Goal: Task Accomplishment & Management: Use online tool/utility

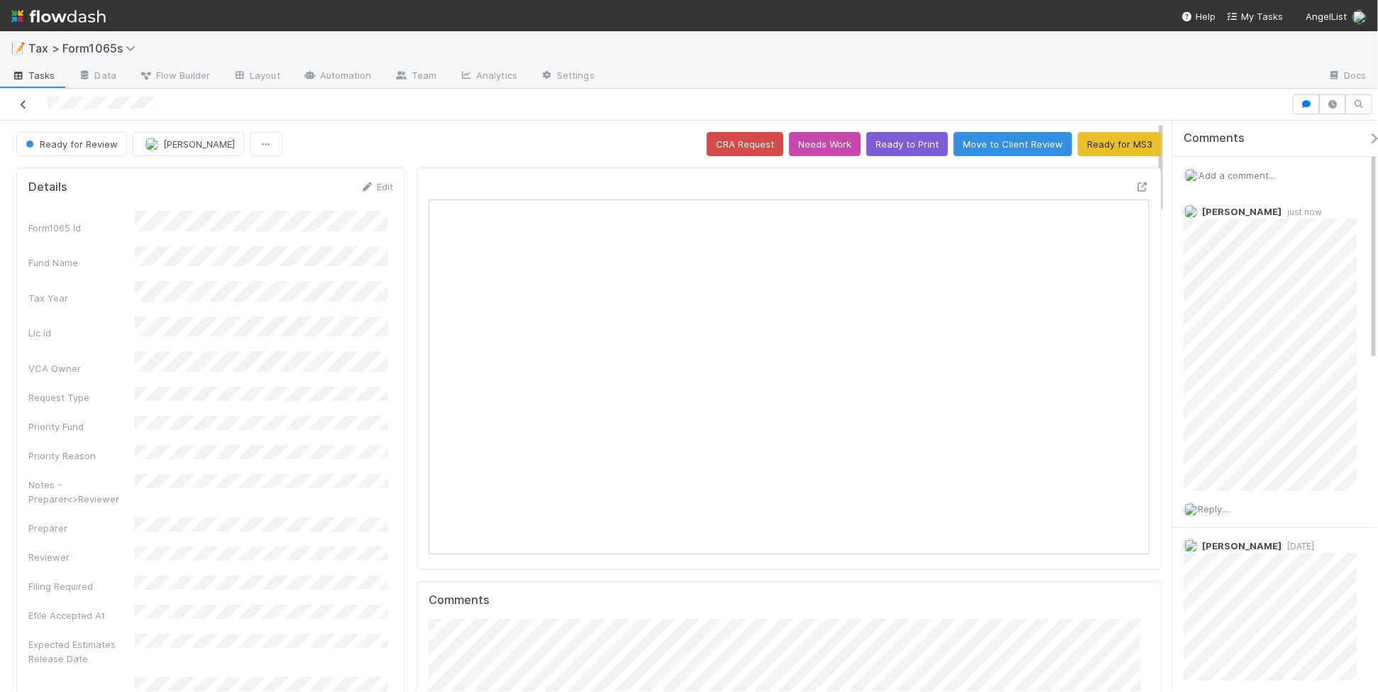
click at [23, 101] on icon at bounding box center [23, 104] width 14 height 9
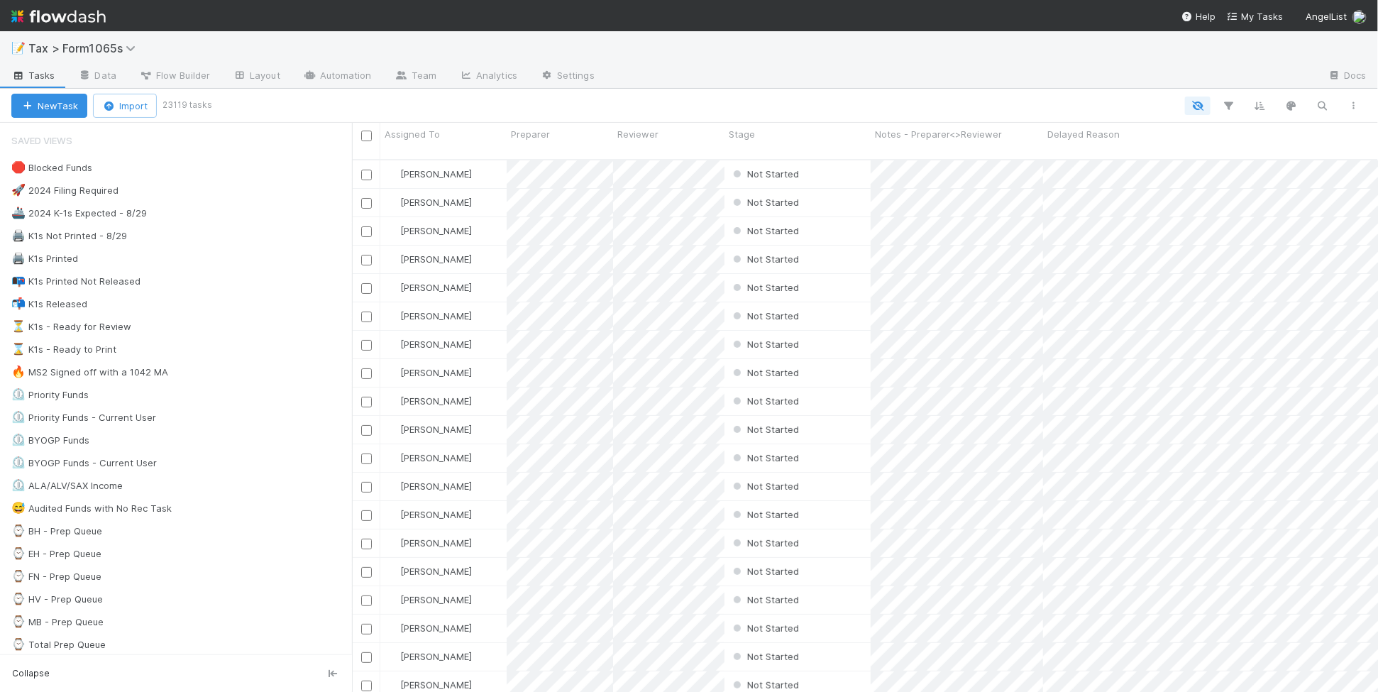
scroll to position [531, 1012]
click at [220, 328] on div "⏳ K1s - Ready for Review 46" at bounding box center [181, 327] width 341 height 18
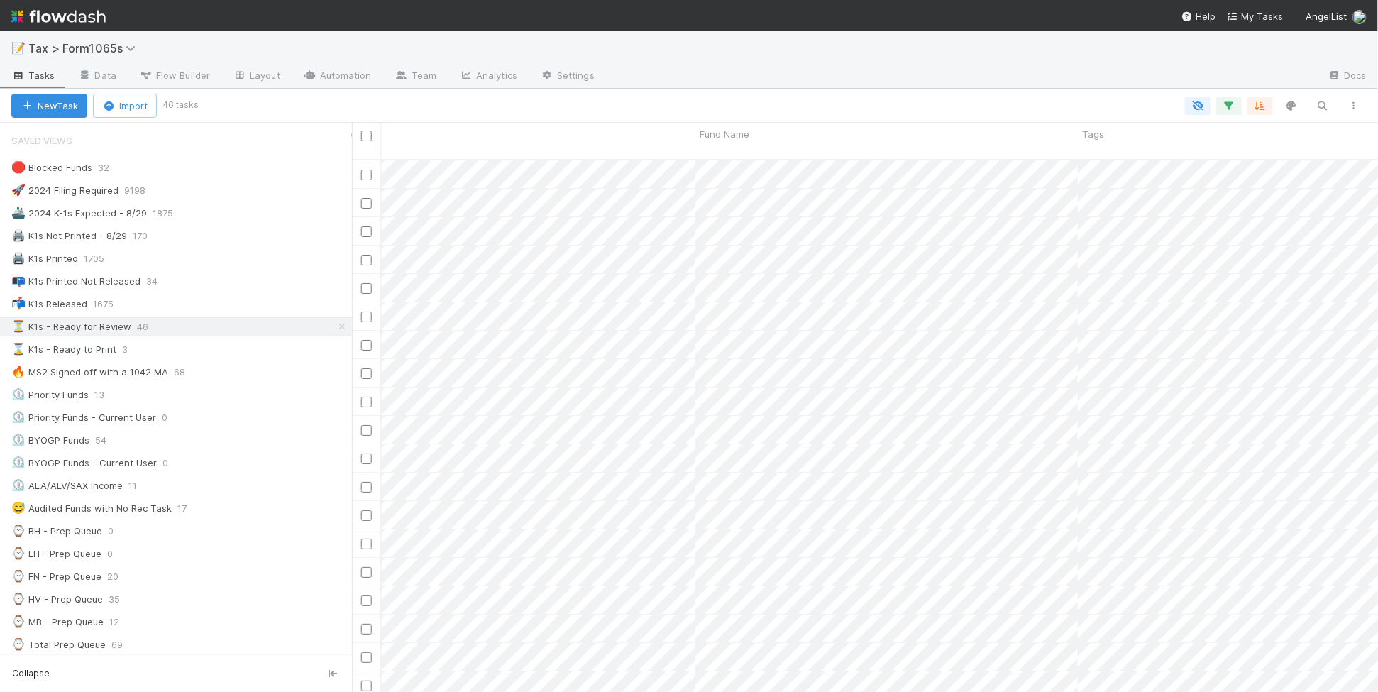
scroll to position [0, 850]
click at [1268, 106] on button "button" at bounding box center [1260, 105] width 26 height 18
click at [1253, 157] on icon at bounding box center [1252, 161] width 14 height 9
click at [1034, 83] on div "Sort by" at bounding box center [689, 346] width 1378 height 692
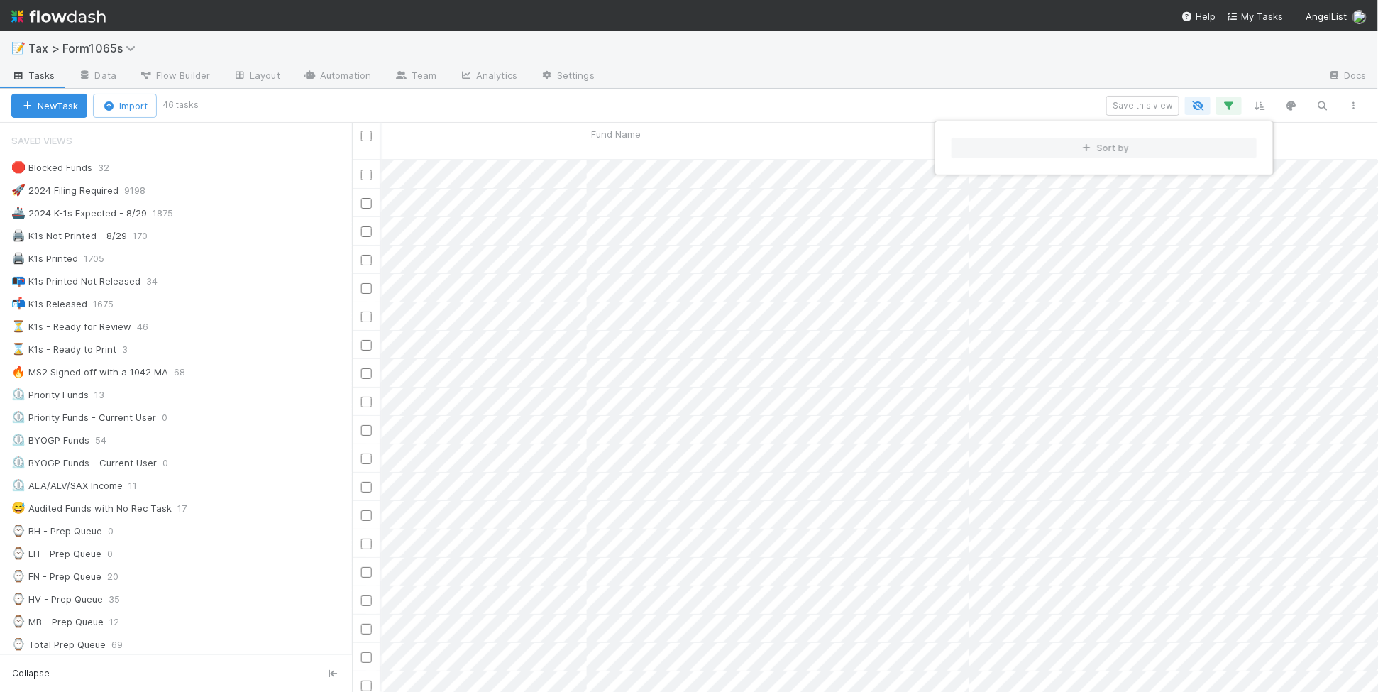
click at [1030, 89] on div "Sort by" at bounding box center [689, 346] width 1378 height 692
click at [632, 136] on span "Fund Name" at bounding box center [616, 134] width 50 height 14
click at [634, 155] on div "Sort A → Z" at bounding box center [673, 160] width 162 height 21
click at [1356, 109] on icon "button" at bounding box center [1354, 105] width 14 height 9
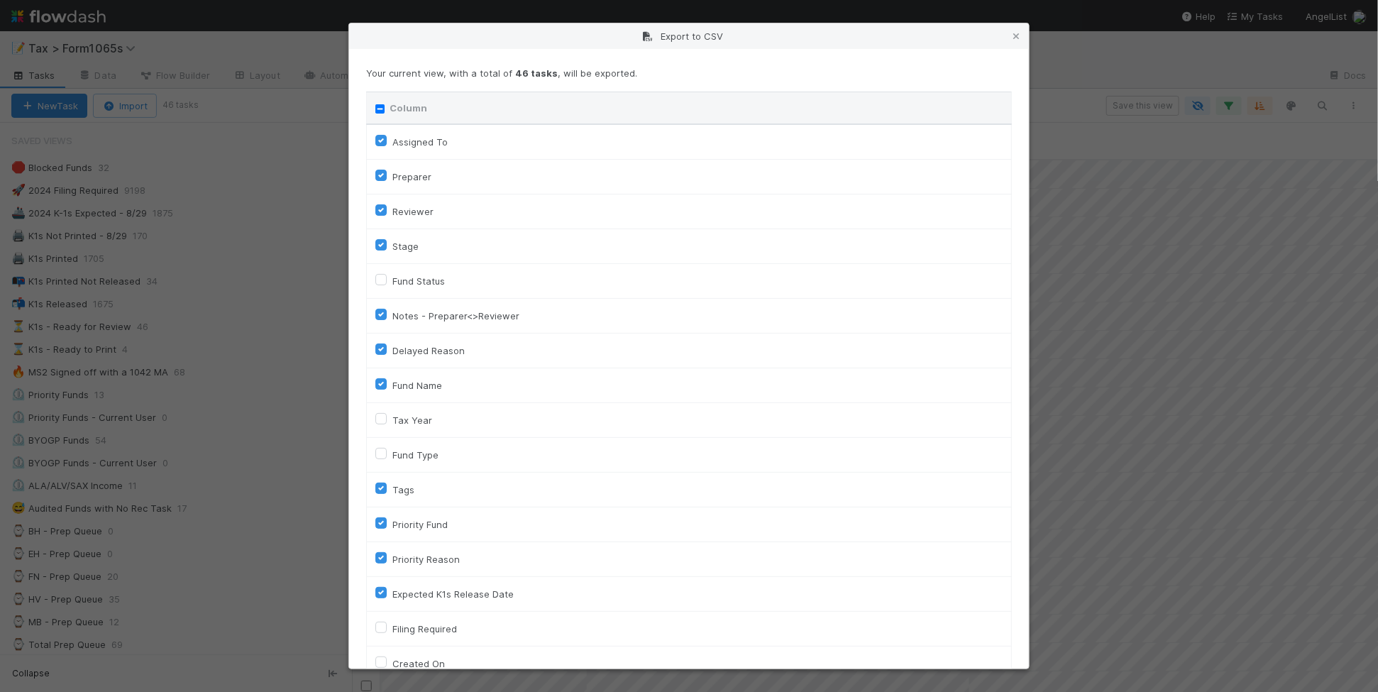
click at [383, 105] on input "Column" at bounding box center [379, 108] width 9 height 9
checkbox input "true"
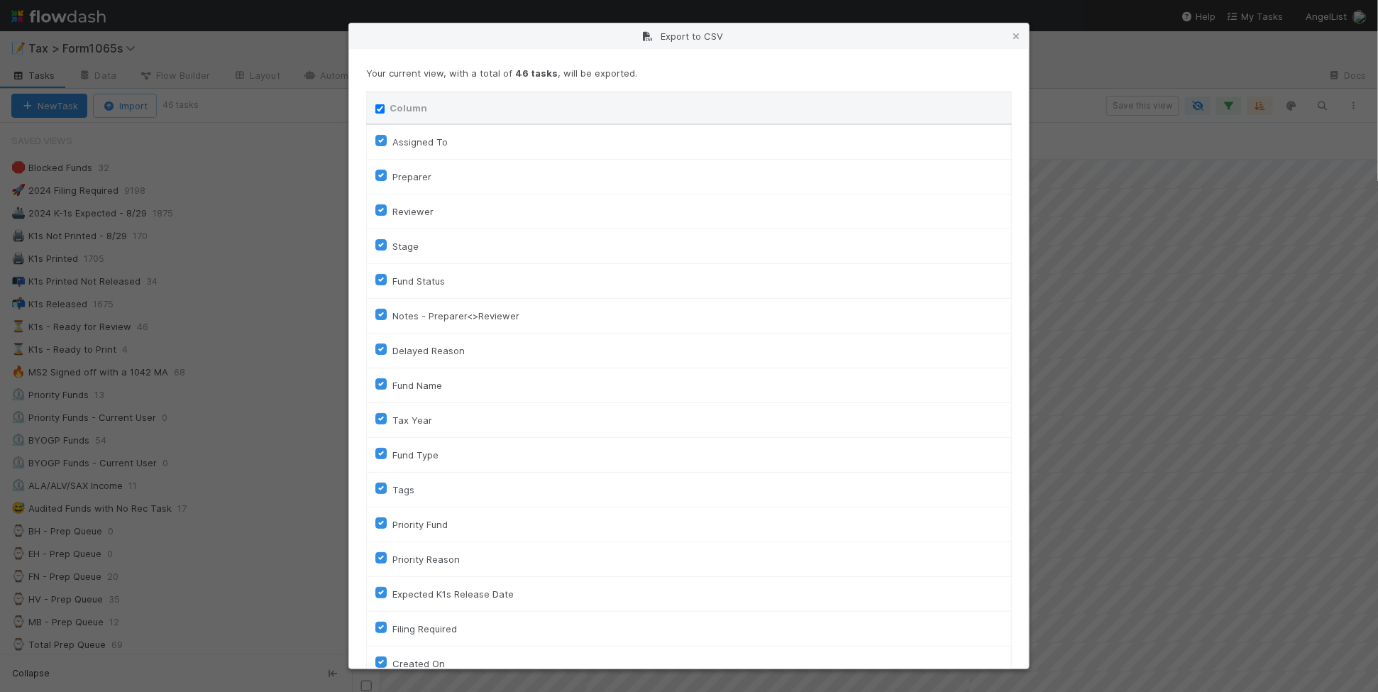
checkbox input "true"
checkbox On "true"
checkbox input "true"
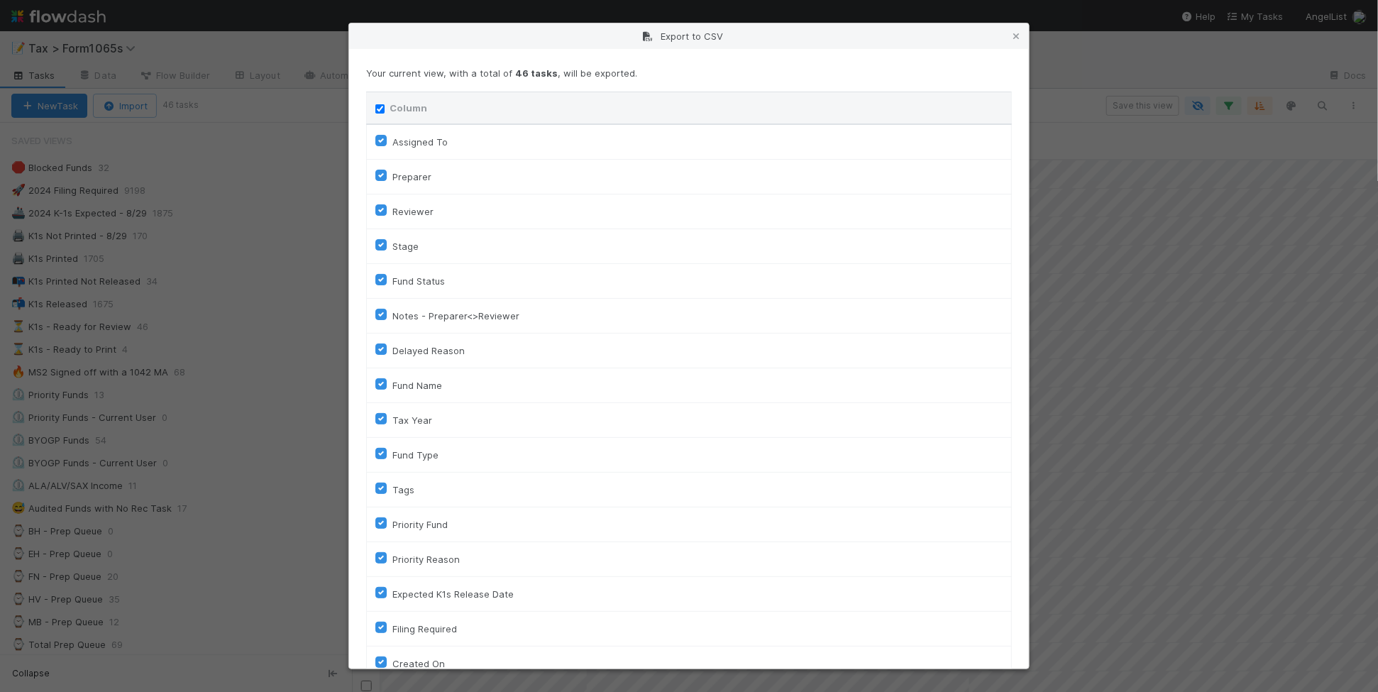
checkbox input "true"
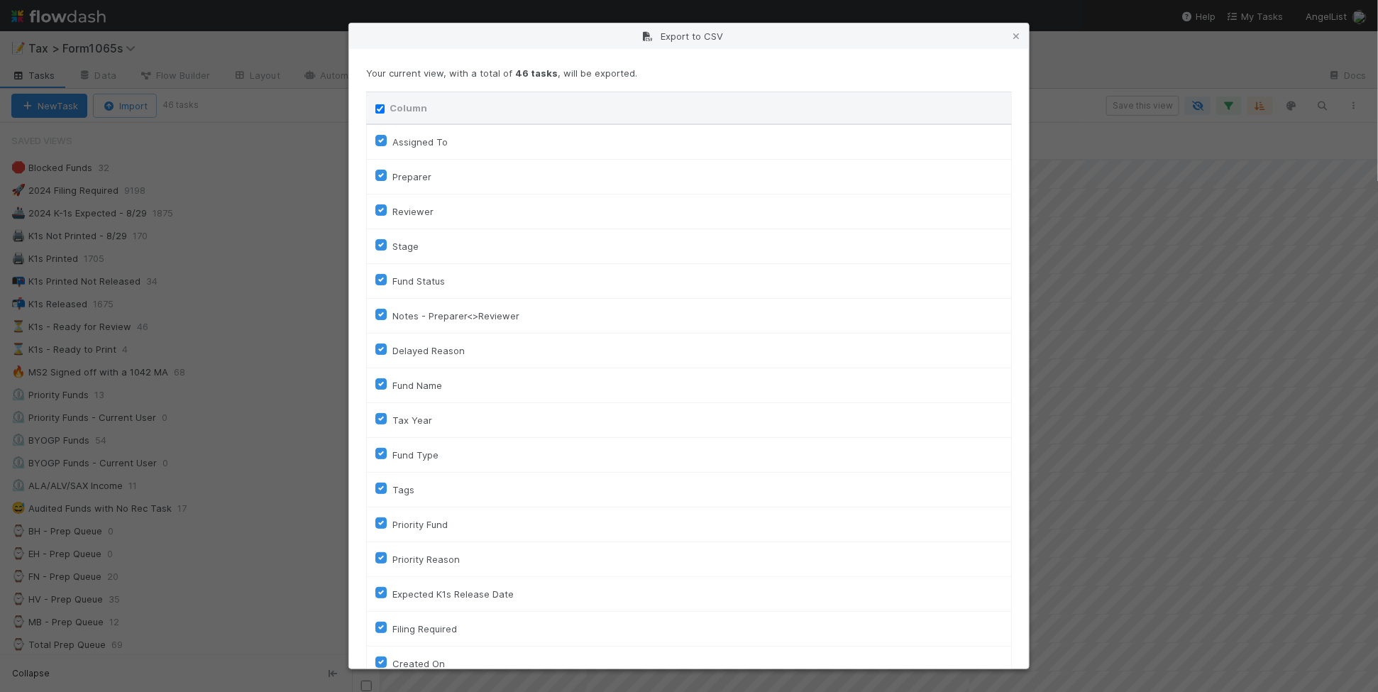
checkbox input "true"
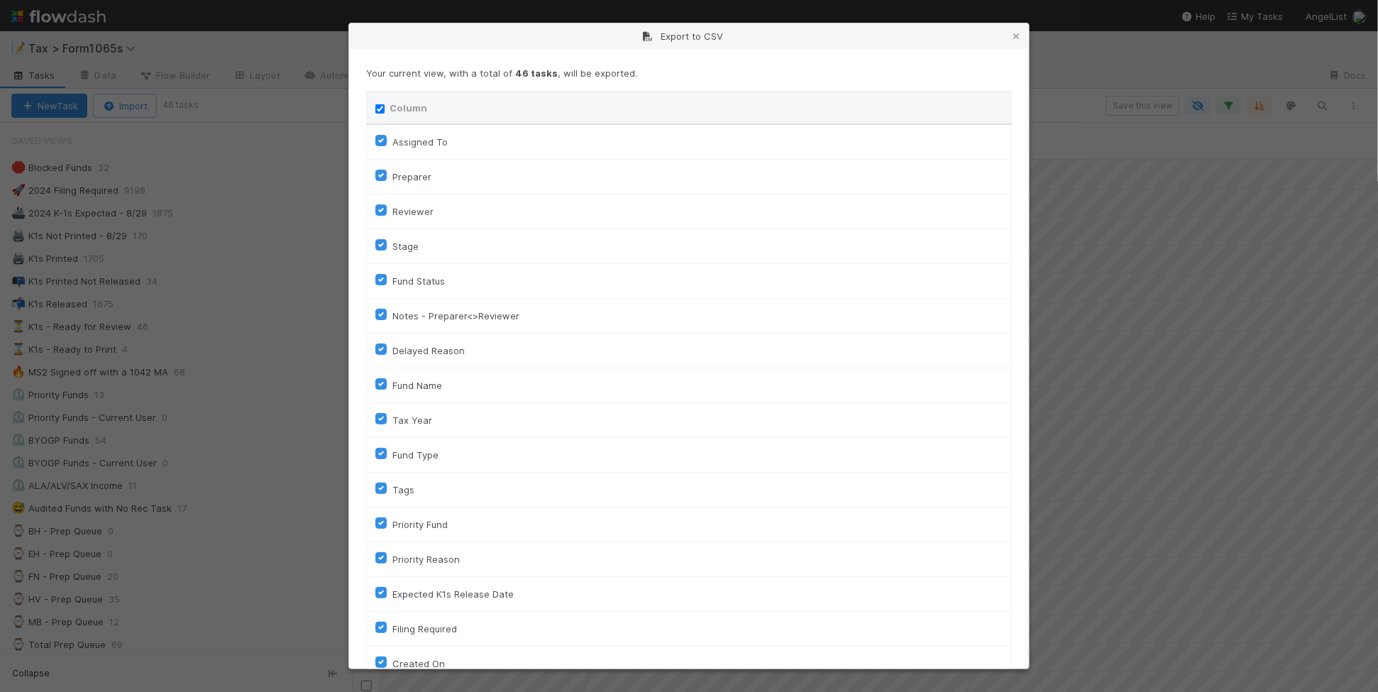
checkbox input "true"
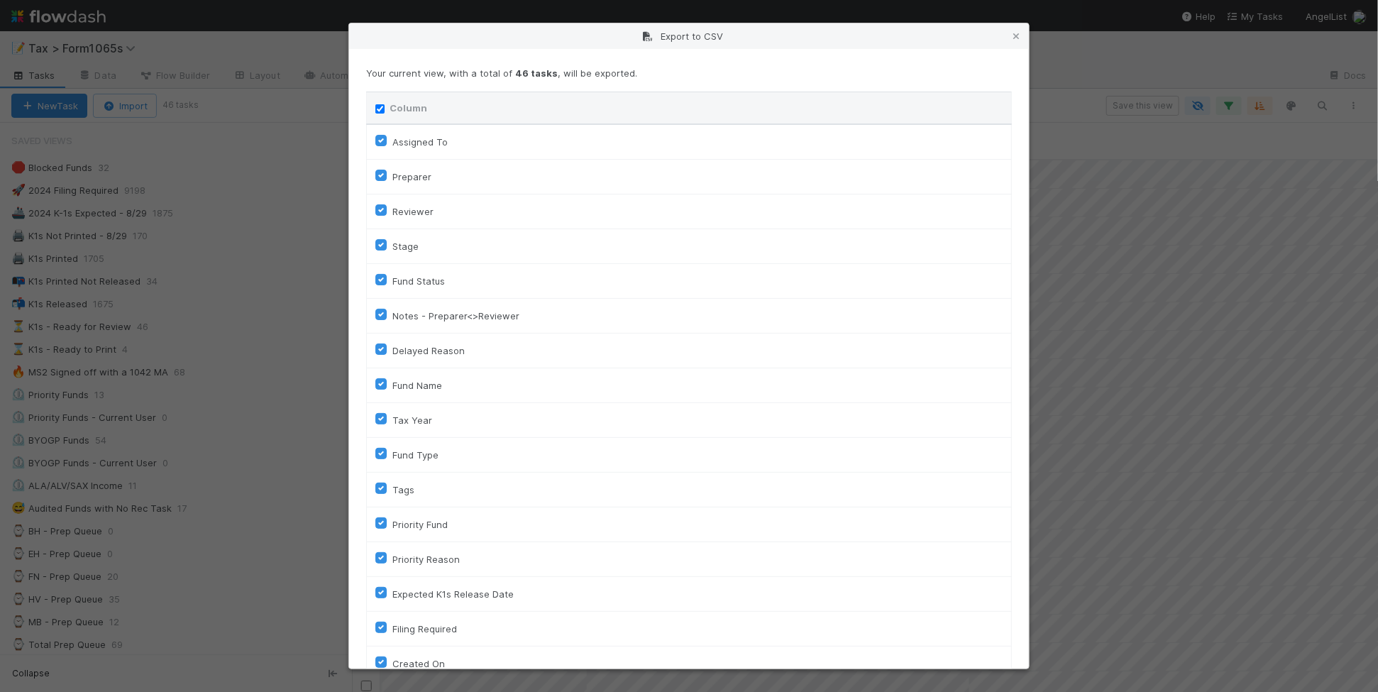
checkbox input "true"
click at [381, 105] on input "Column" at bounding box center [379, 108] width 9 height 9
checkbox input "false"
checkbox To "false"
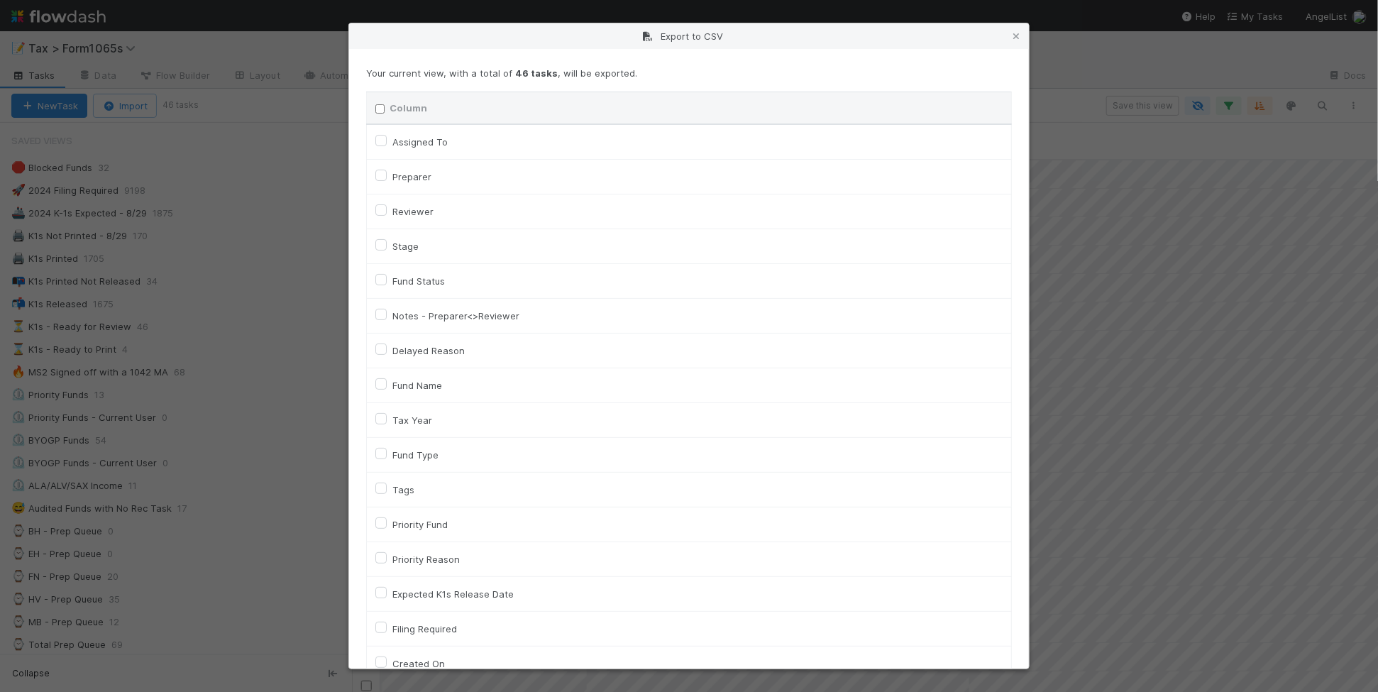
checkbox input "false"
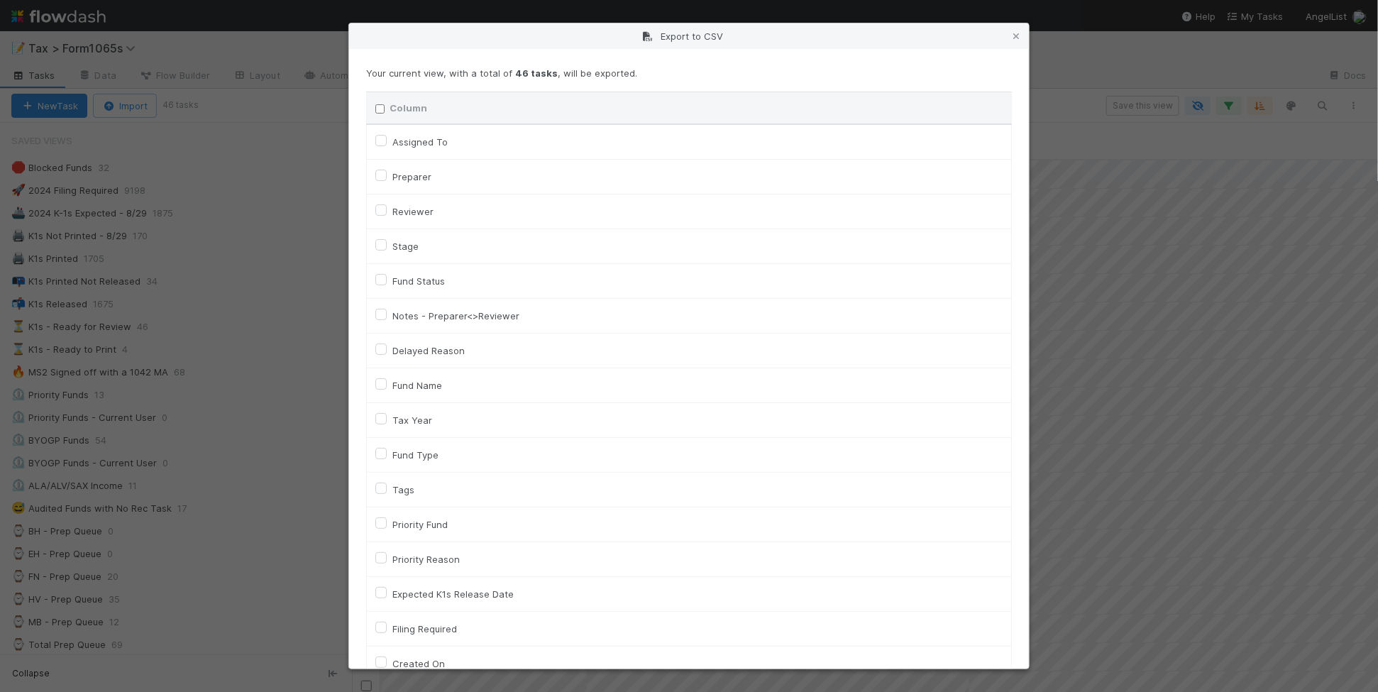
checkbox input "false"
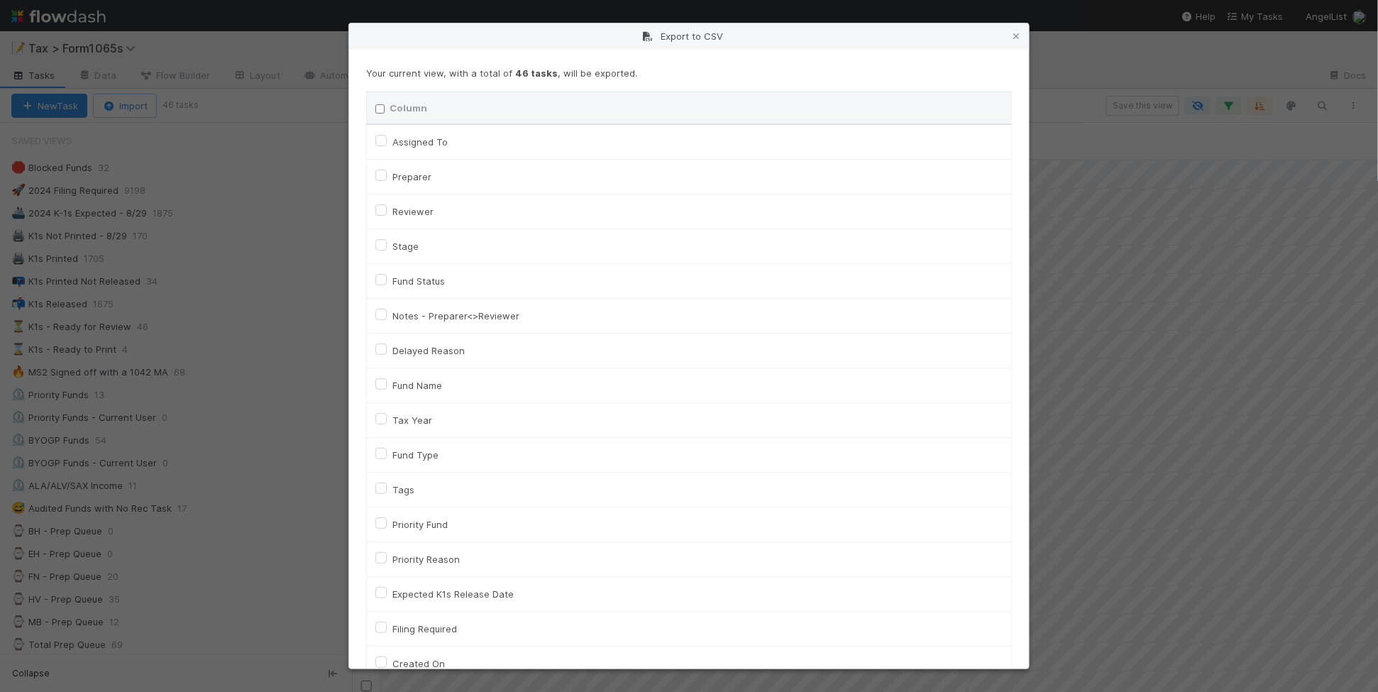
checkbox input "false"
checkbox On "false"
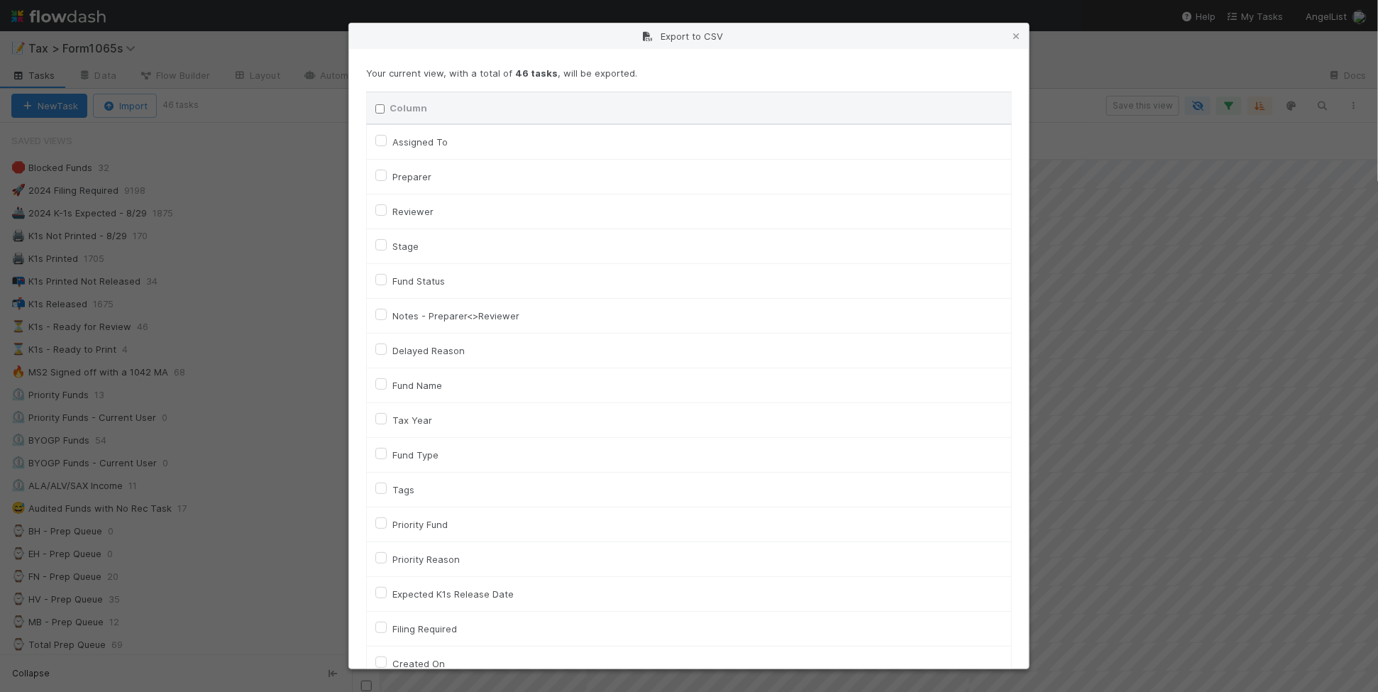
checkbox input "false"
checkbox On "false"
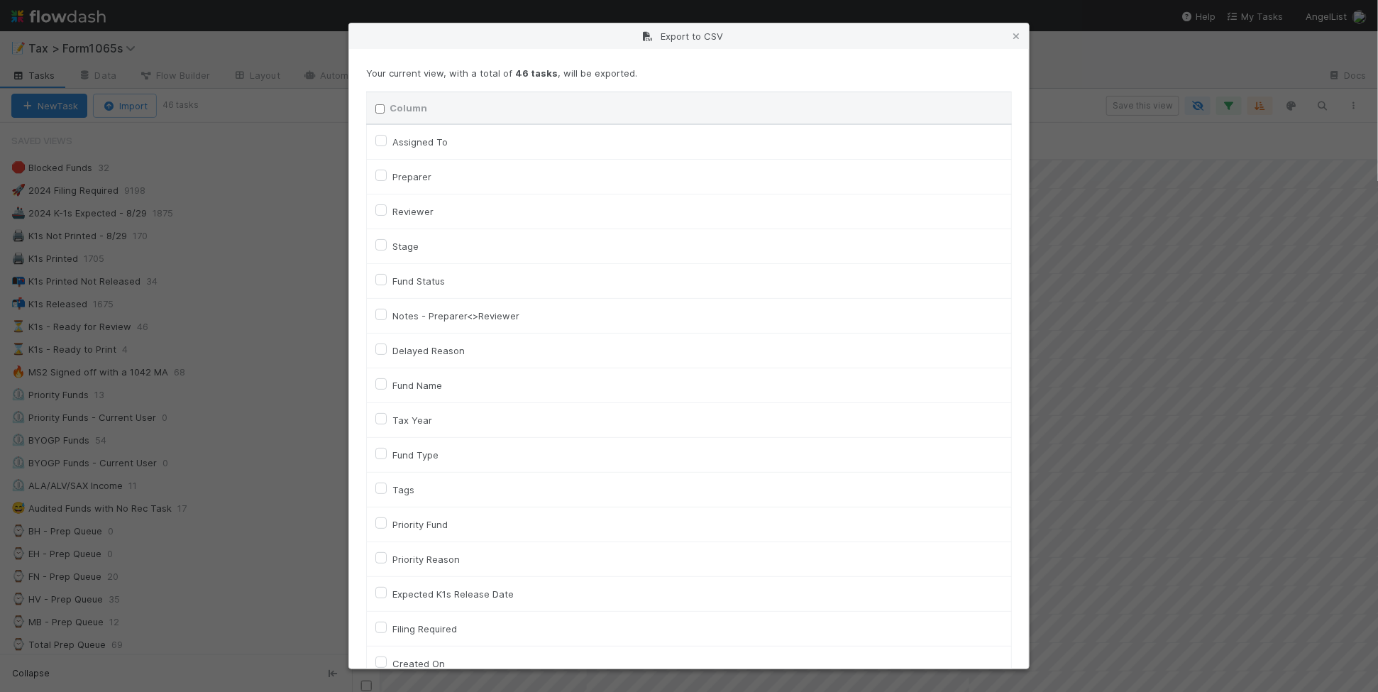
checkbox input "false"
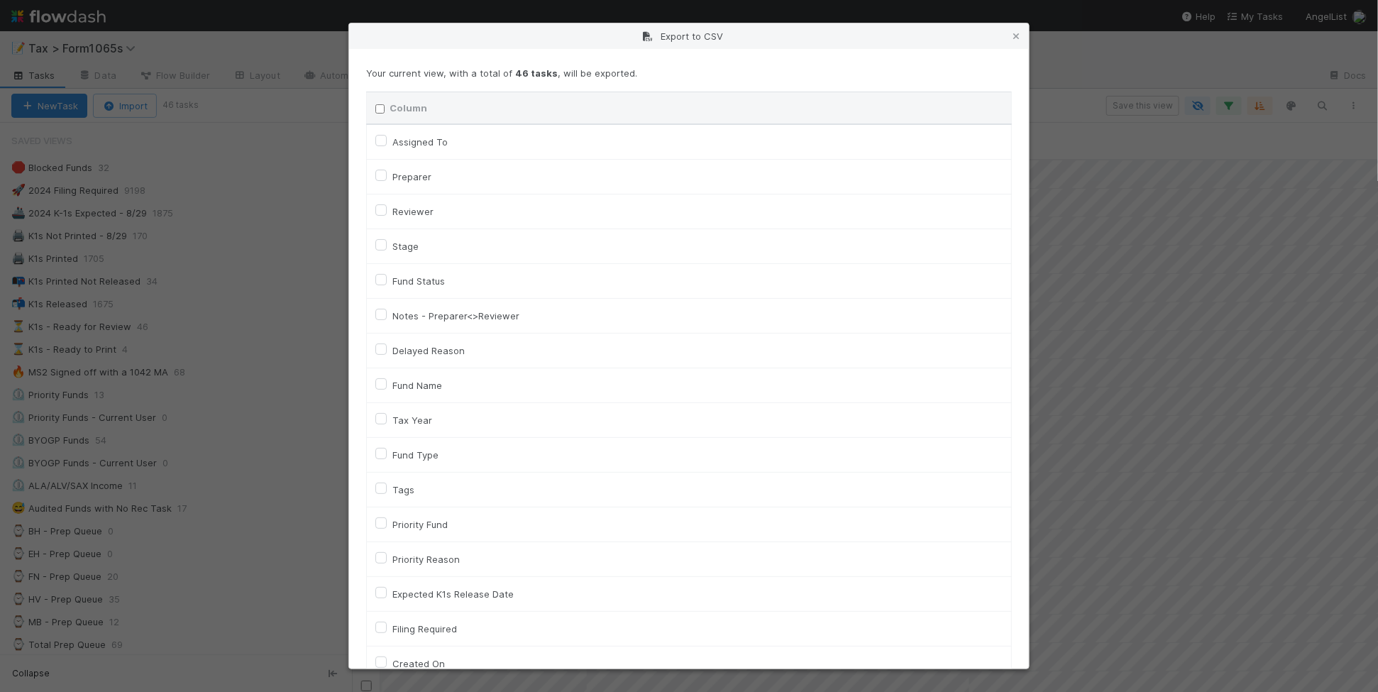
checkbox input "false"
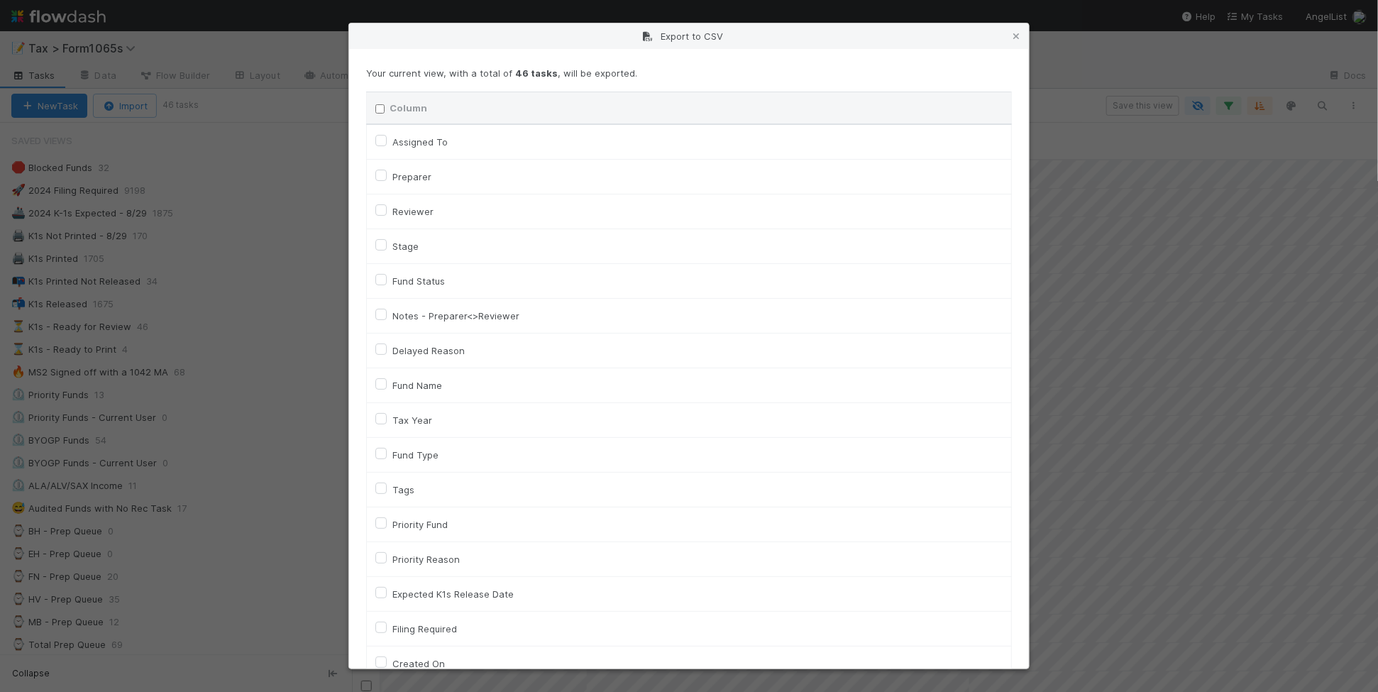
checkbox input "false"
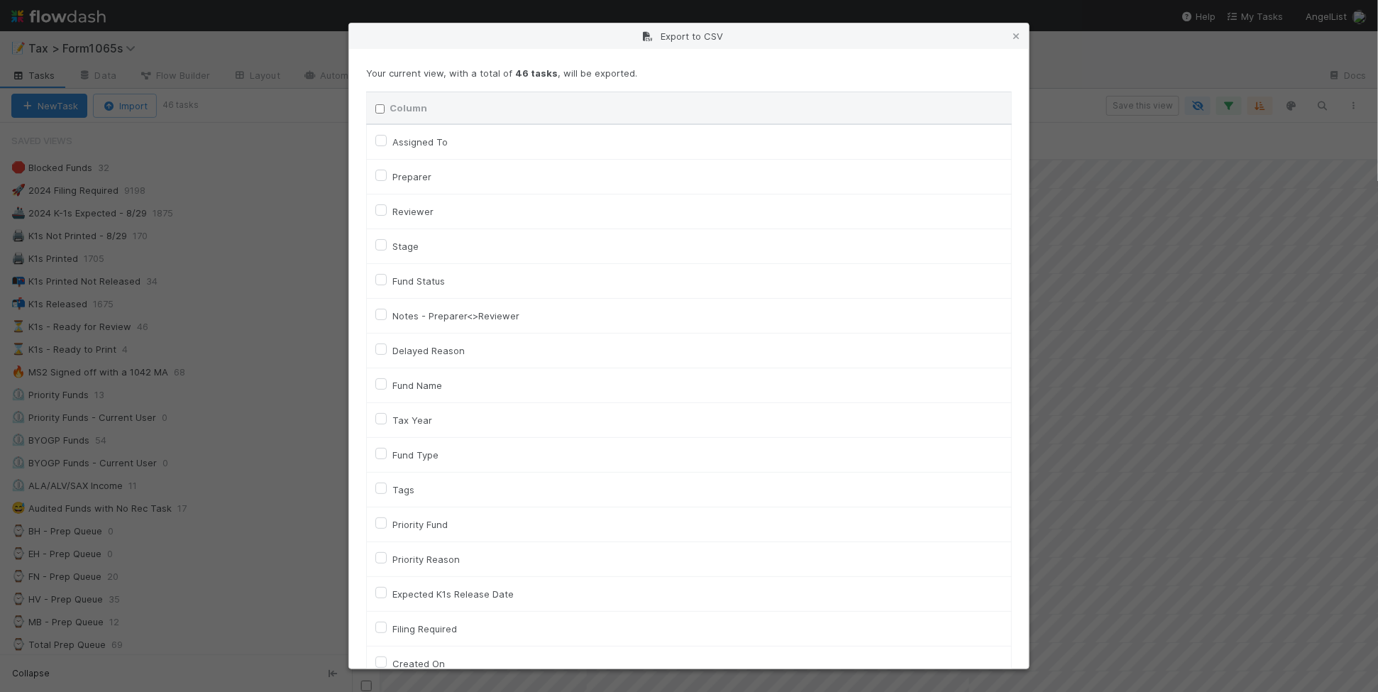
checkbox input "false"
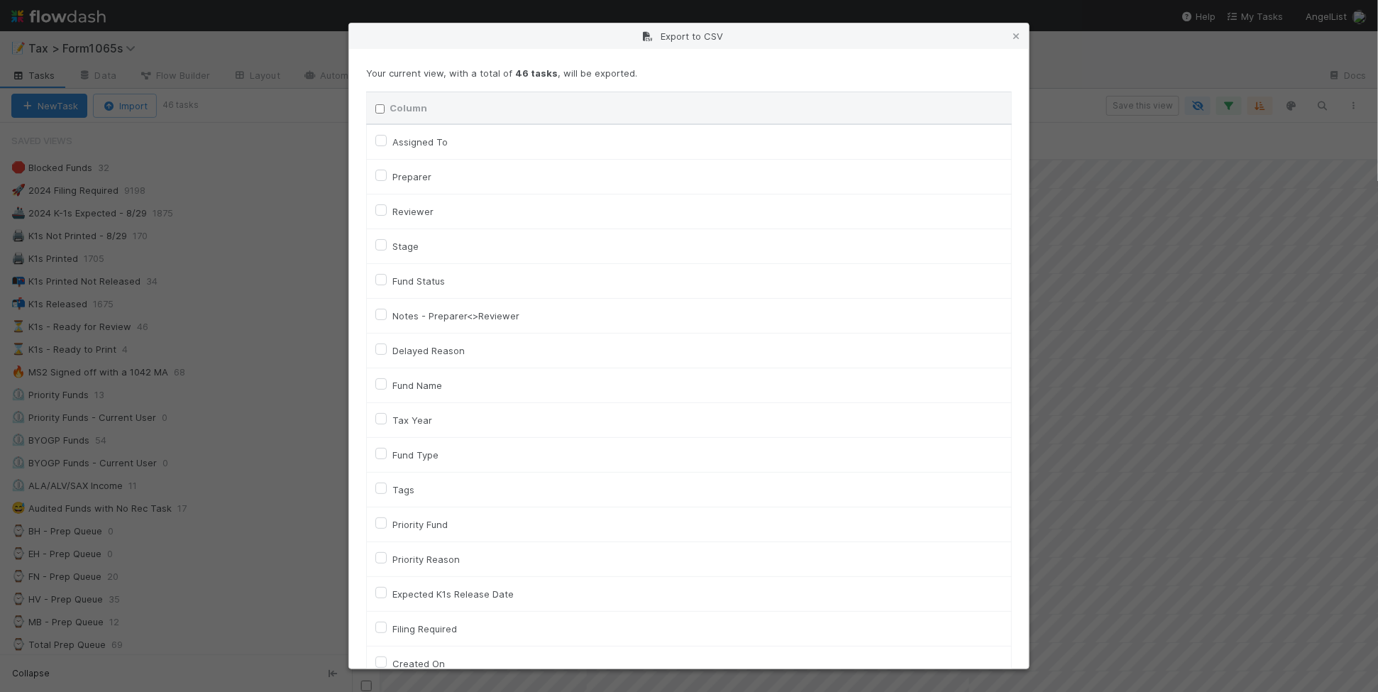
checkbox input "false"
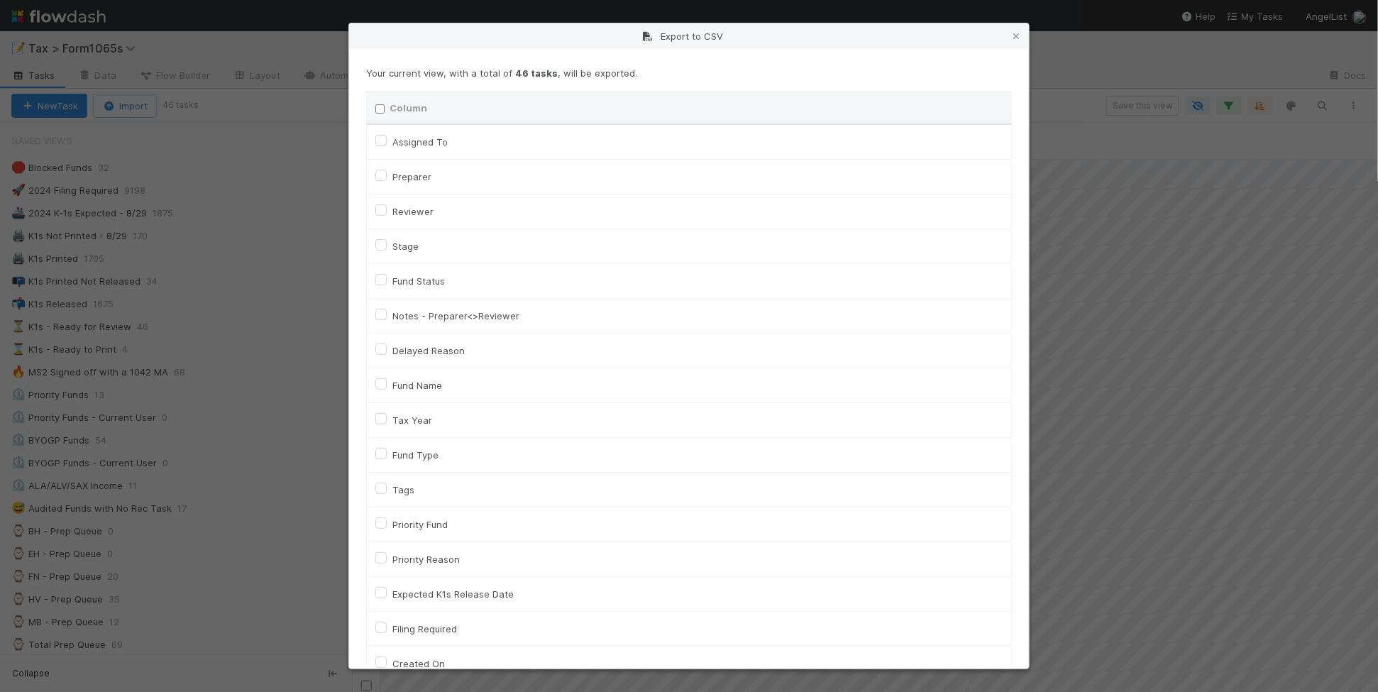
checkbox input "false"
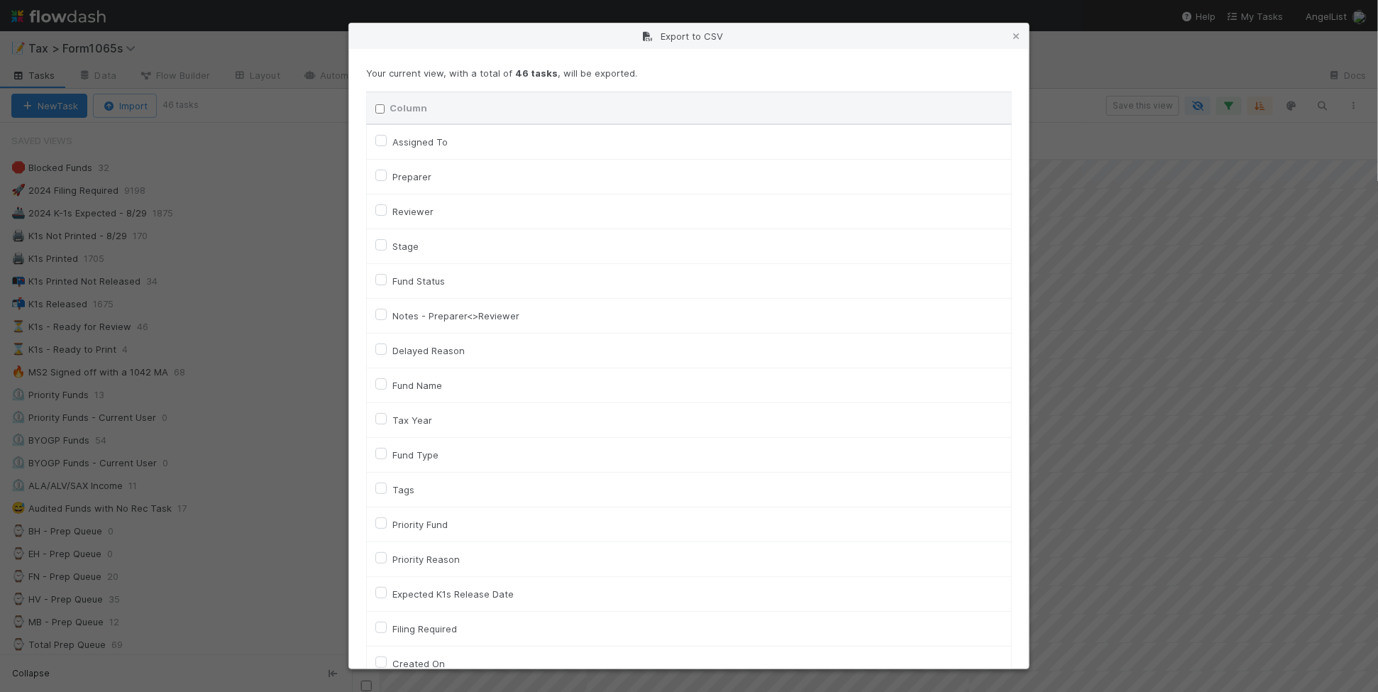
checkbox input "false"
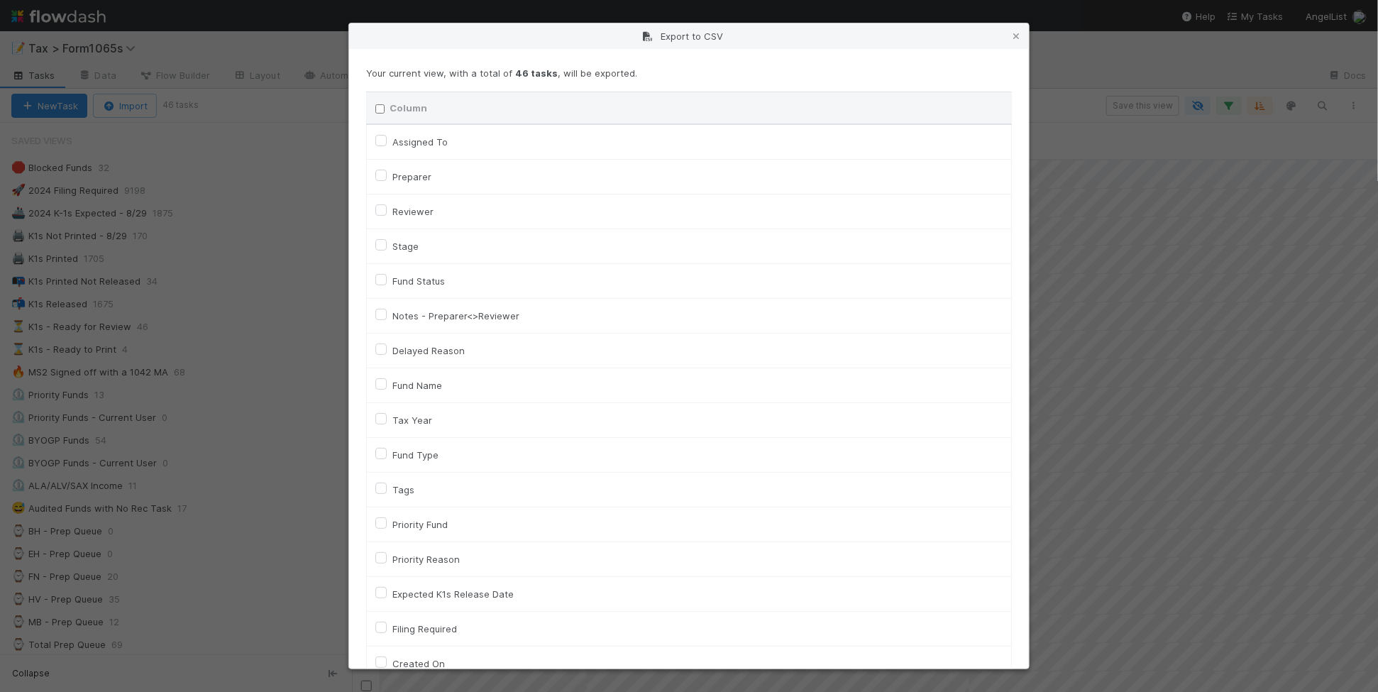
checkbox input "false"
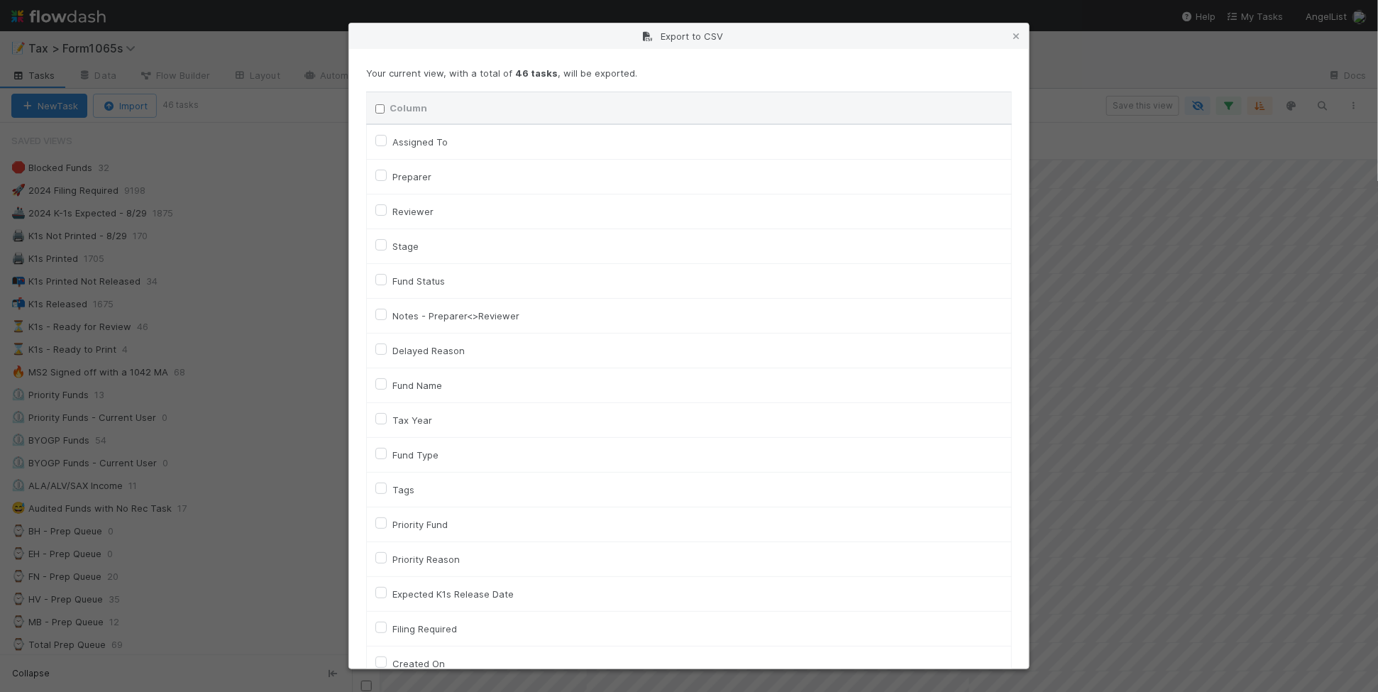
checkbox input "false"
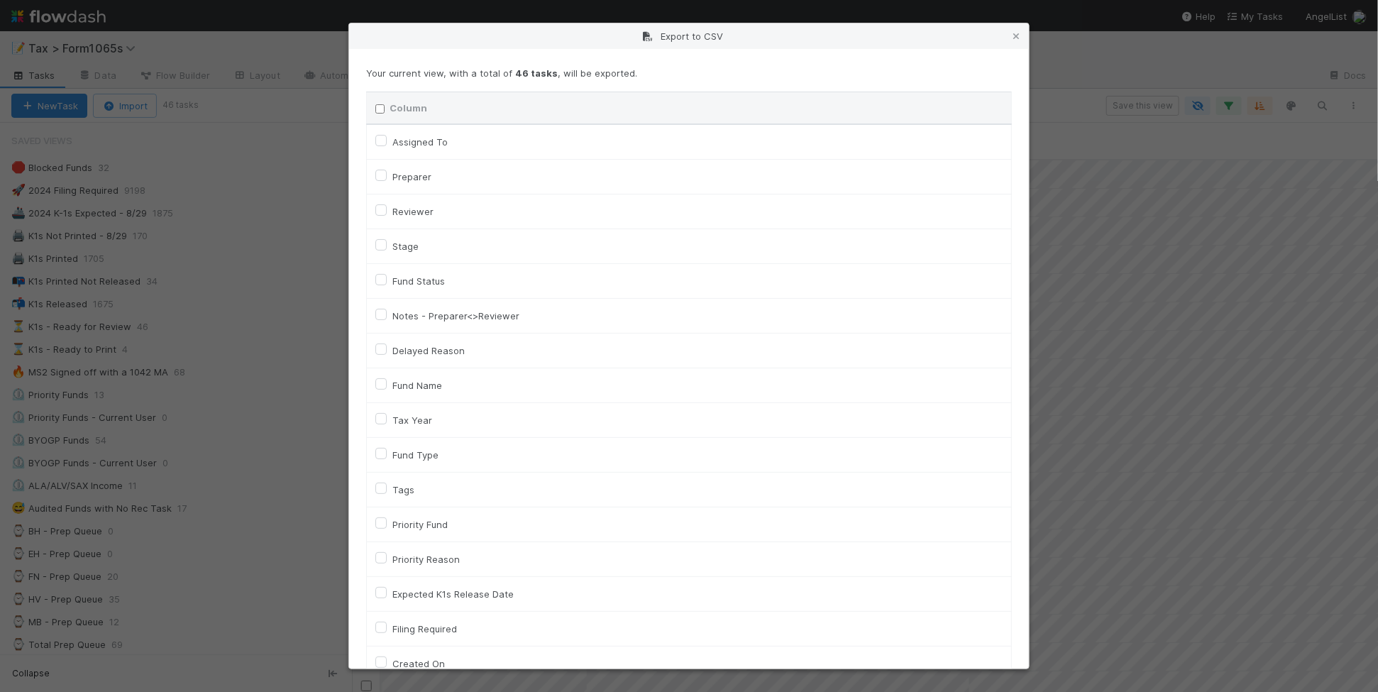
checkbox input "false"
checkbox URL "false"
click at [426, 384] on label "Fund Name" at bounding box center [417, 385] width 50 height 17
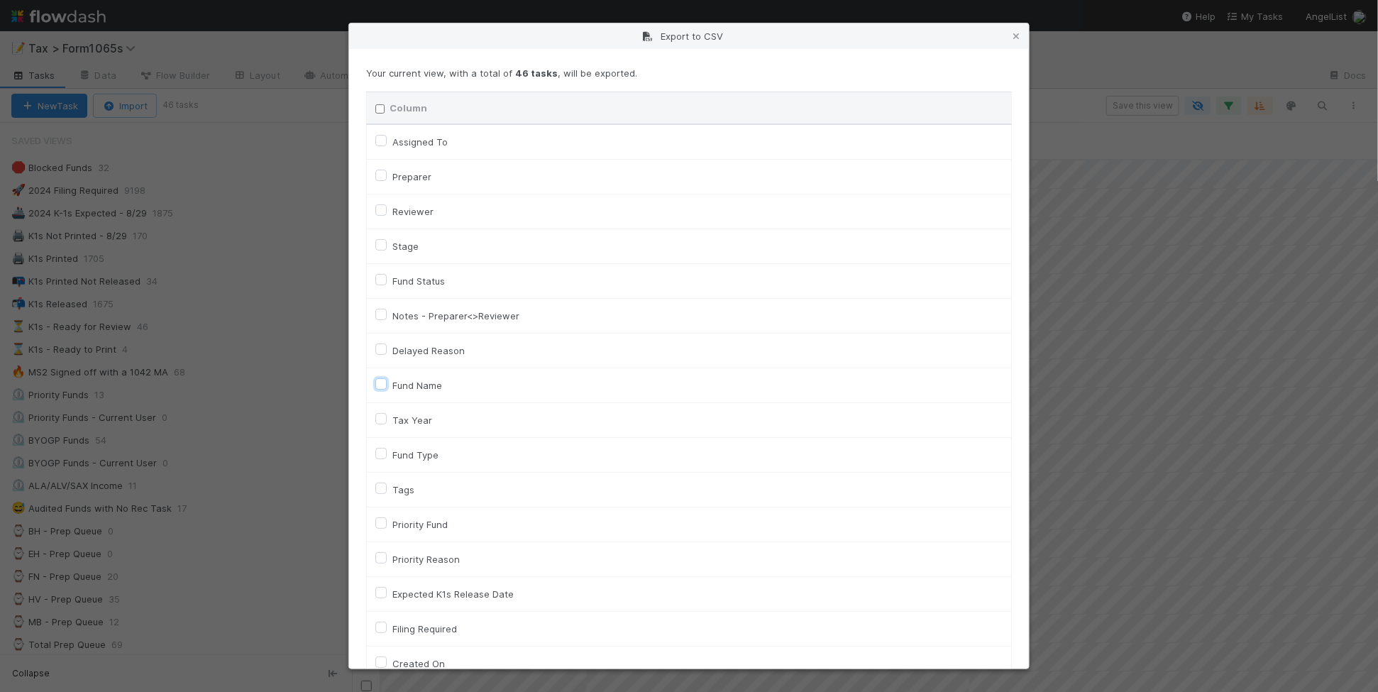
click at [387, 384] on input "Fund Name" at bounding box center [380, 383] width 11 height 13
checkbox input "true"
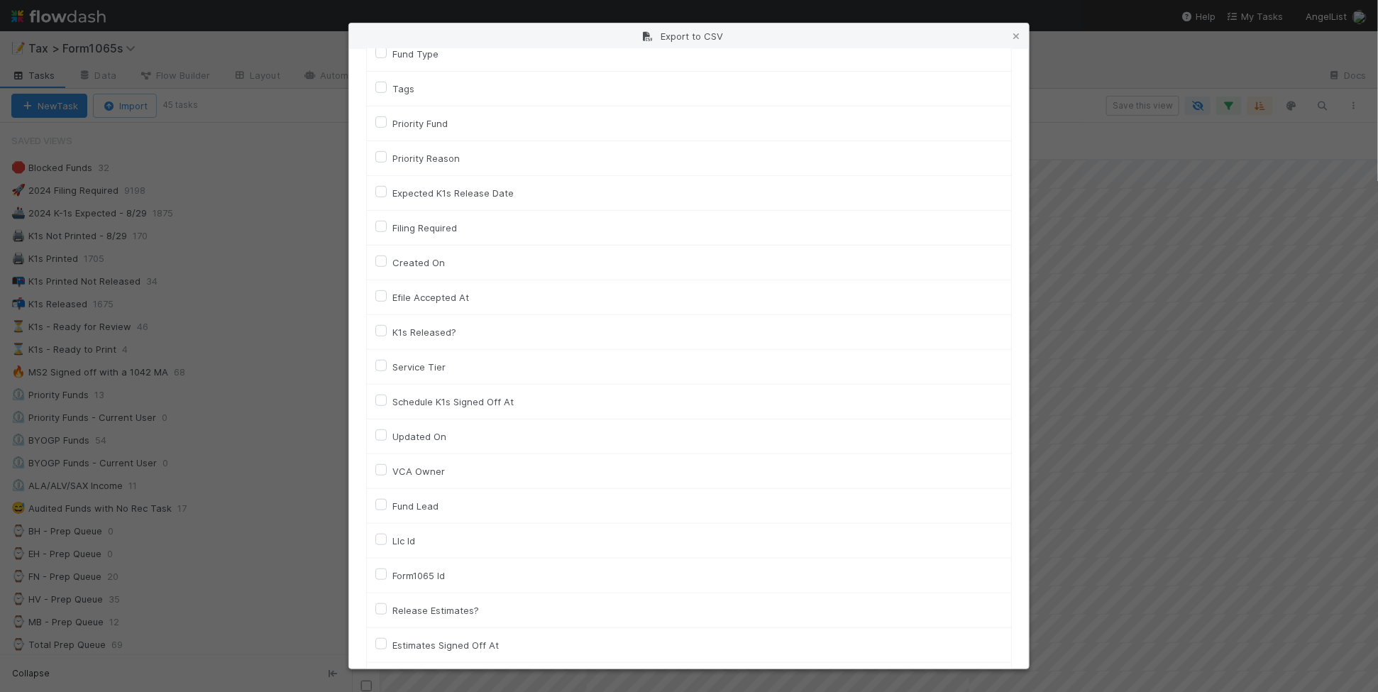
scroll to position [443, 0]
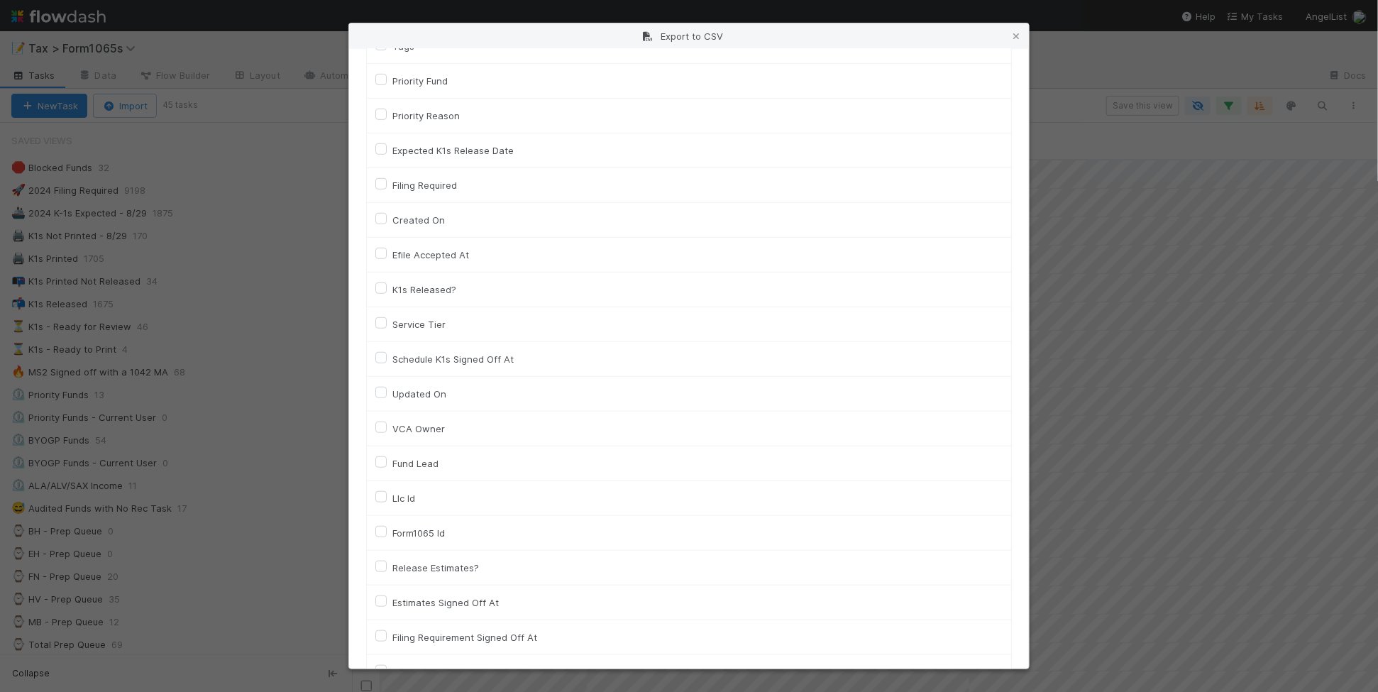
click at [399, 502] on label "Llc Id" at bounding box center [403, 498] width 23 height 17
click at [387, 502] on input "Llc Id" at bounding box center [380, 496] width 11 height 13
checkbox input "true"
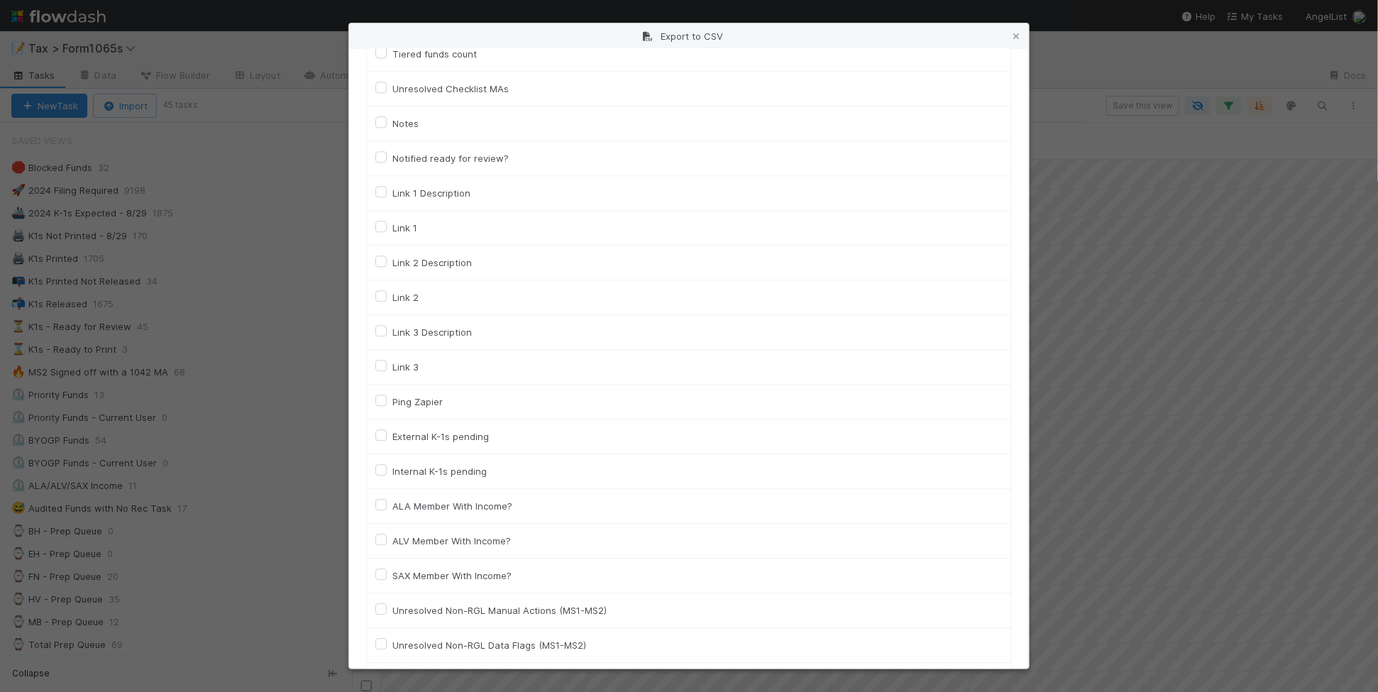
scroll to position [1954, 0]
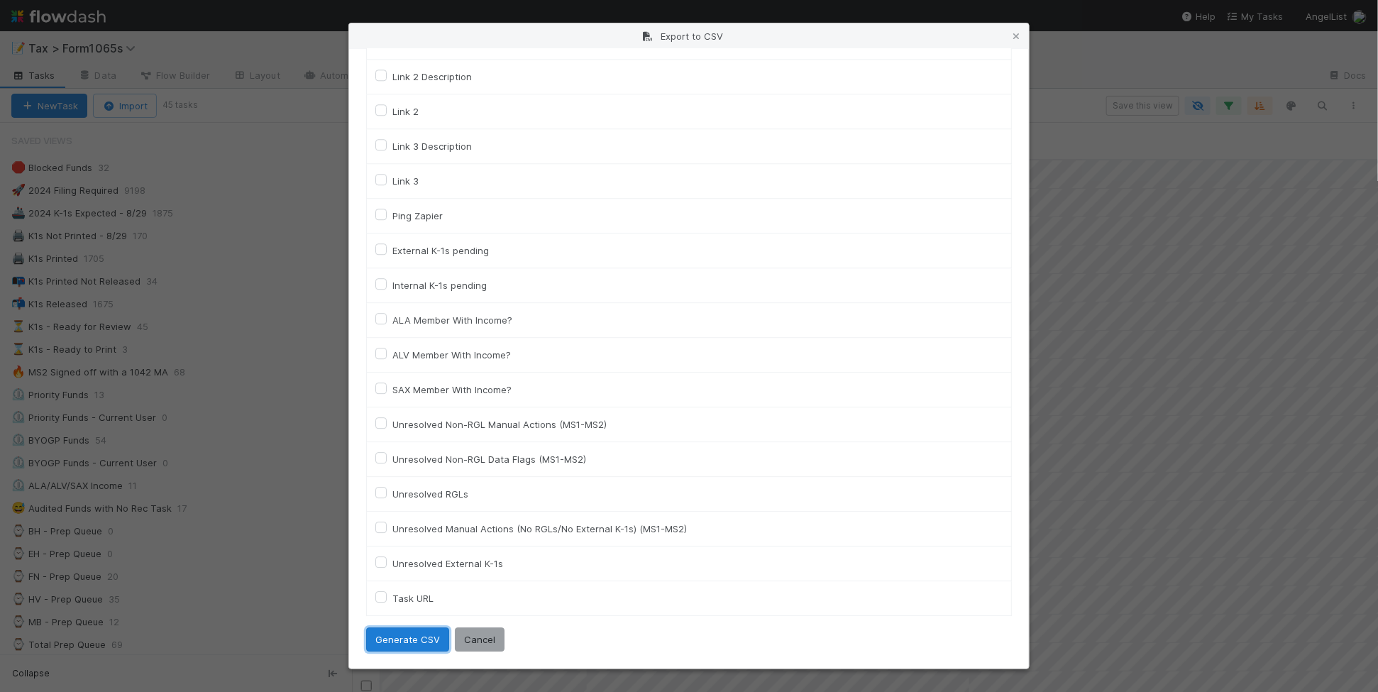
click at [414, 644] on button "Generate CSV" at bounding box center [407, 639] width 83 height 24
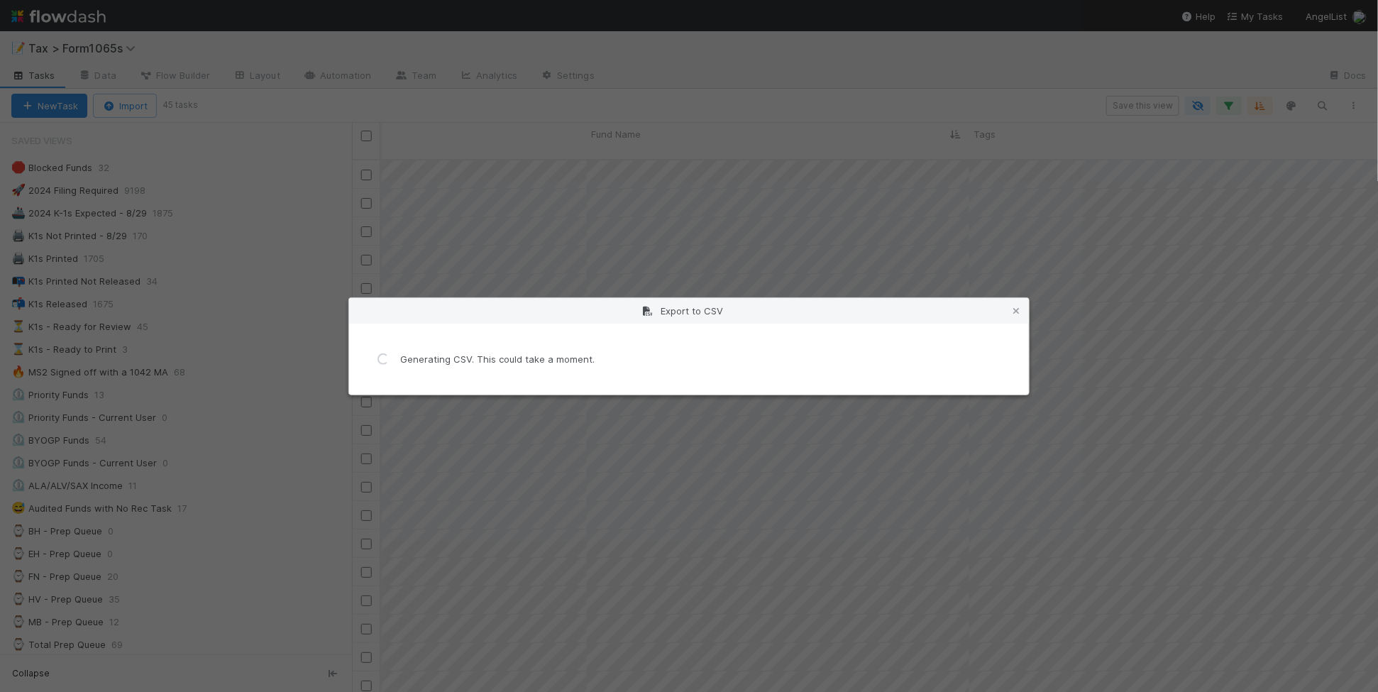
scroll to position [0, 0]
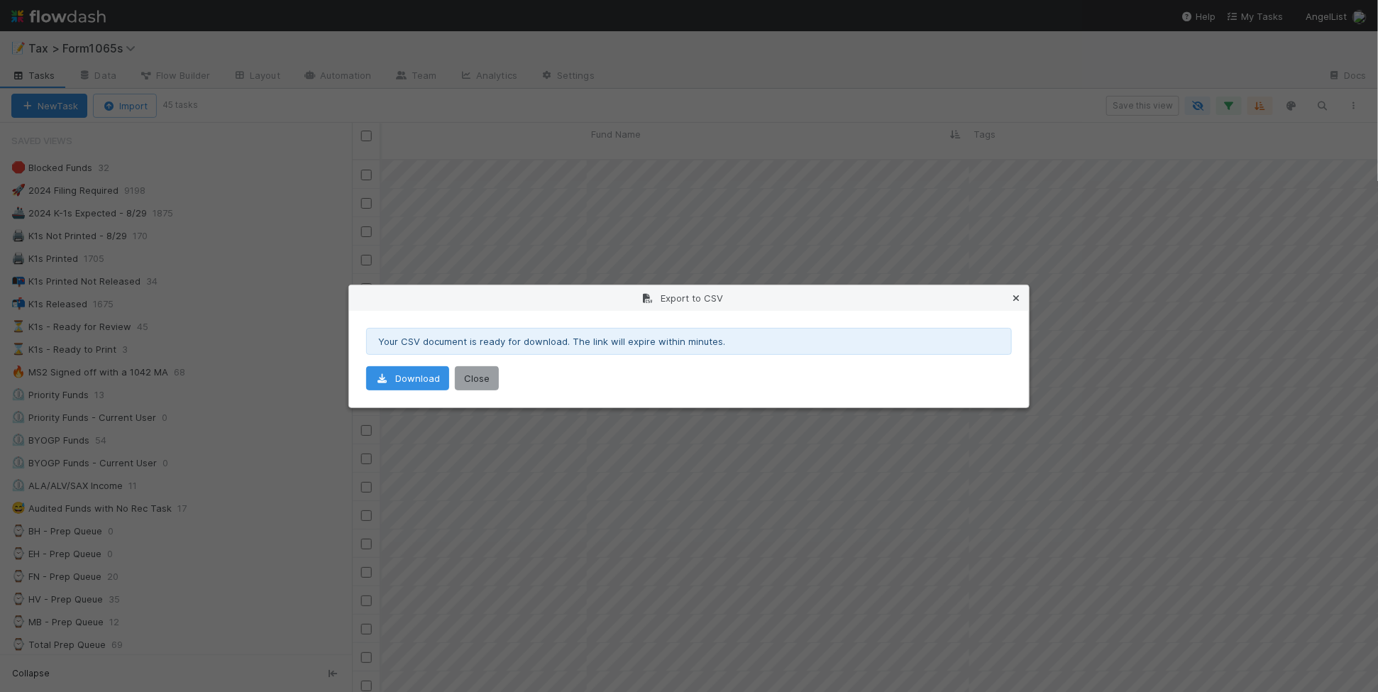
click at [1013, 295] on icon at bounding box center [1016, 298] width 14 height 9
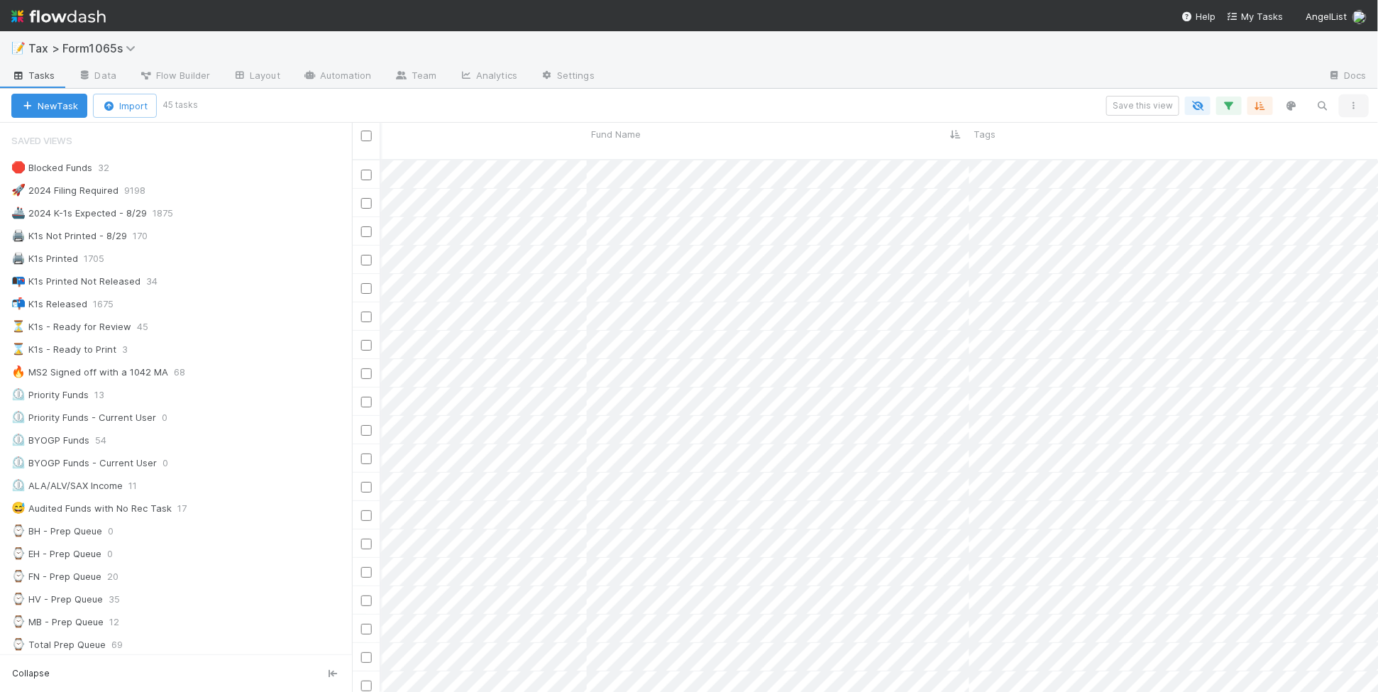
click at [1363, 96] on button "button" at bounding box center [1354, 105] width 26 height 18
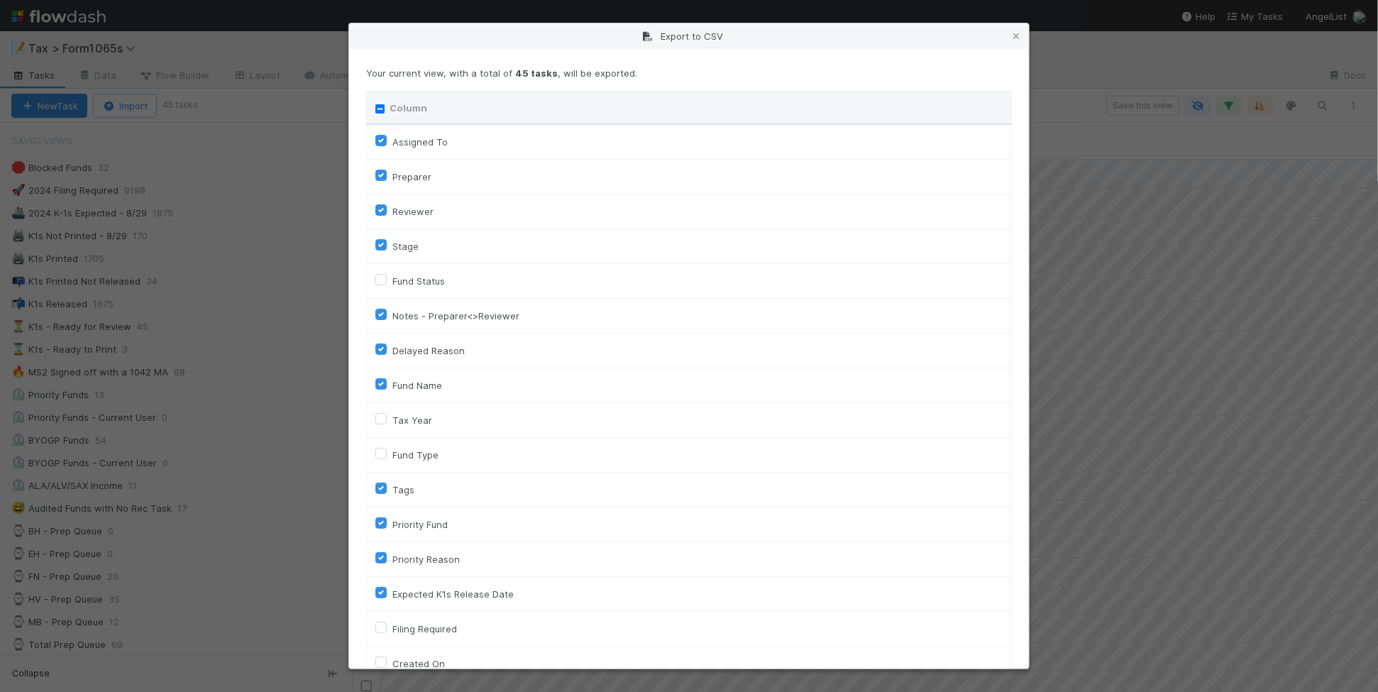
click at [377, 108] on input "Column" at bounding box center [379, 108] width 9 height 9
checkbox input "true"
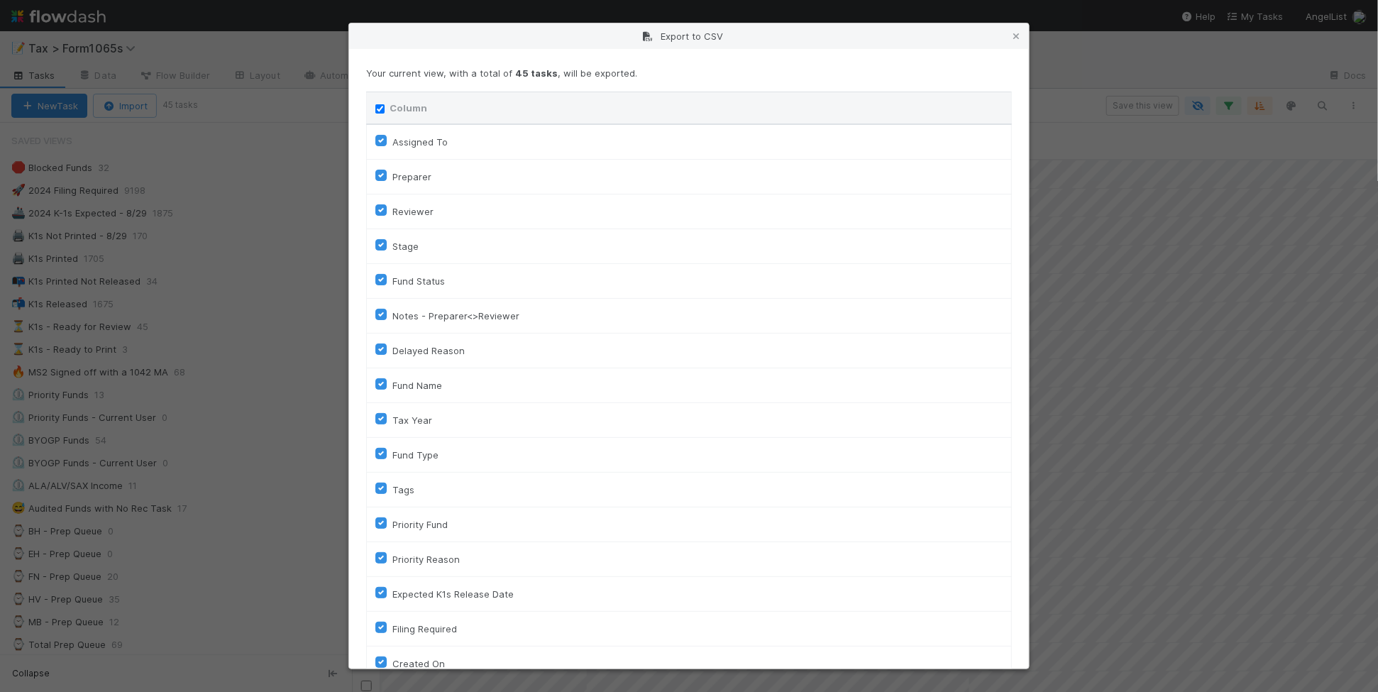
checkbox input "true"
checkbox On "true"
checkbox input "true"
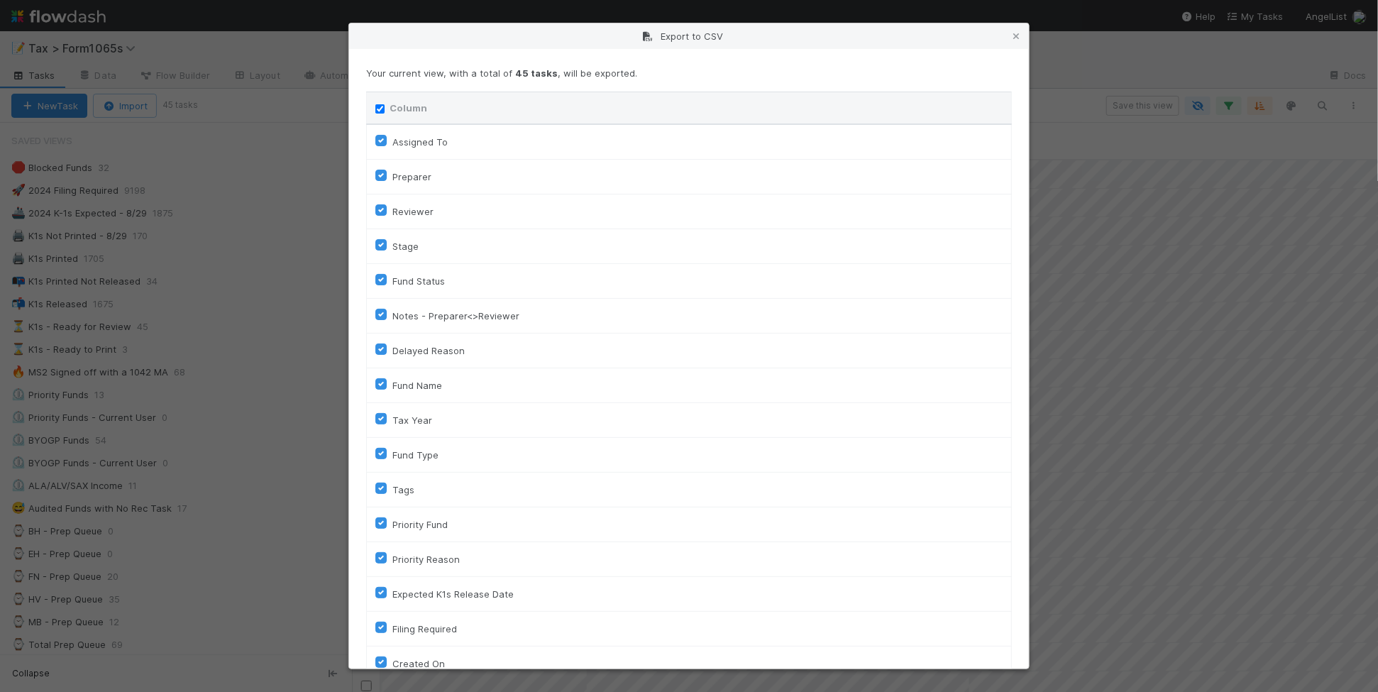
checkbox input "true"
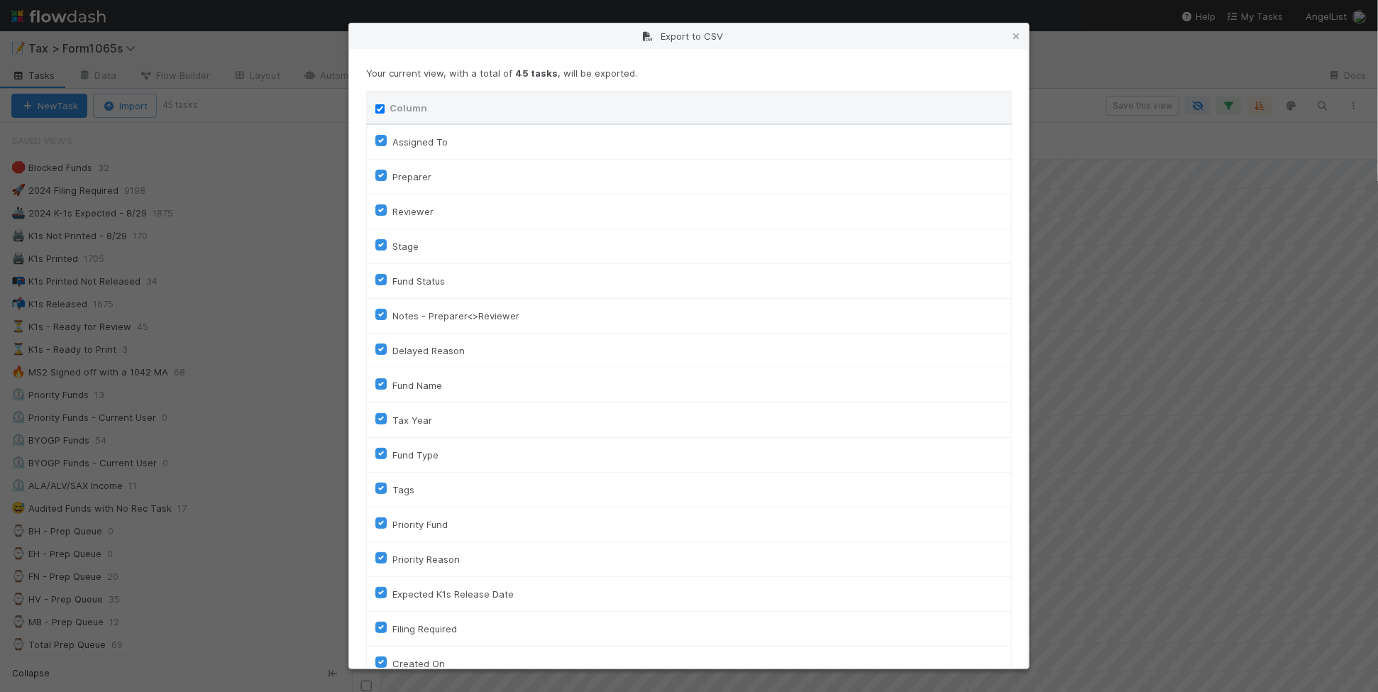
checkbox input "true"
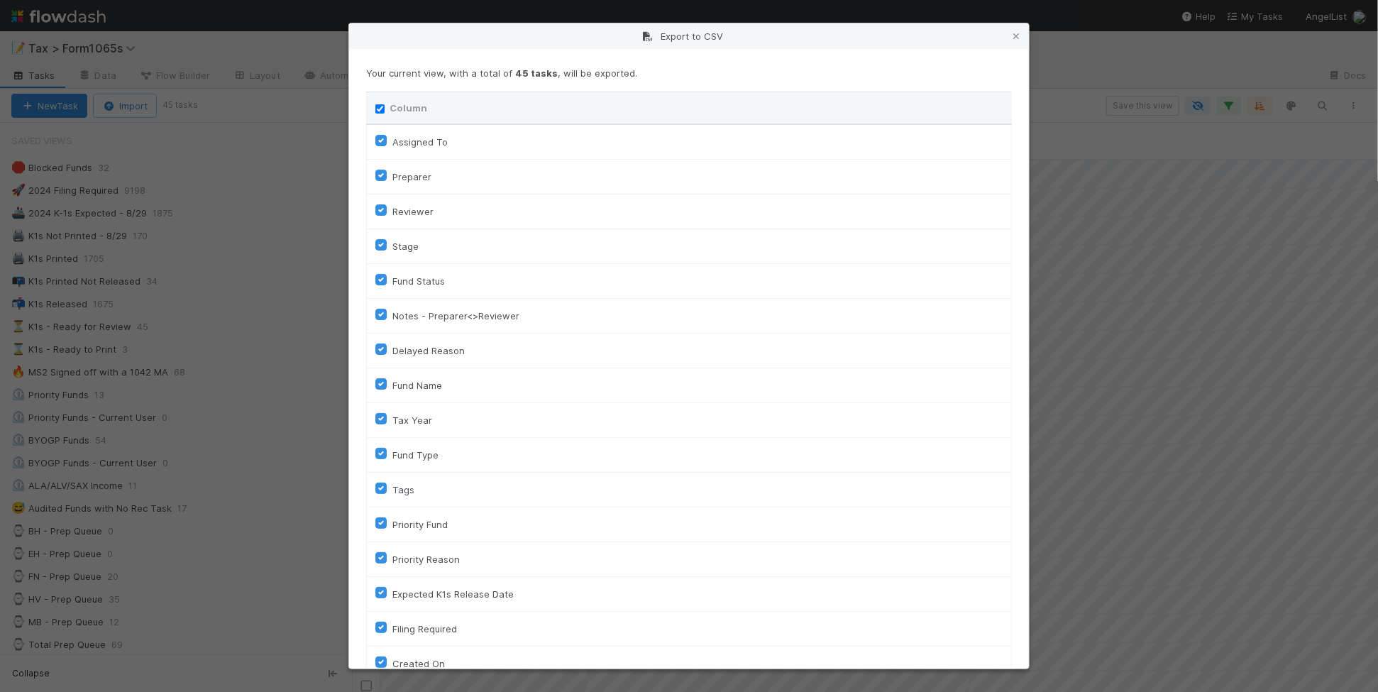
checkbox input "true"
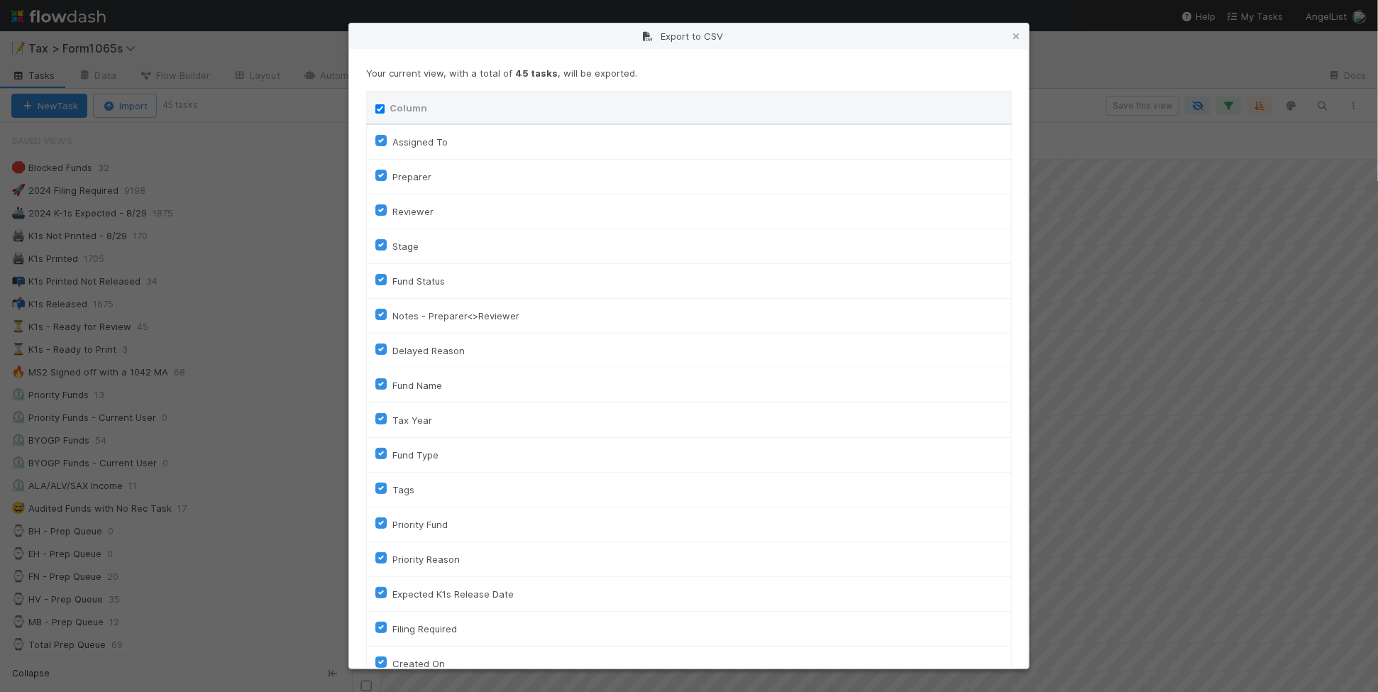
checkbox input "true"
click at [377, 108] on input "Column" at bounding box center [379, 108] width 9 height 9
checkbox input "false"
checkbox To "false"
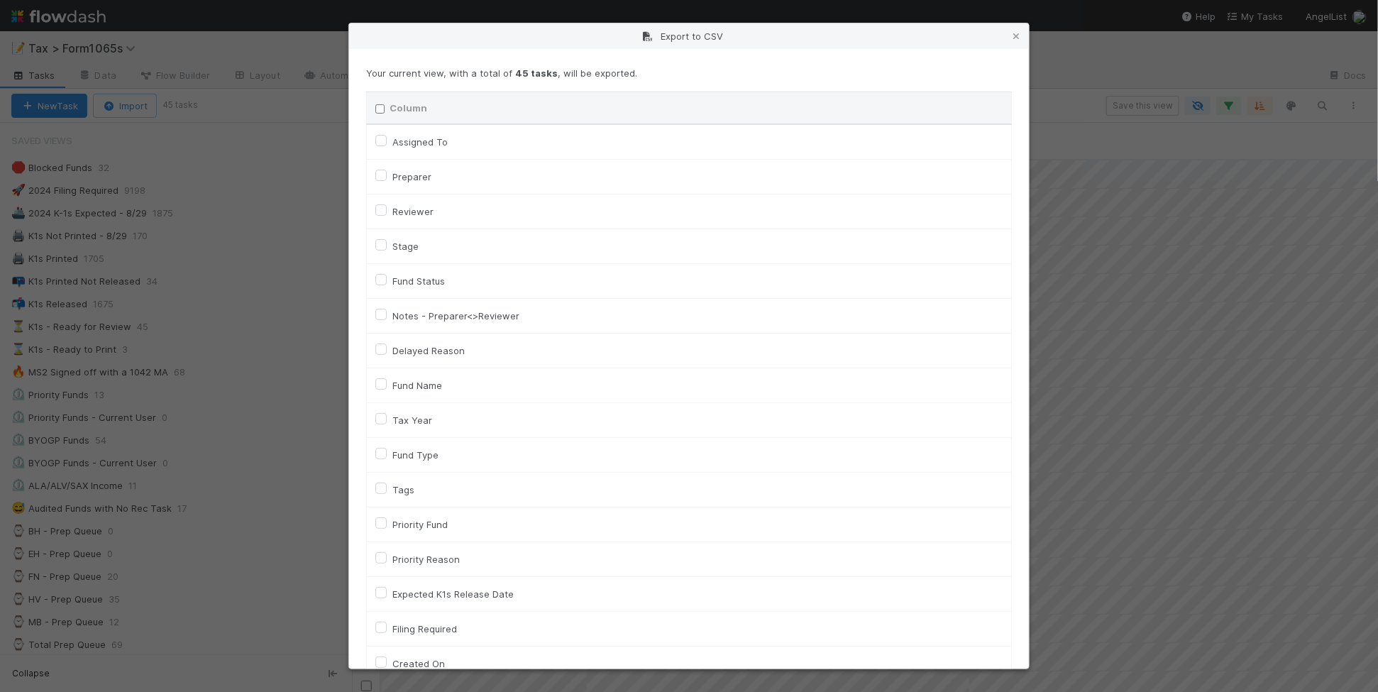
checkbox input "false"
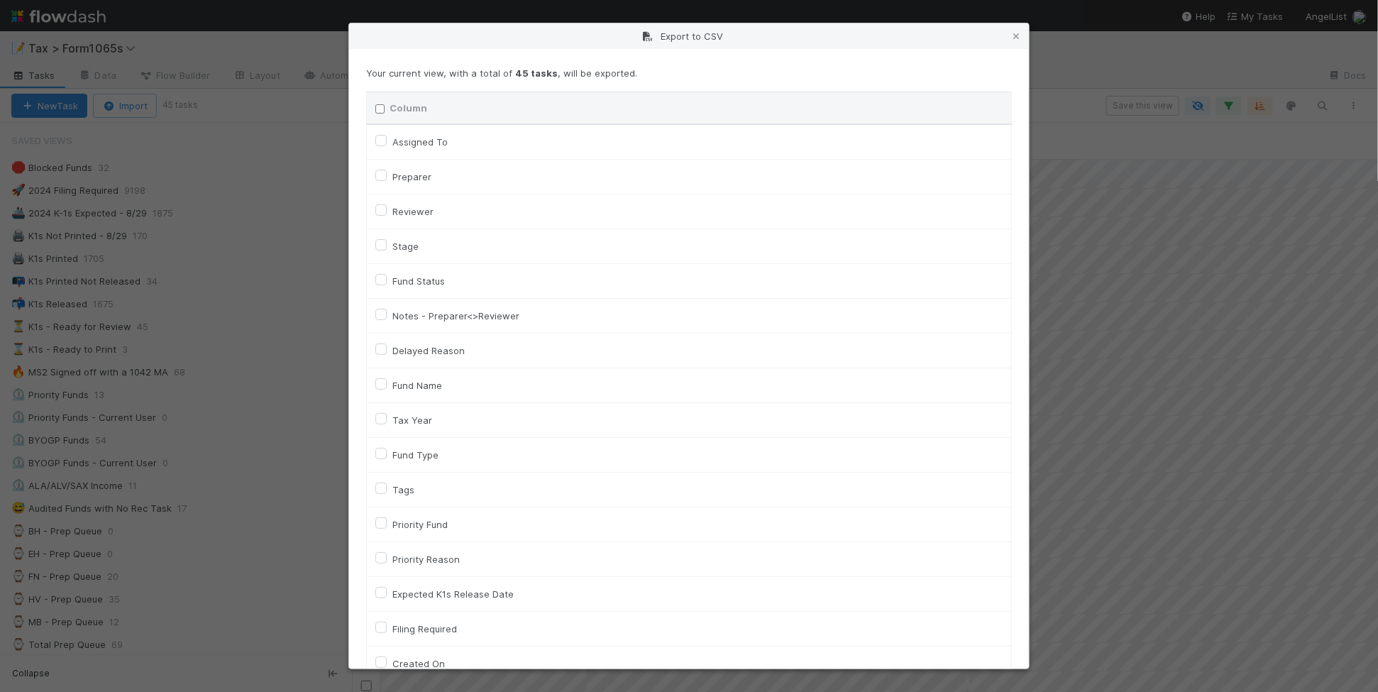
checkbox input "false"
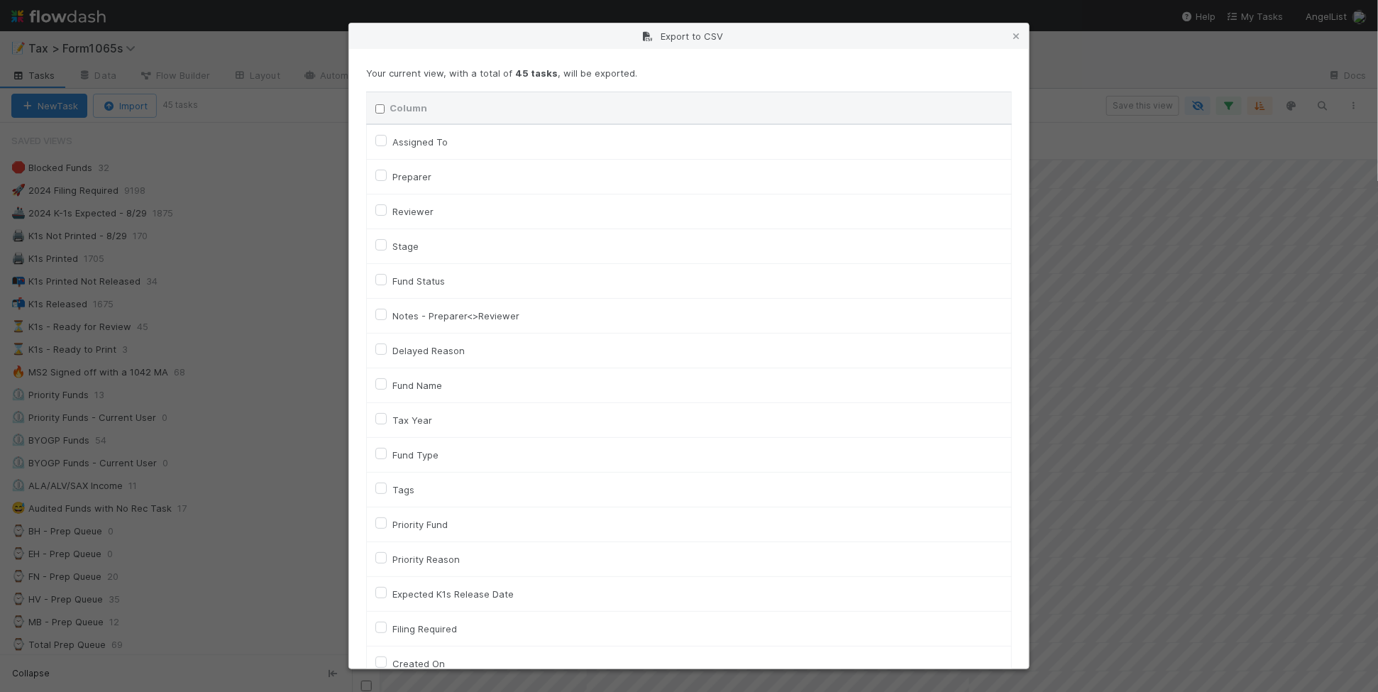
checkbox input "false"
checkbox On "false"
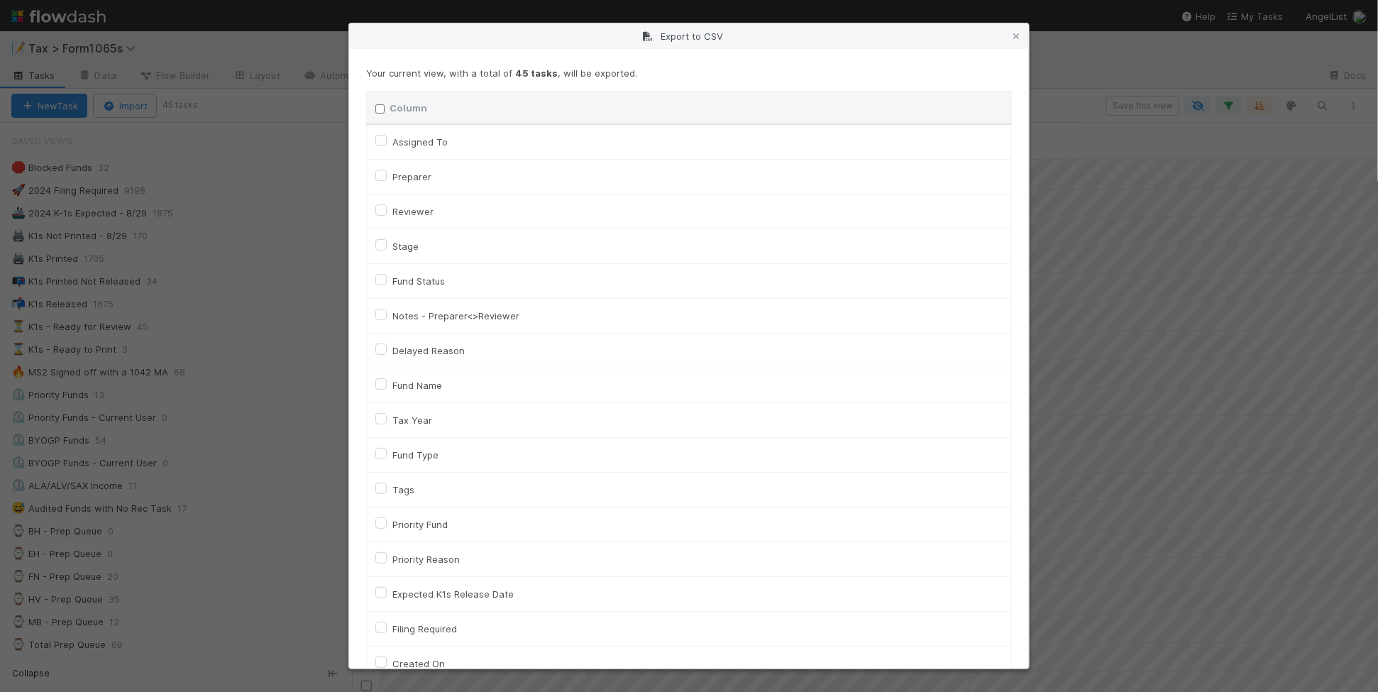
checkbox input "false"
checkbox On "false"
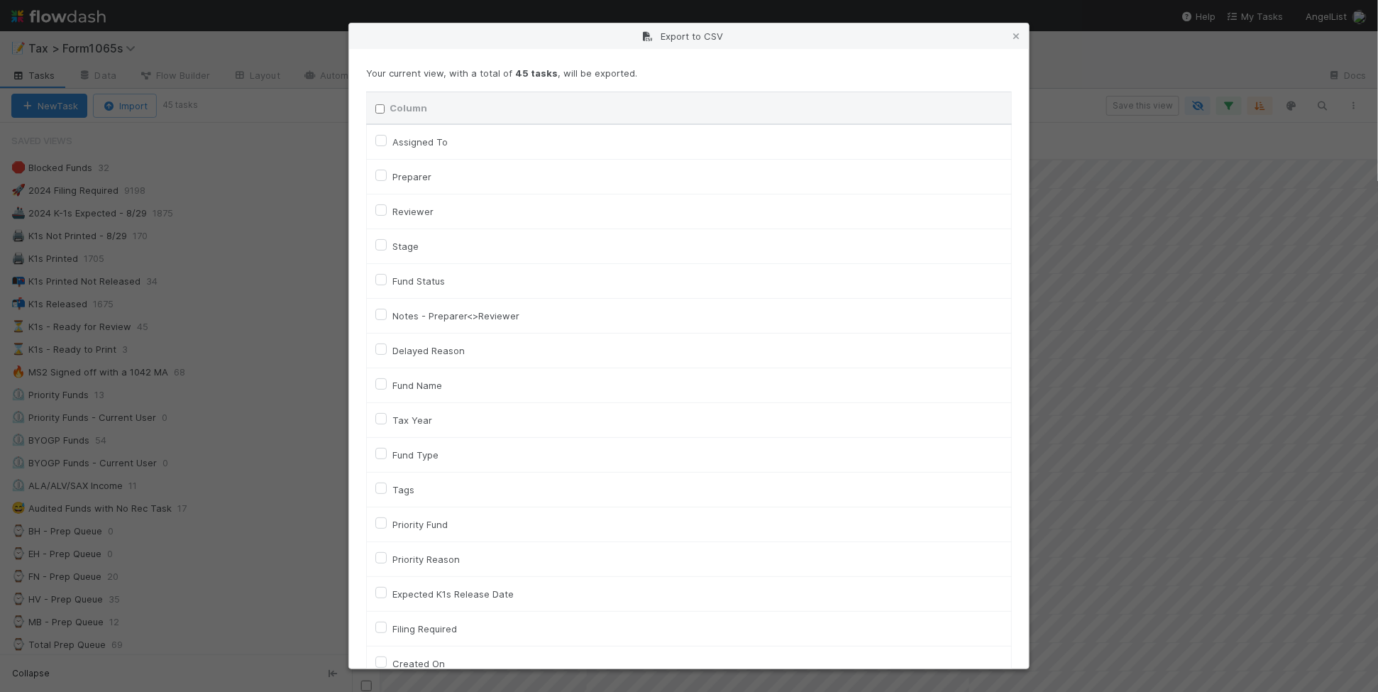
checkbox input "false"
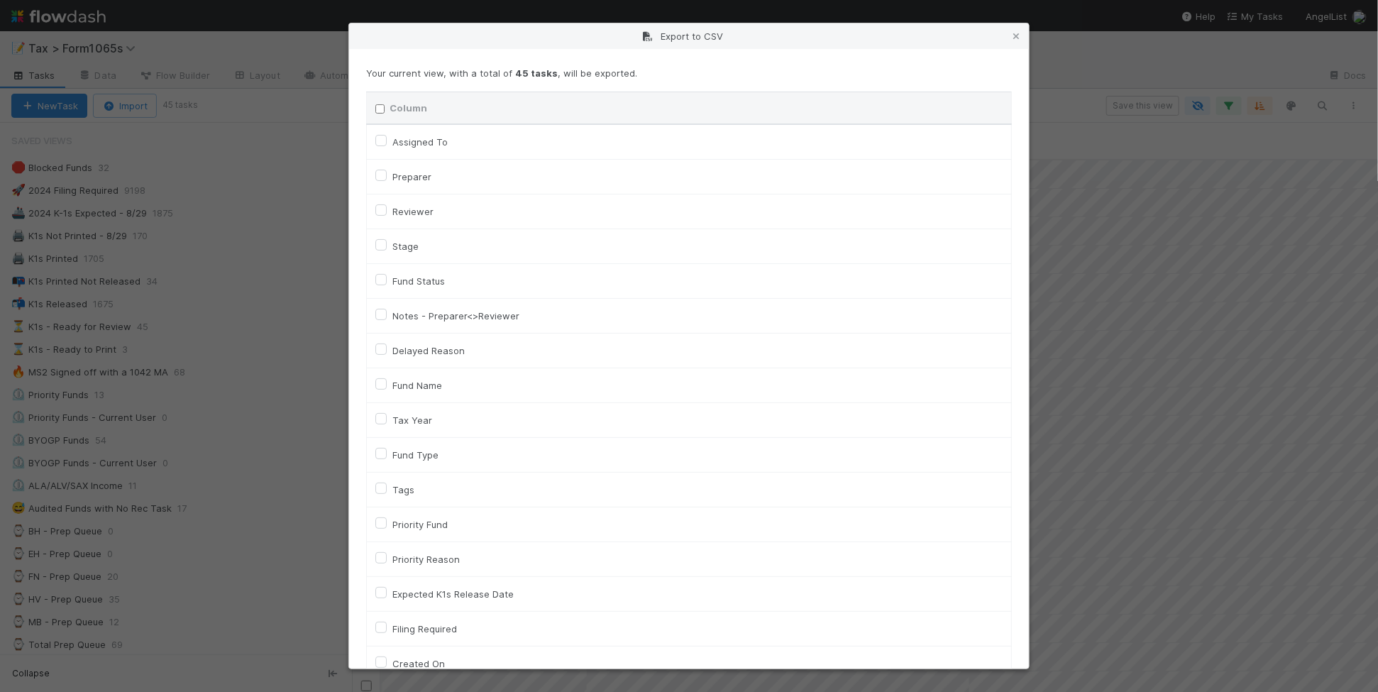
checkbox input "false"
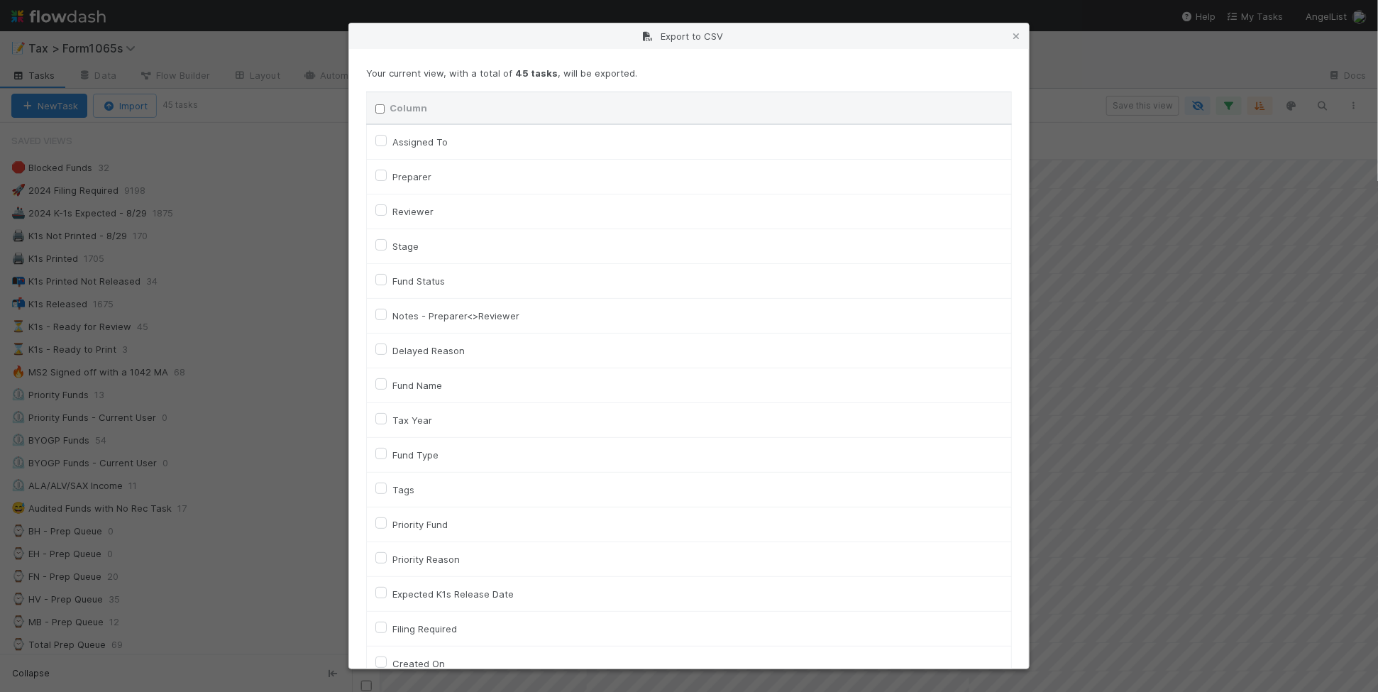
checkbox input "false"
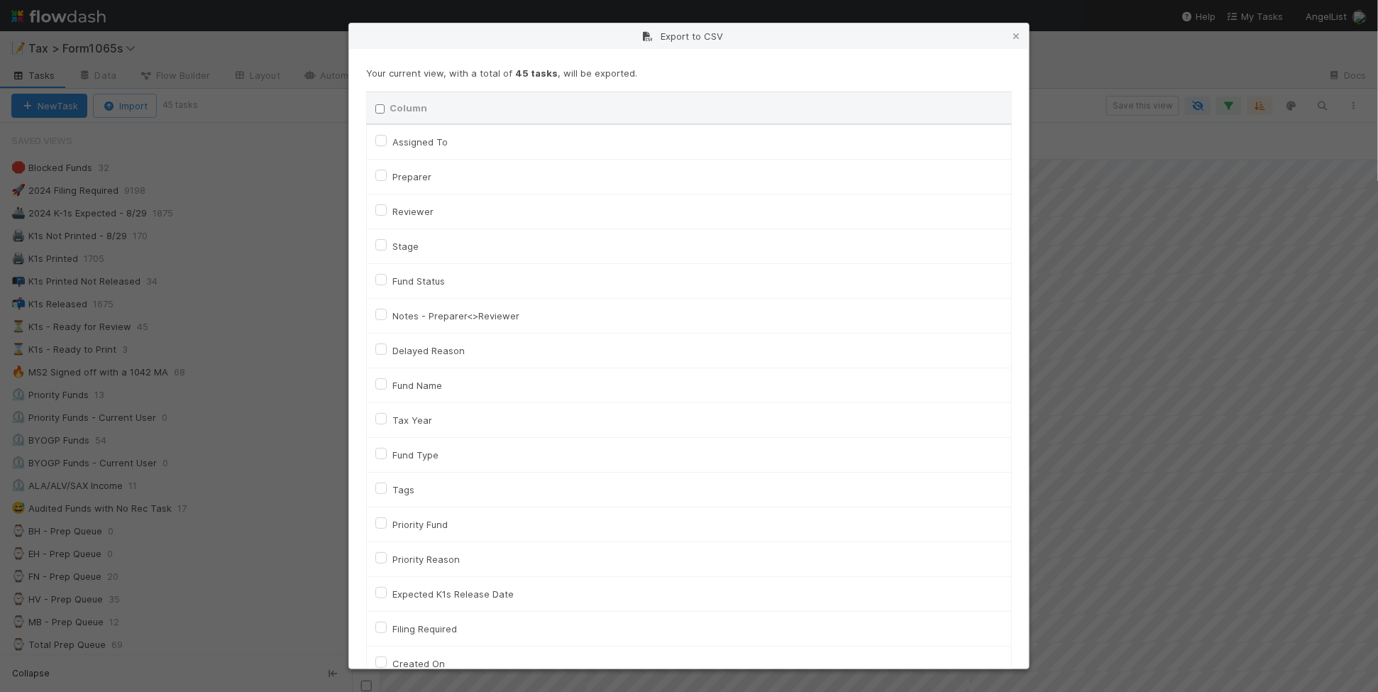
checkbox input "false"
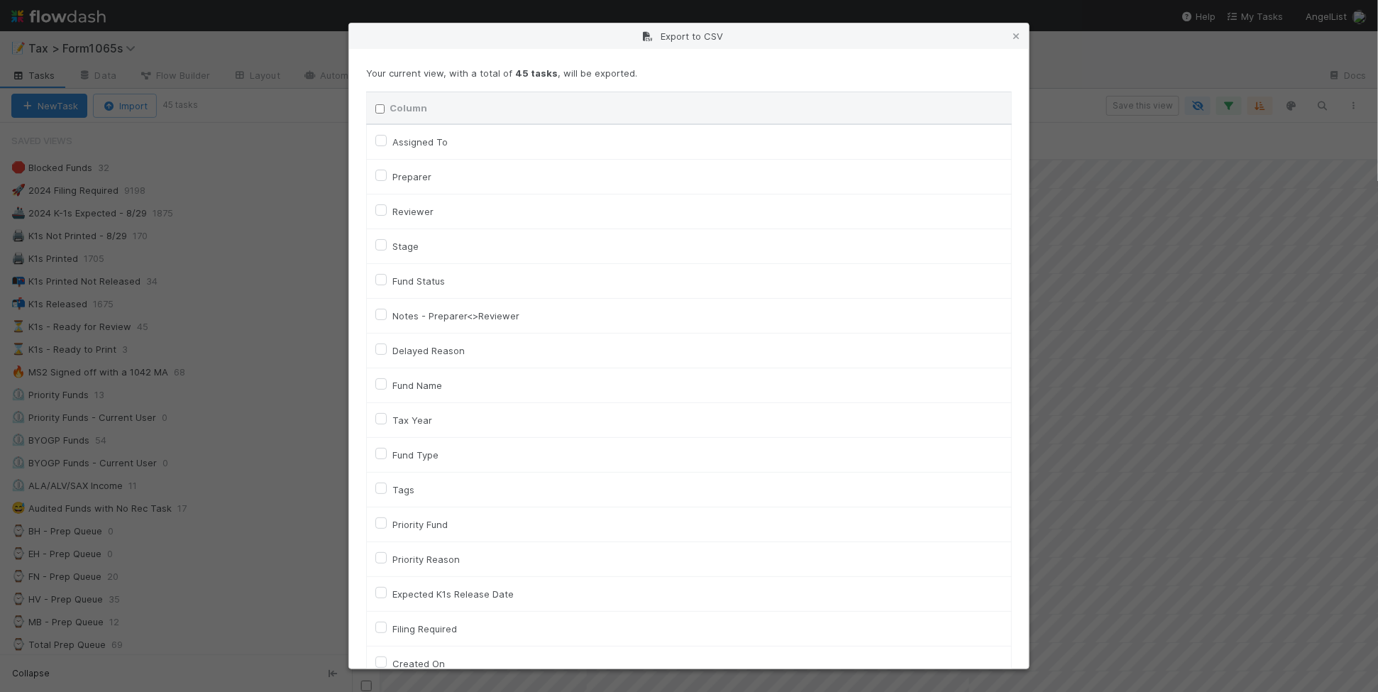
checkbox input "false"
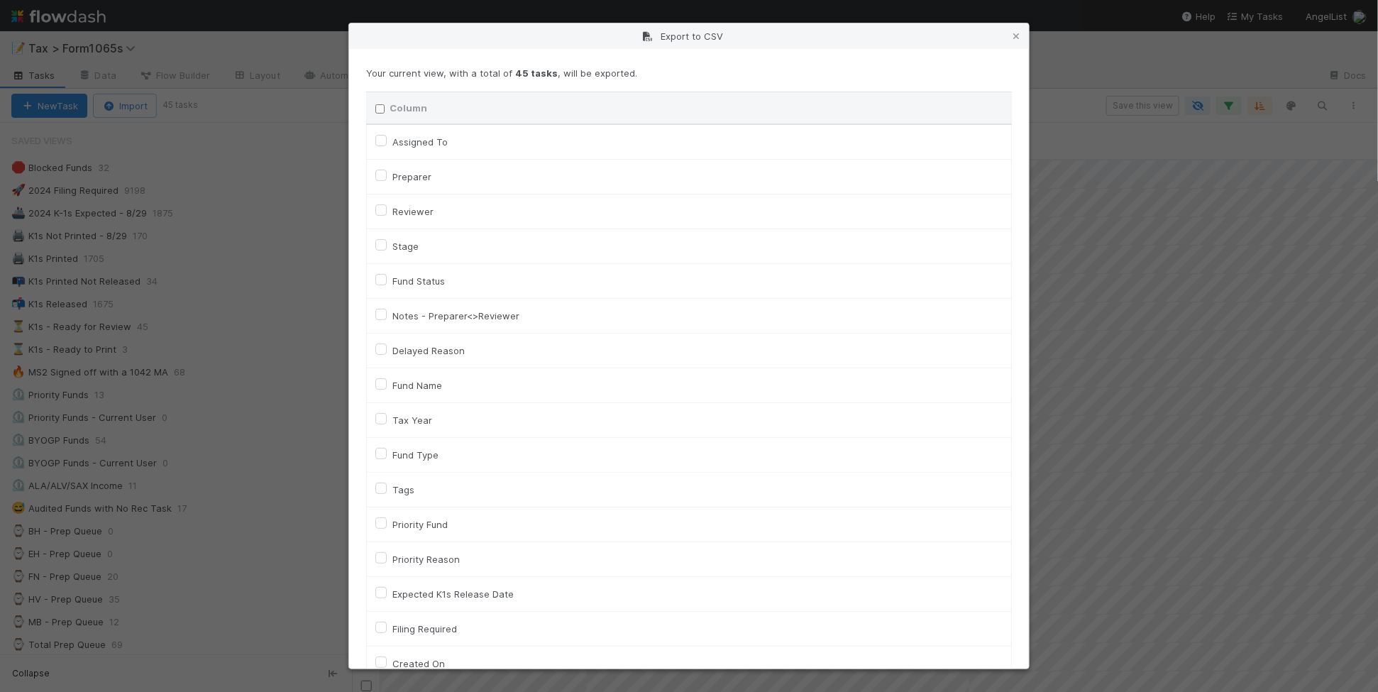
checkbox input "false"
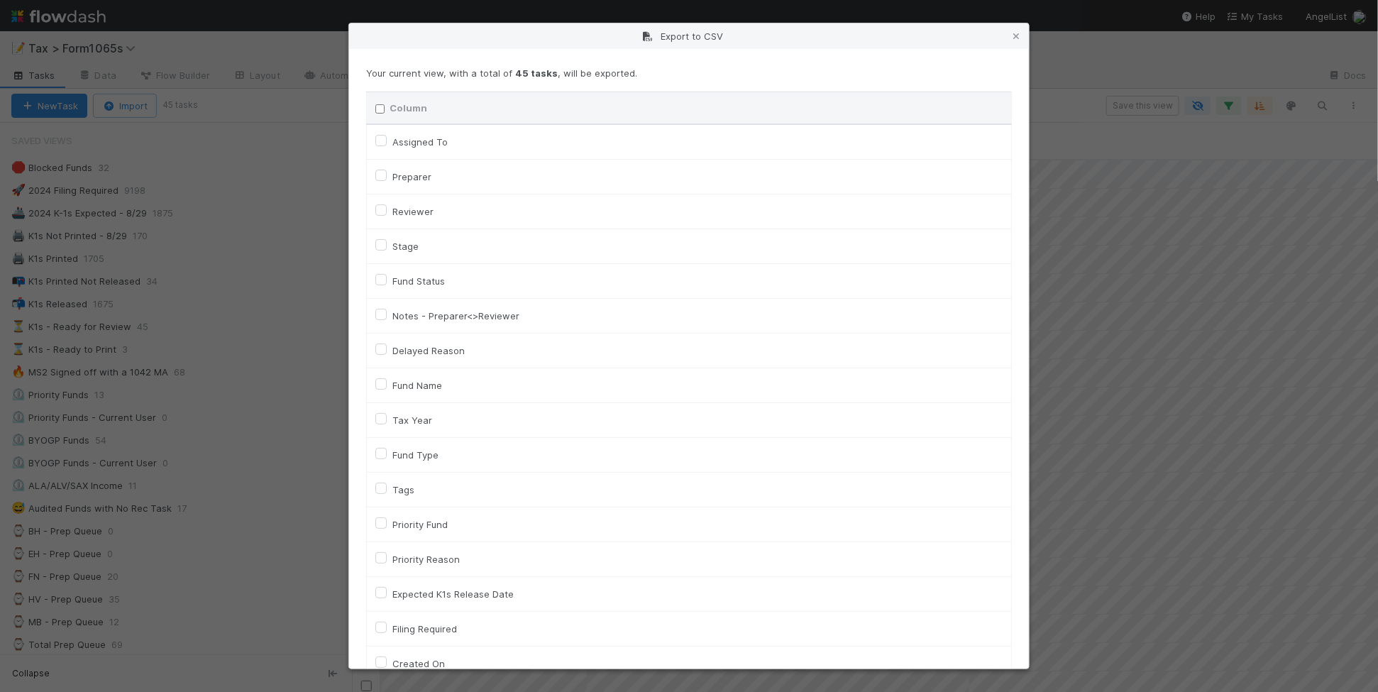
checkbox input "false"
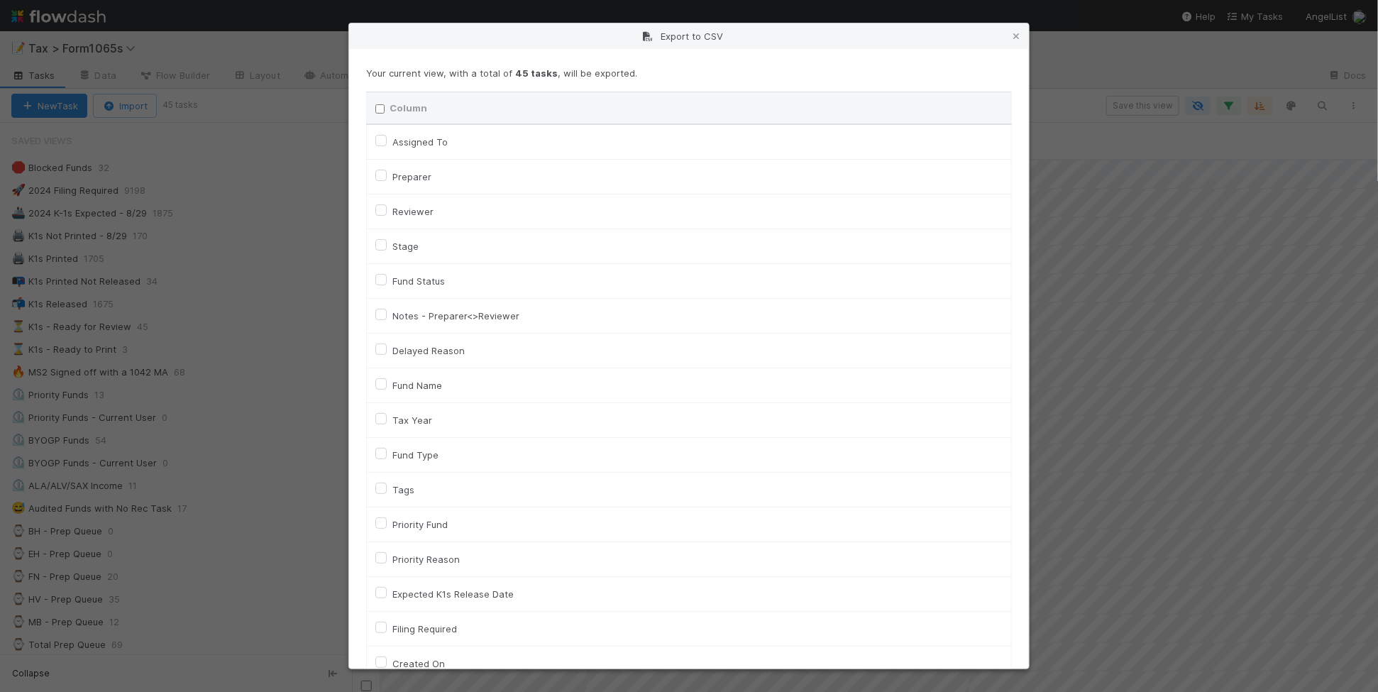
checkbox input "false"
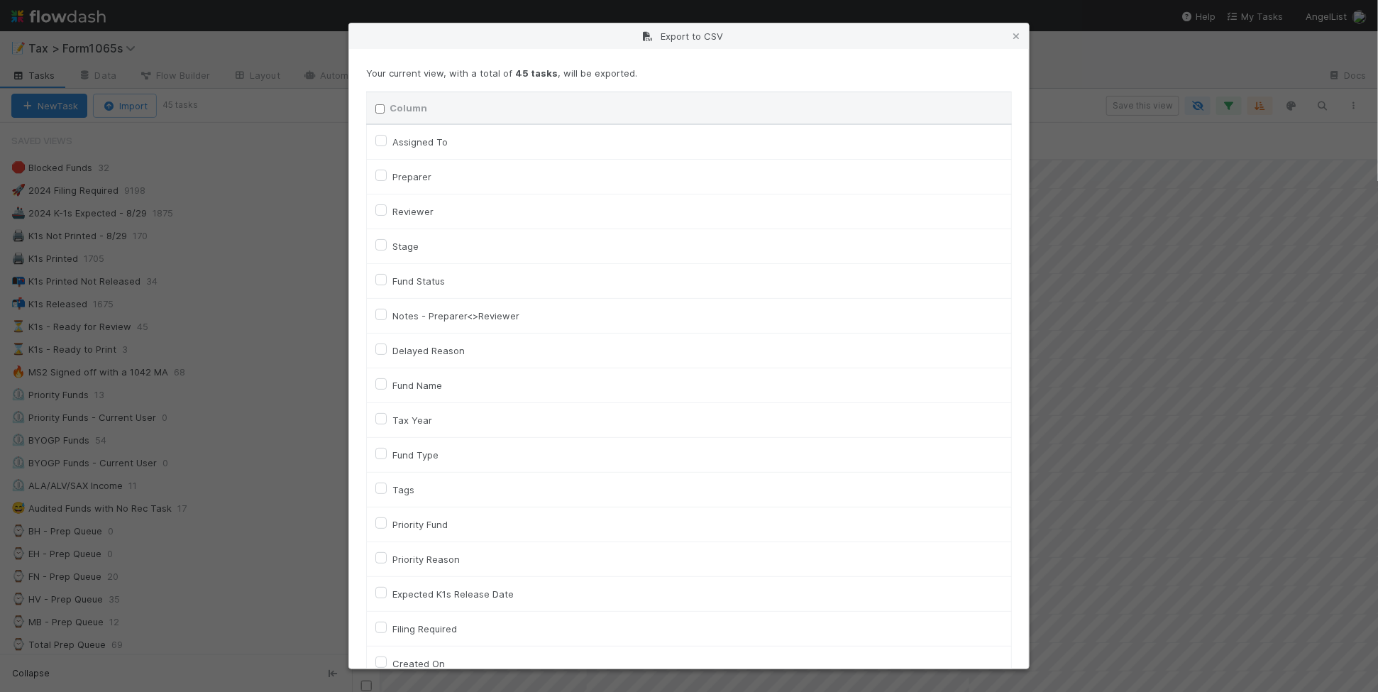
checkbox input "false"
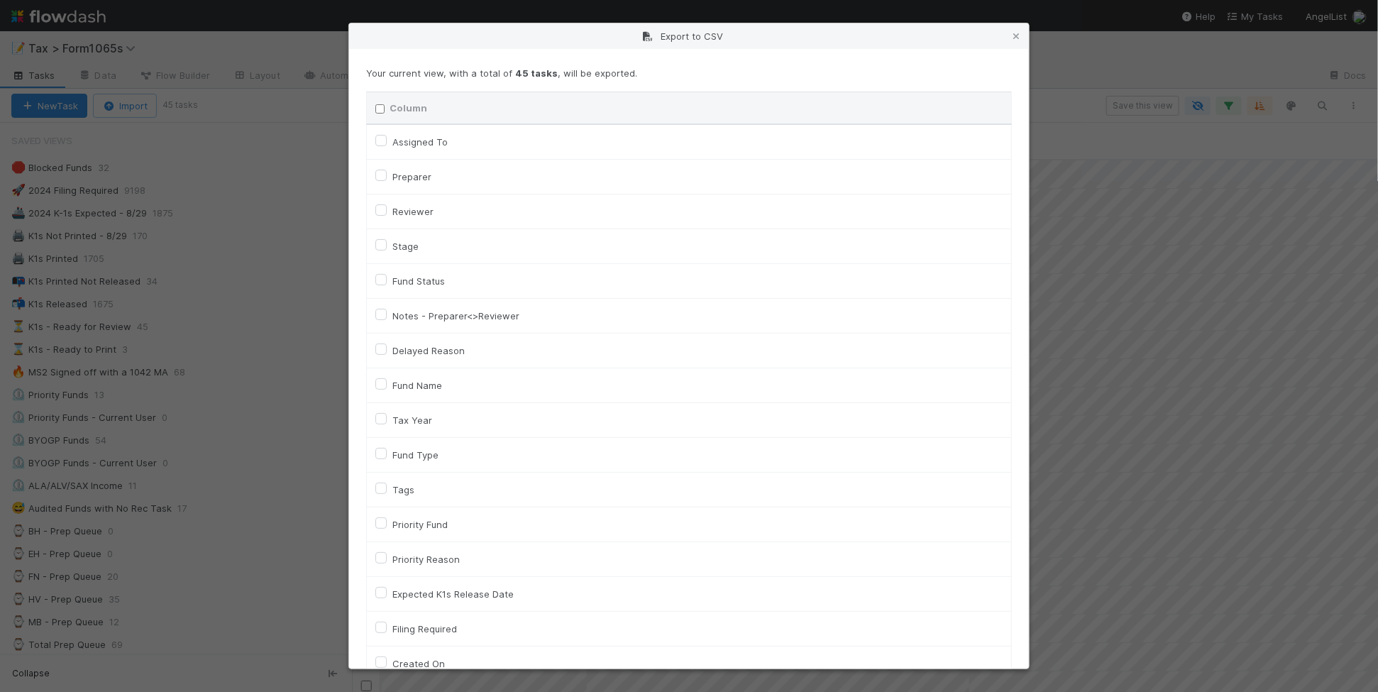
checkbox input "false"
checkbox URL "false"
click at [426, 387] on label "Fund Name" at bounding box center [417, 385] width 50 height 17
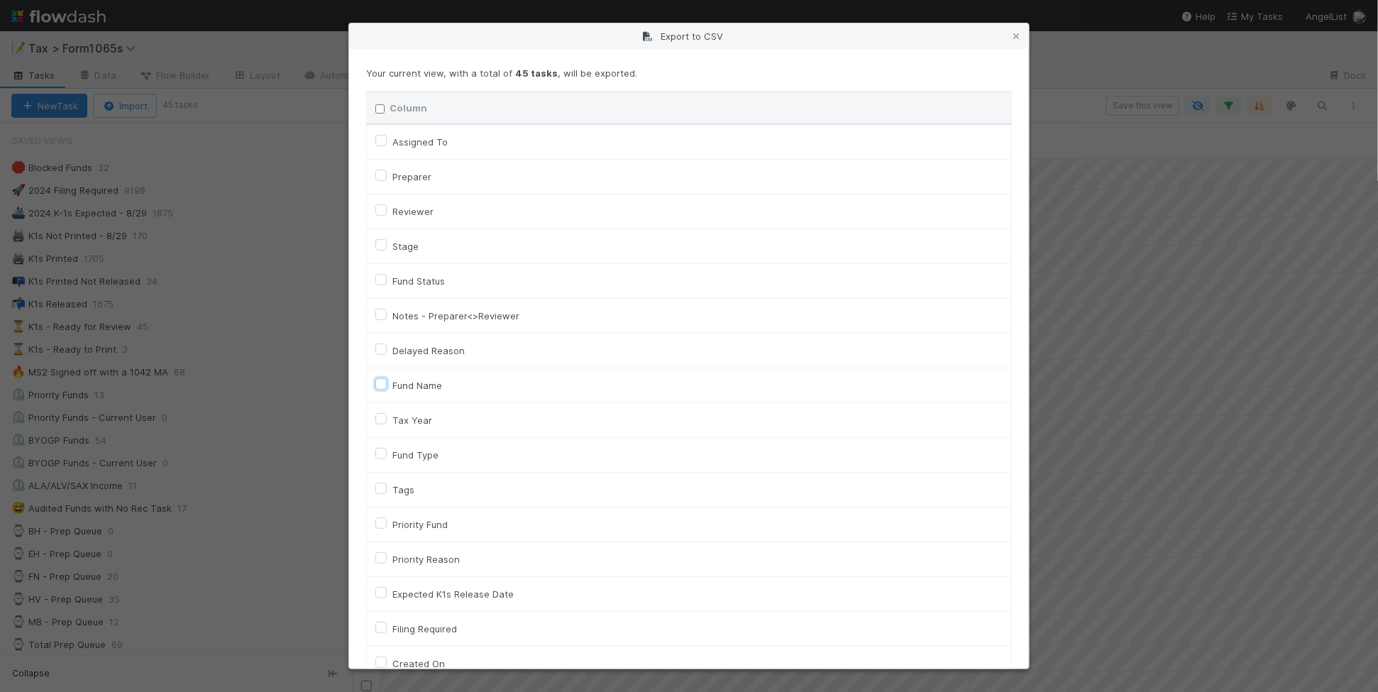
click at [387, 387] on input "Fund Name" at bounding box center [380, 383] width 11 height 13
checkbox input "true"
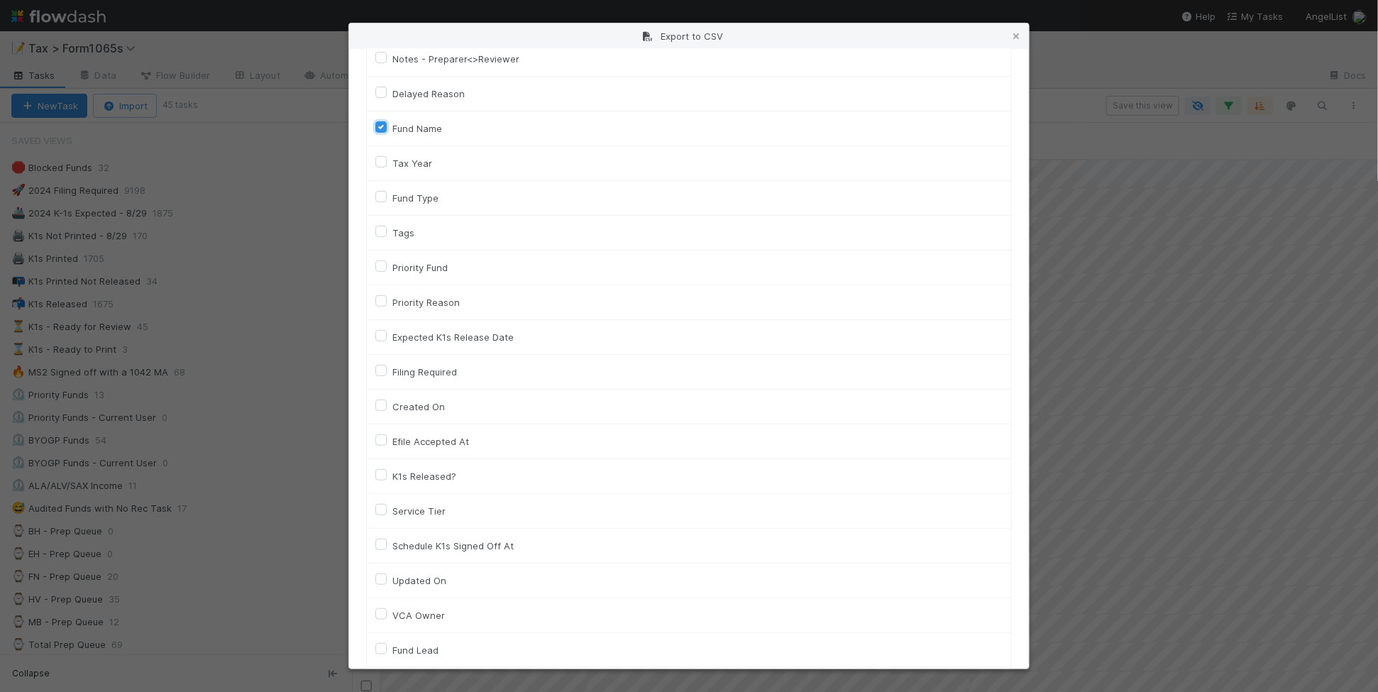
scroll to position [266, 0]
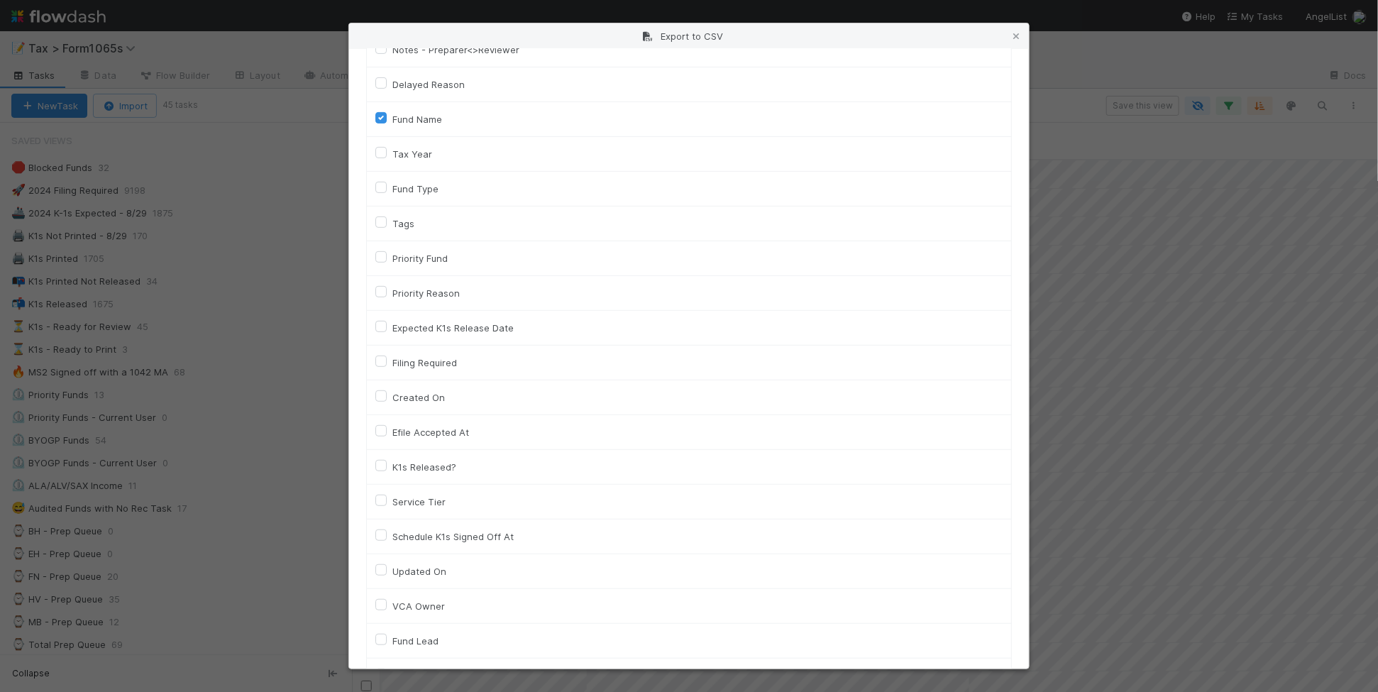
click at [406, 224] on label "Tags" at bounding box center [403, 223] width 22 height 17
click at [387, 224] on input "Tags" at bounding box center [380, 221] width 11 height 13
checkbox input "true"
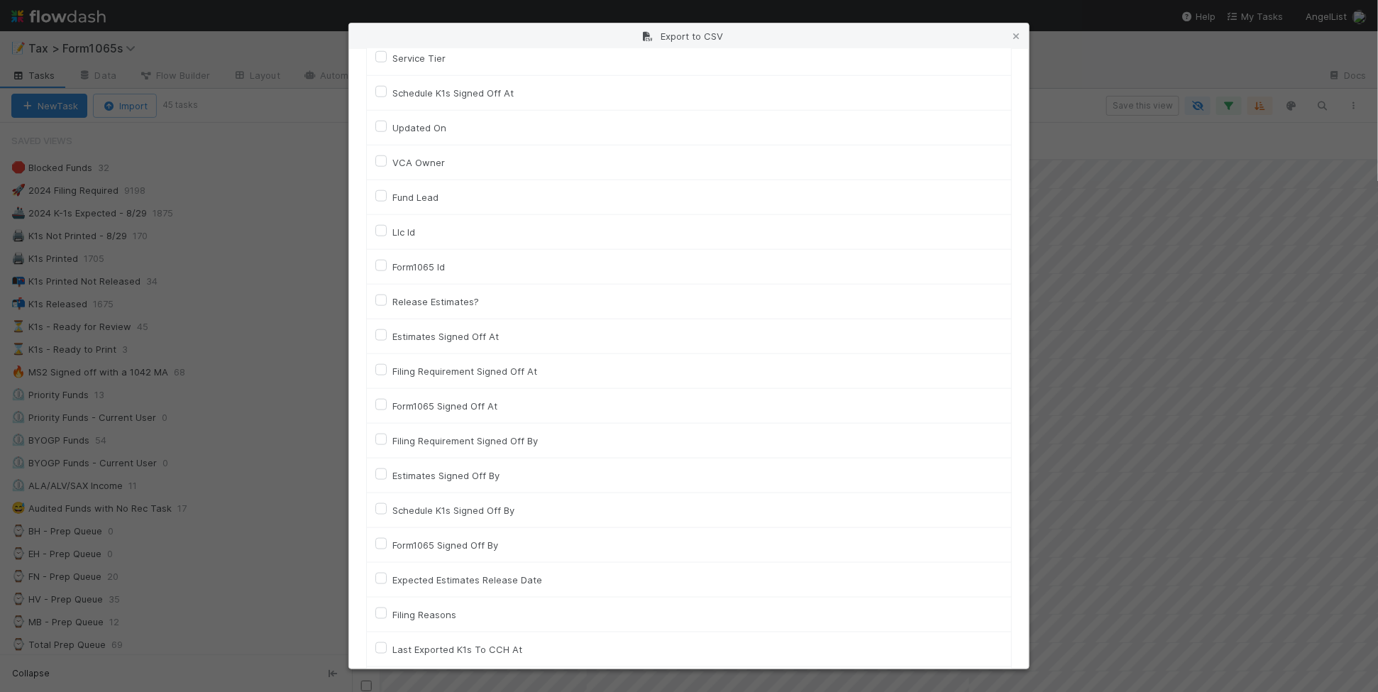
click at [402, 232] on label "Llc Id" at bounding box center [403, 231] width 23 height 17
click at [387, 232] on input "Llc Id" at bounding box center [380, 229] width 11 height 13
checkbox input "true"
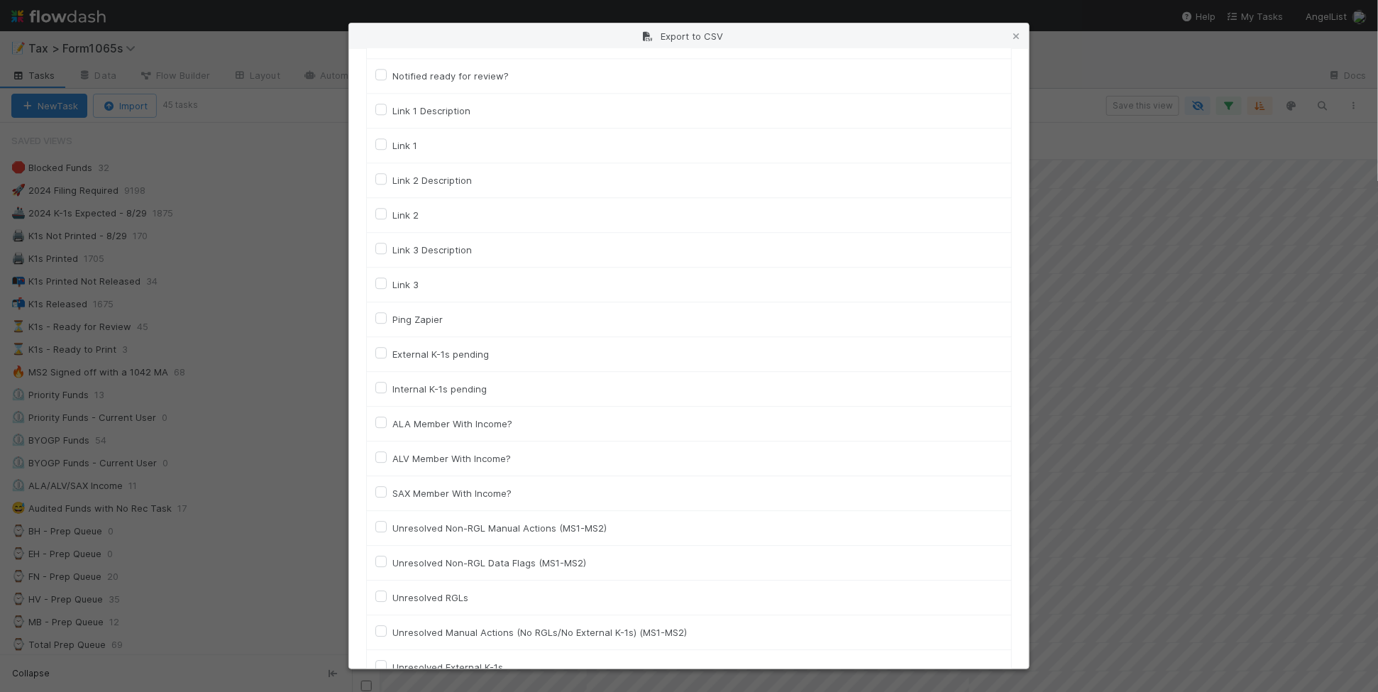
scroll to position [1954, 0]
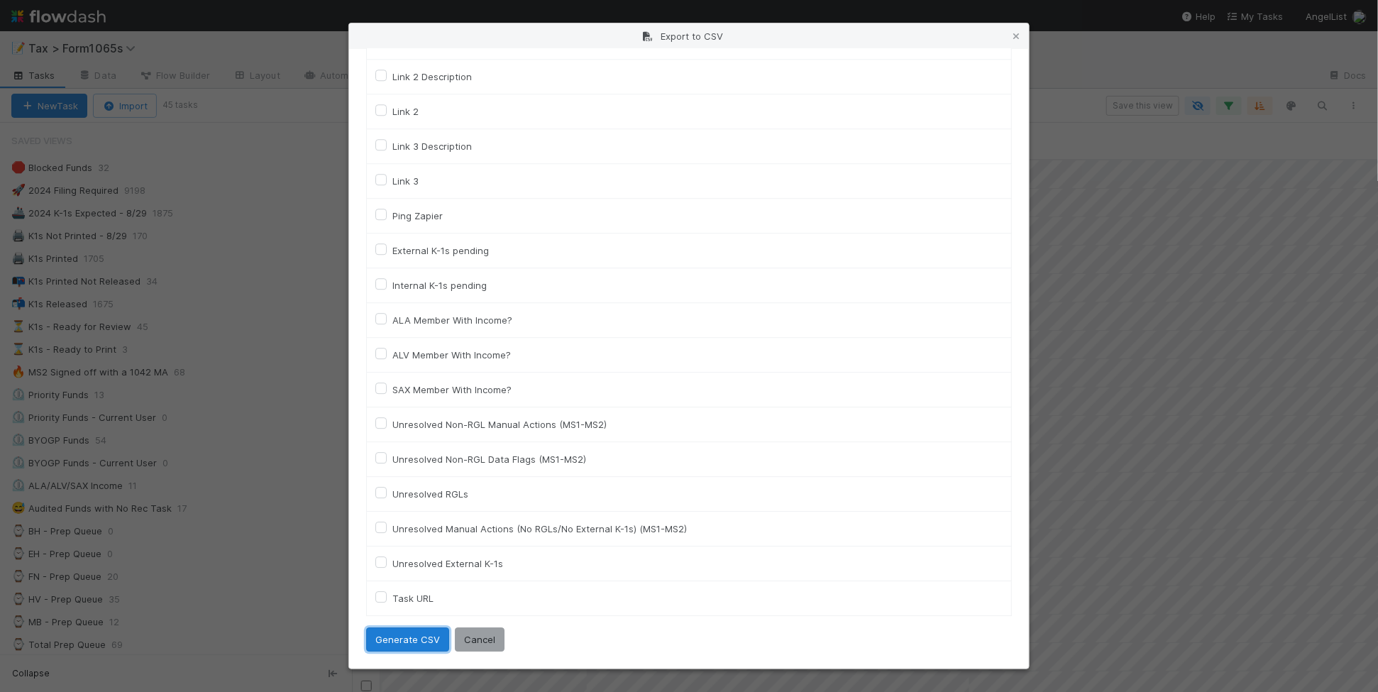
click at [416, 642] on button "Generate CSV" at bounding box center [407, 639] width 83 height 24
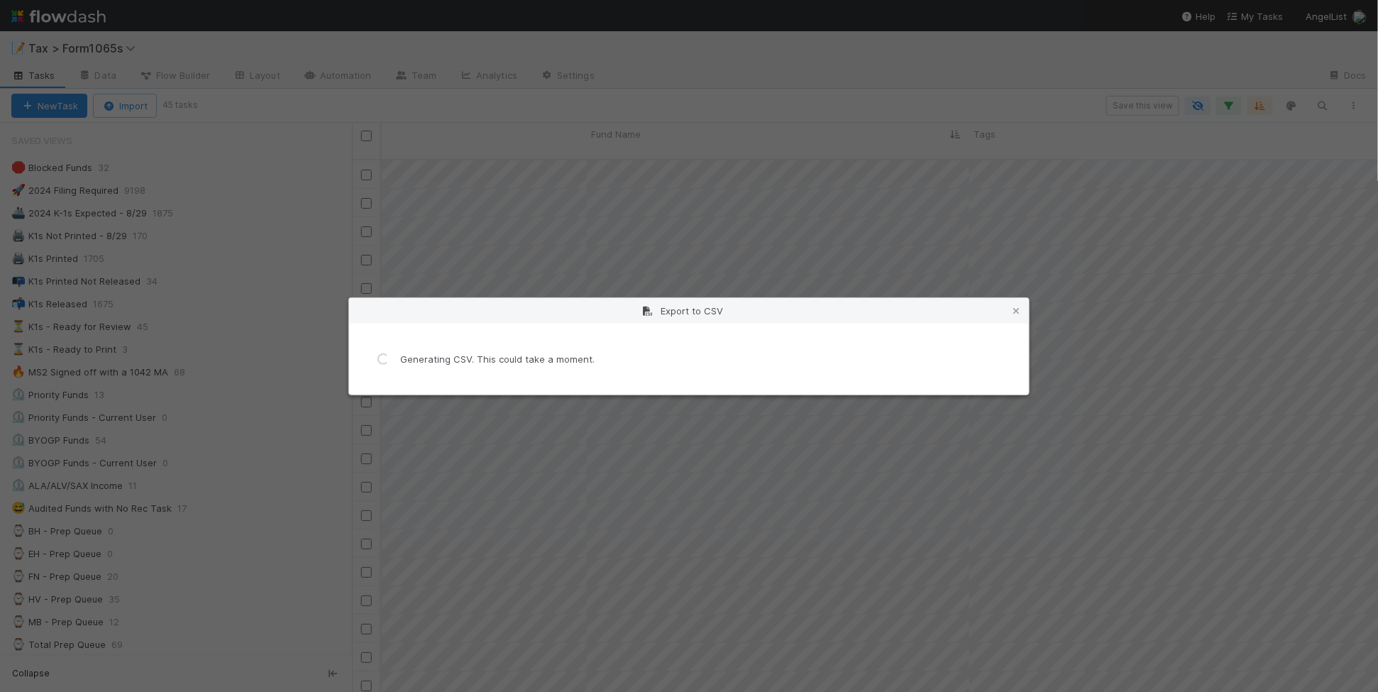
scroll to position [0, 0]
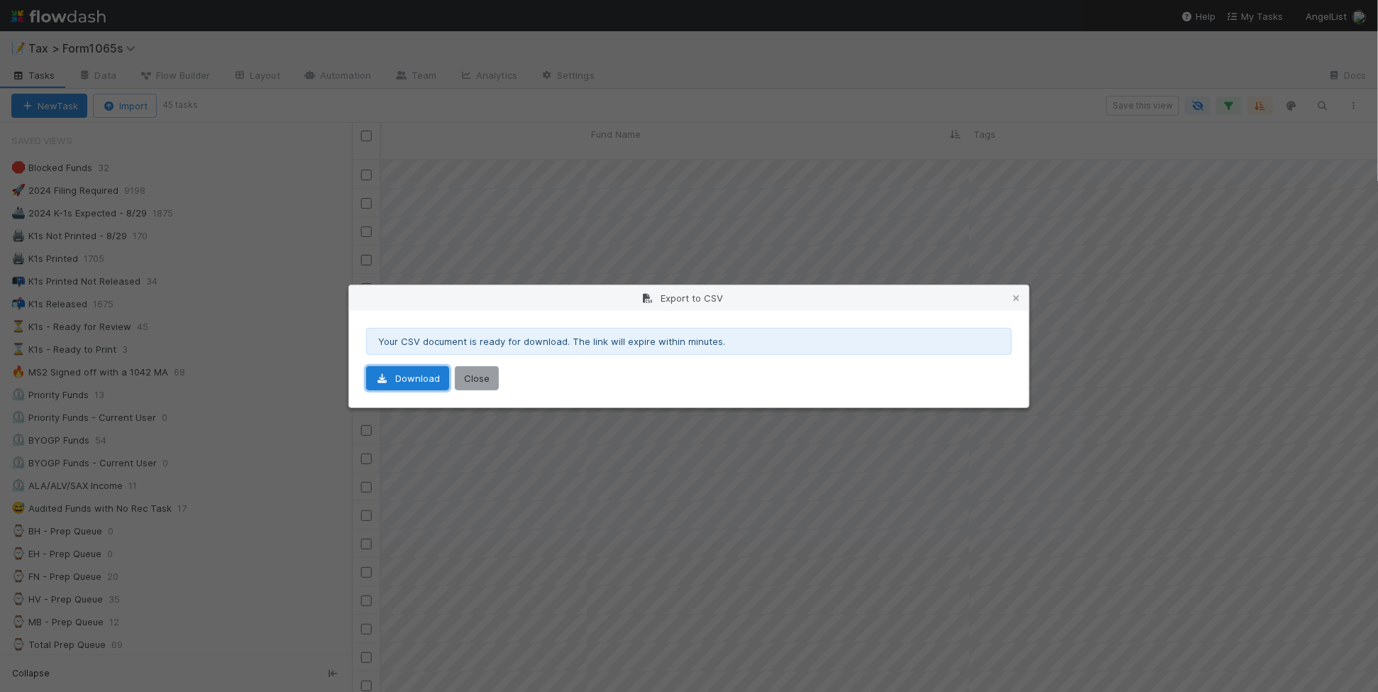
click at [419, 380] on link "Download" at bounding box center [407, 378] width 83 height 24
click at [1012, 296] on icon at bounding box center [1016, 298] width 14 height 9
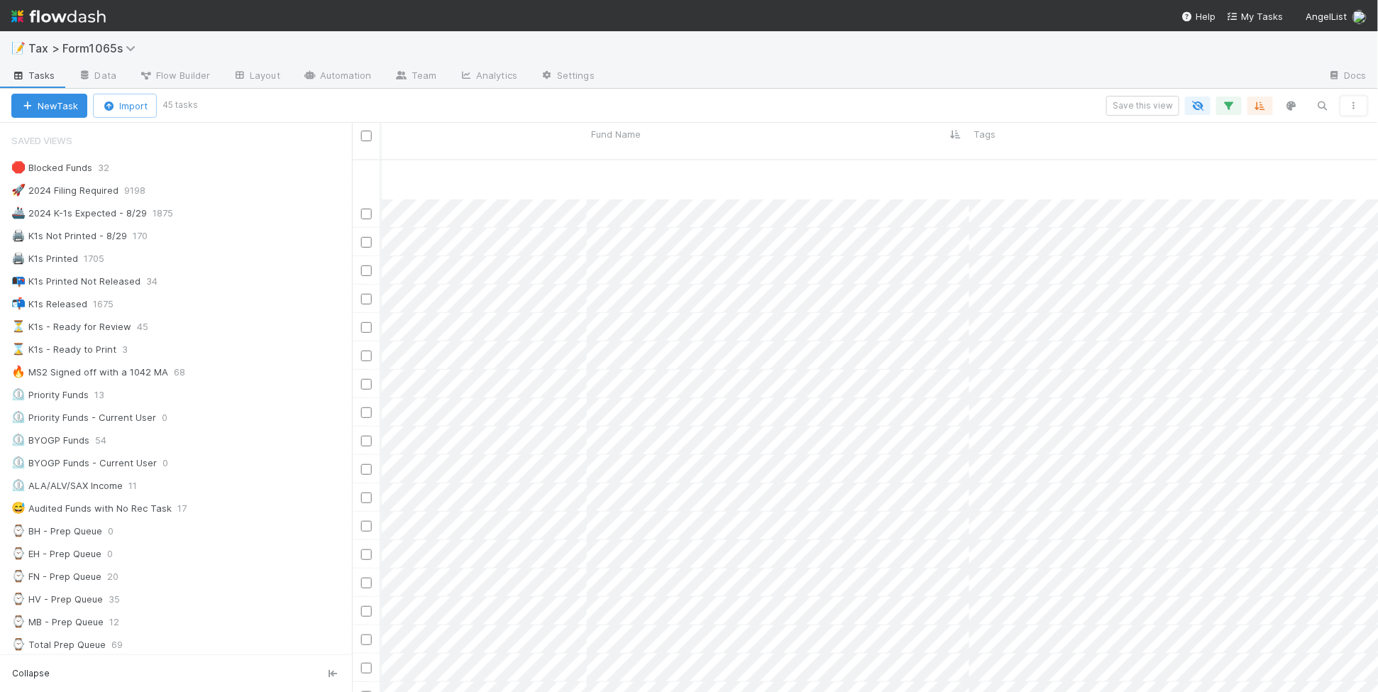
scroll to position [532, 850]
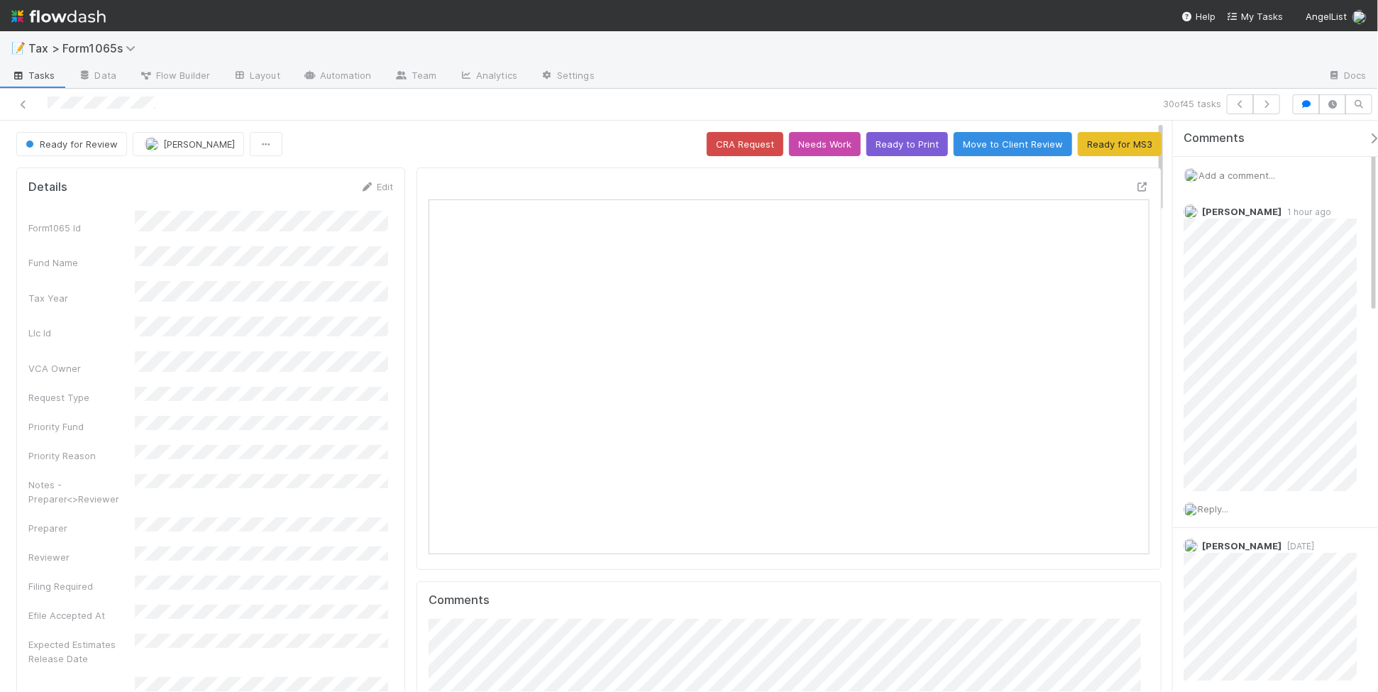
scroll to position [275, 697]
click at [21, 101] on icon at bounding box center [23, 104] width 14 height 9
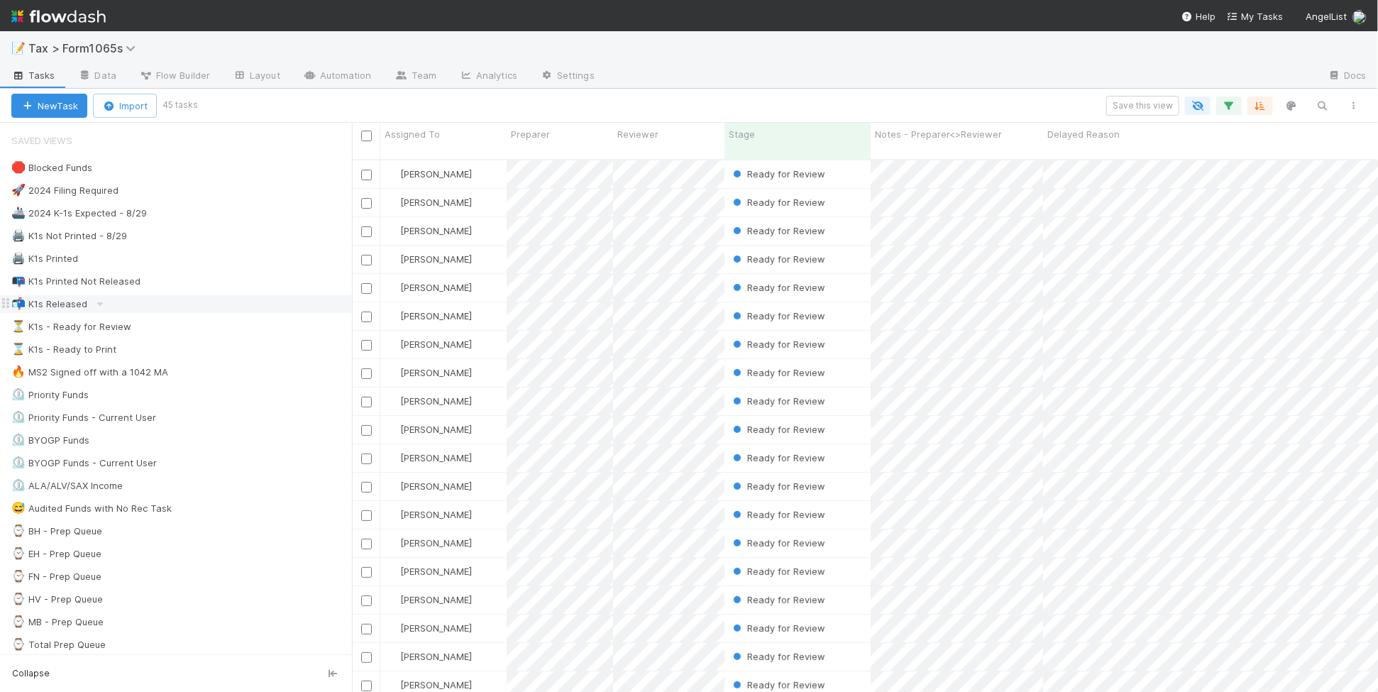
scroll to position [531, 1012]
click at [181, 169] on div "🛑 Blocked Funds 32" at bounding box center [181, 168] width 341 height 18
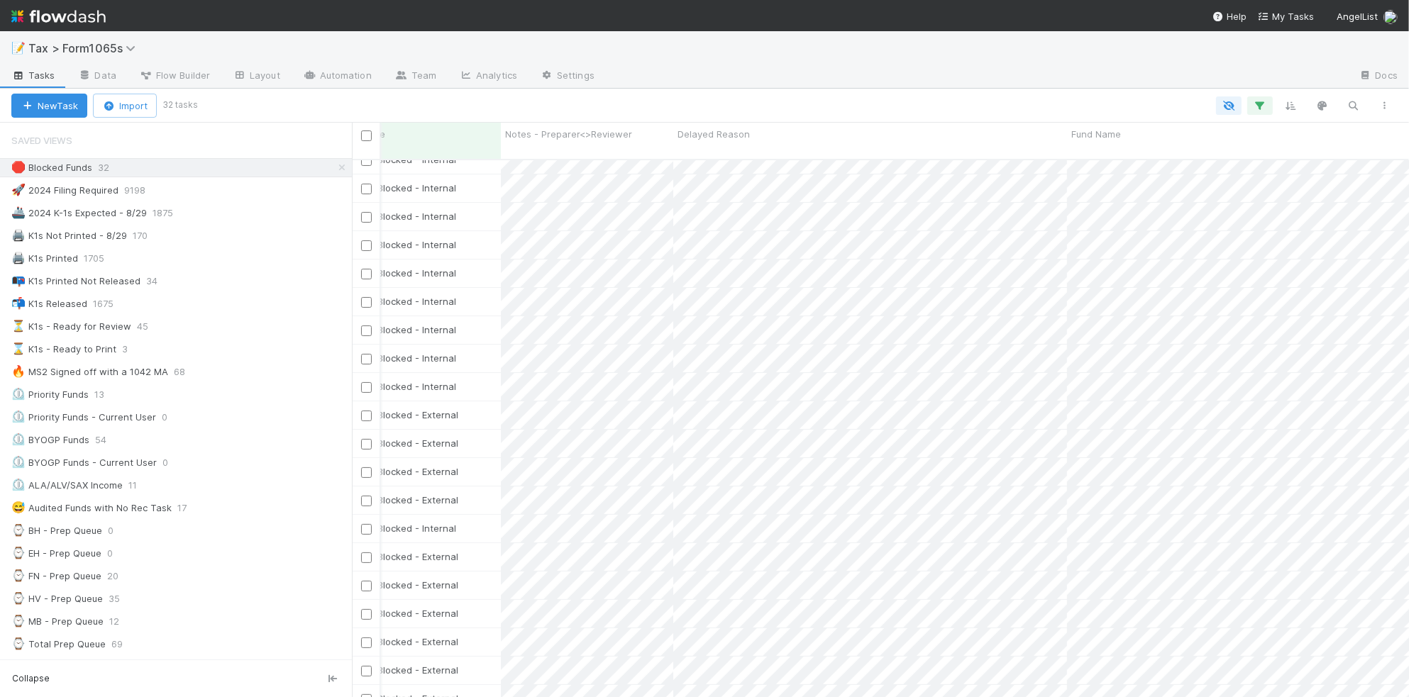
scroll to position [355, 475]
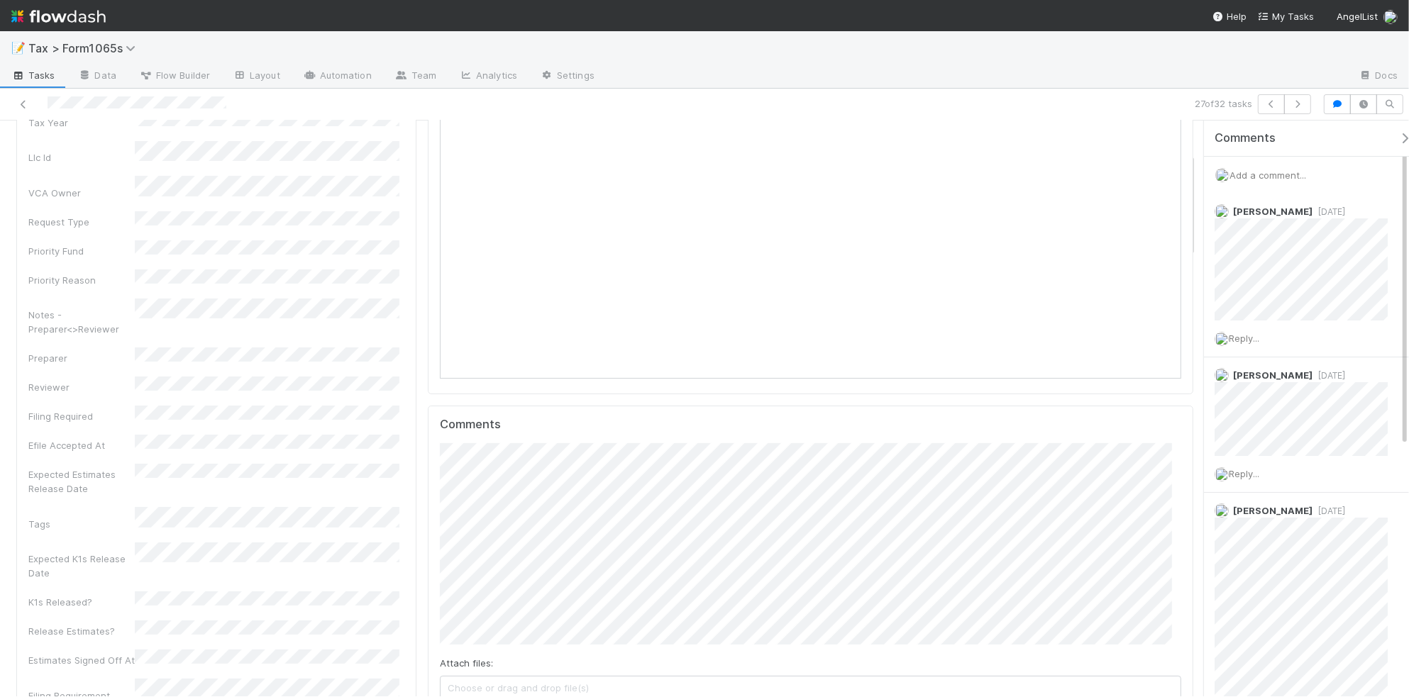
scroll to position [177, 0]
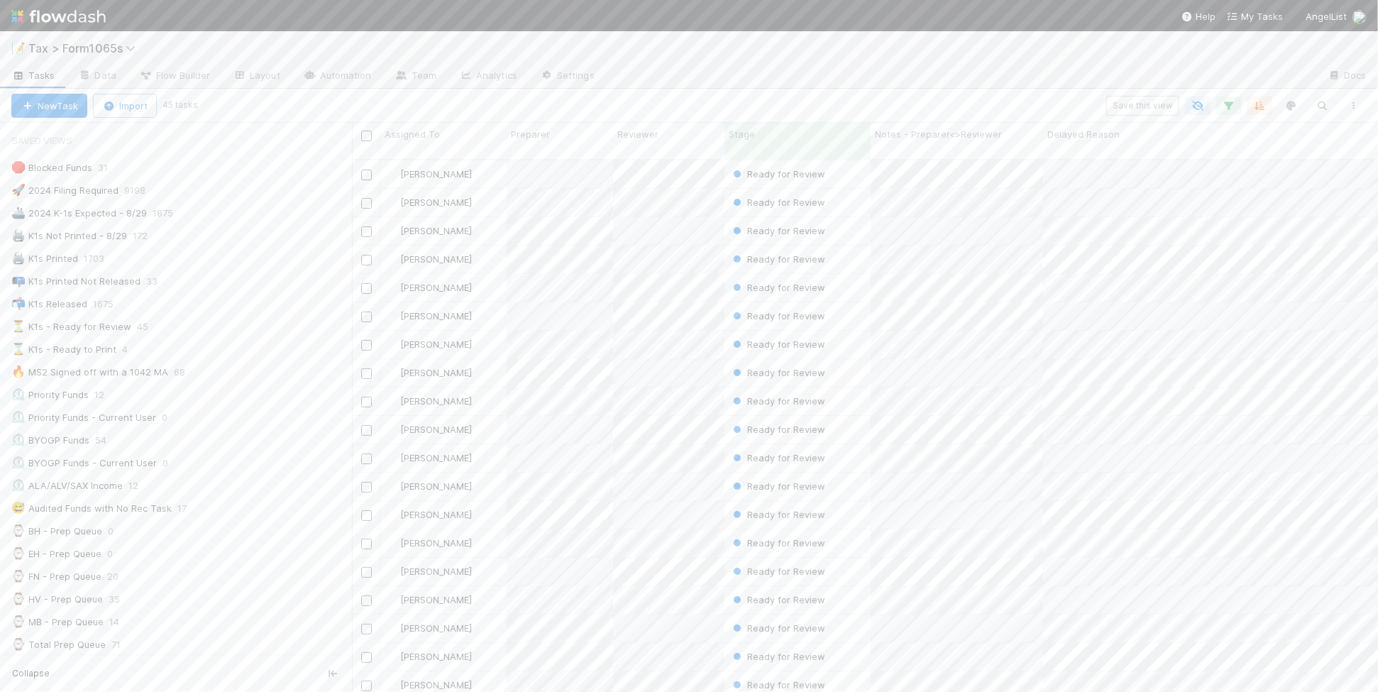
scroll to position [531, 1012]
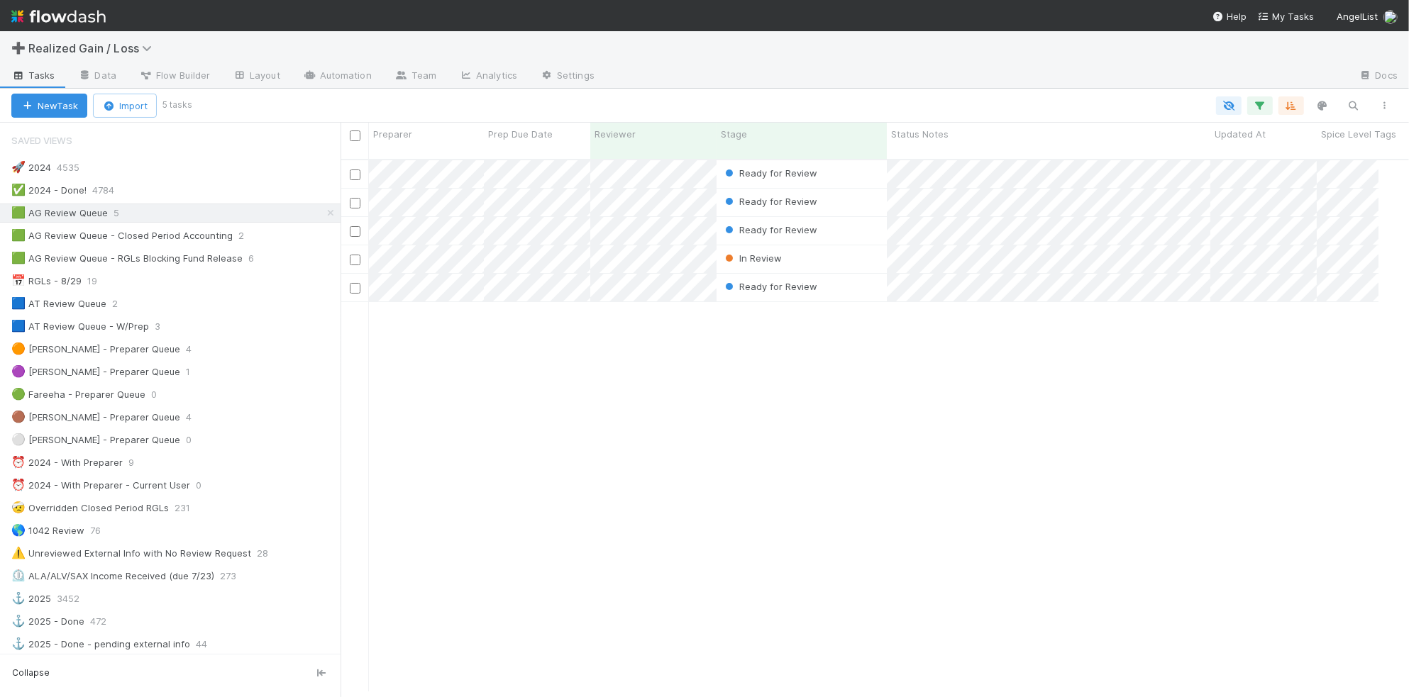
scroll to position [536, 1055]
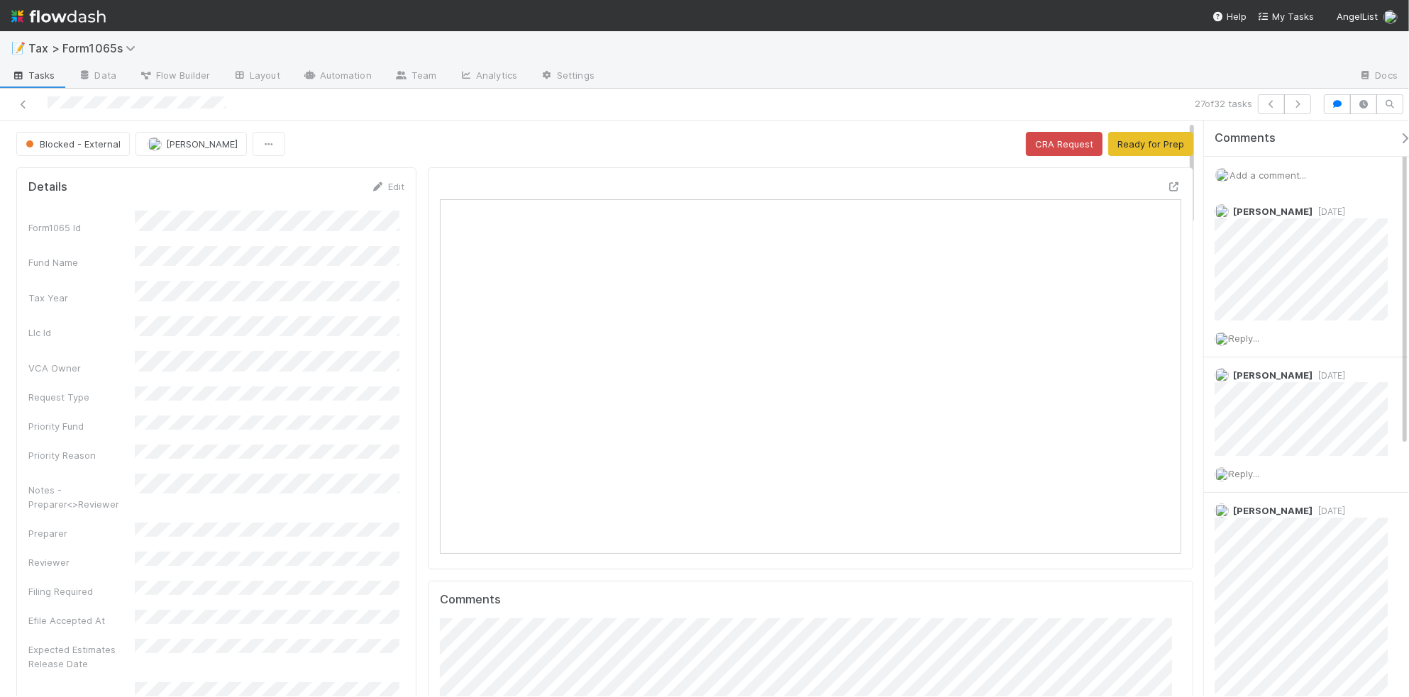
drag, startPoint x: 701, startPoint y: 409, endPoint x: 708, endPoint y: 149, distance: 259.7
click at [708, 149] on div "Blocked - External Michael Binck CRA Request Ready for Prep" at bounding box center [604, 144] width 1177 height 24
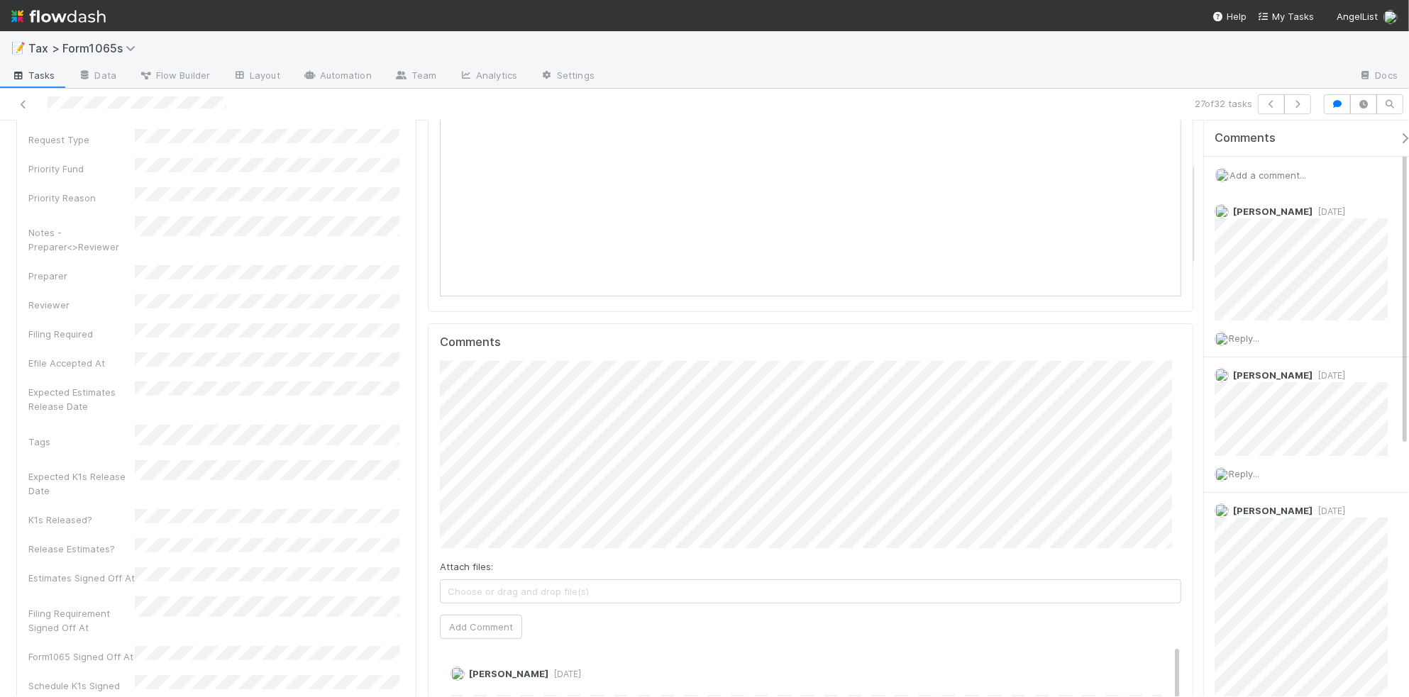
scroll to position [266, 0]
click at [475, 648] on button "Add Comment" at bounding box center [481, 647] width 82 height 24
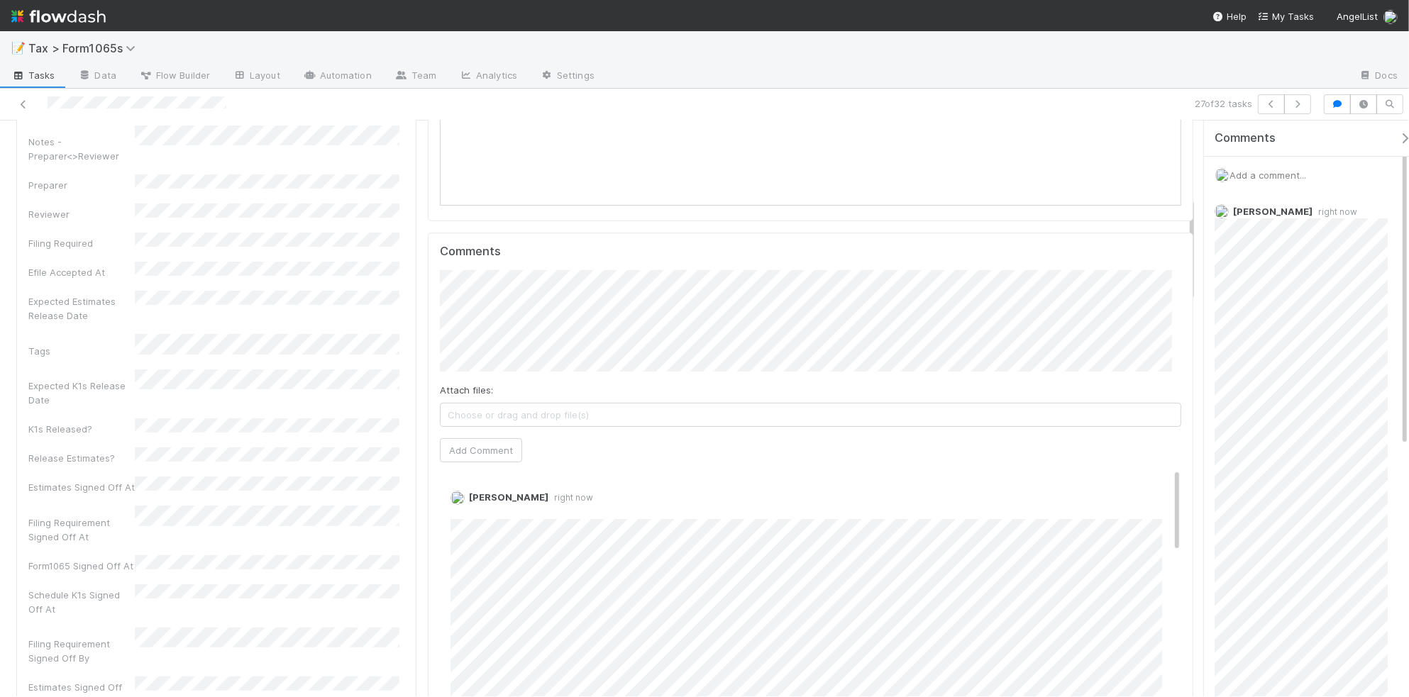
scroll to position [442, 0]
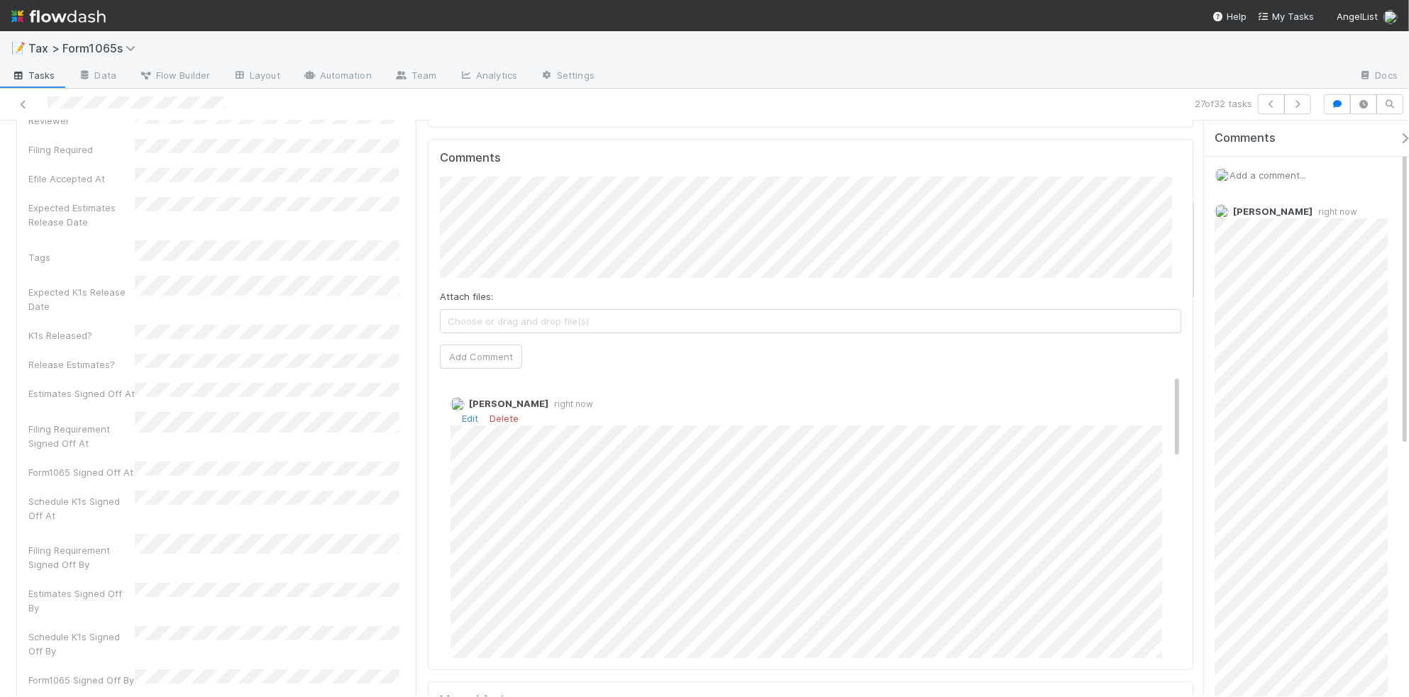
click at [453, 419] on div "Edit Delete" at bounding box center [817, 418] width 734 height 14
click at [463, 420] on link "Edit" at bounding box center [470, 416] width 16 height 11
click at [463, 423] on link "Edit" at bounding box center [470, 416] width 16 height 11
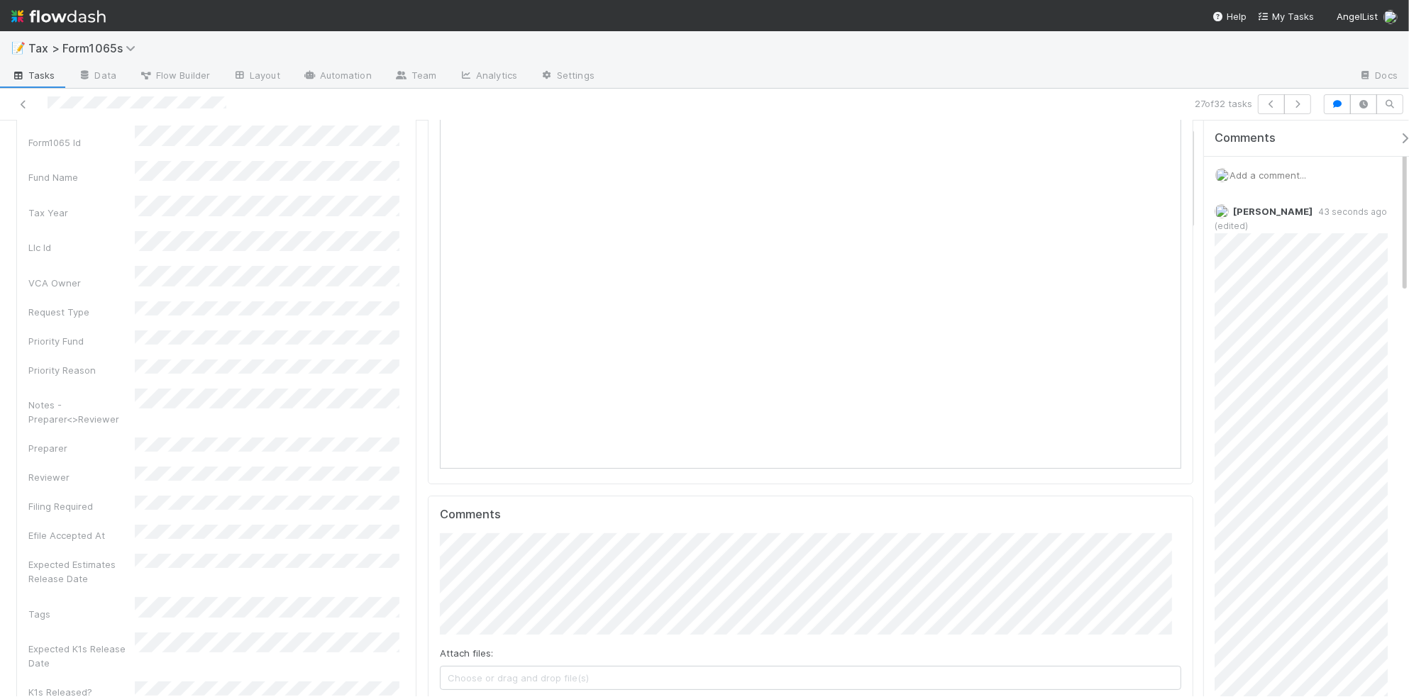
scroll to position [0, 0]
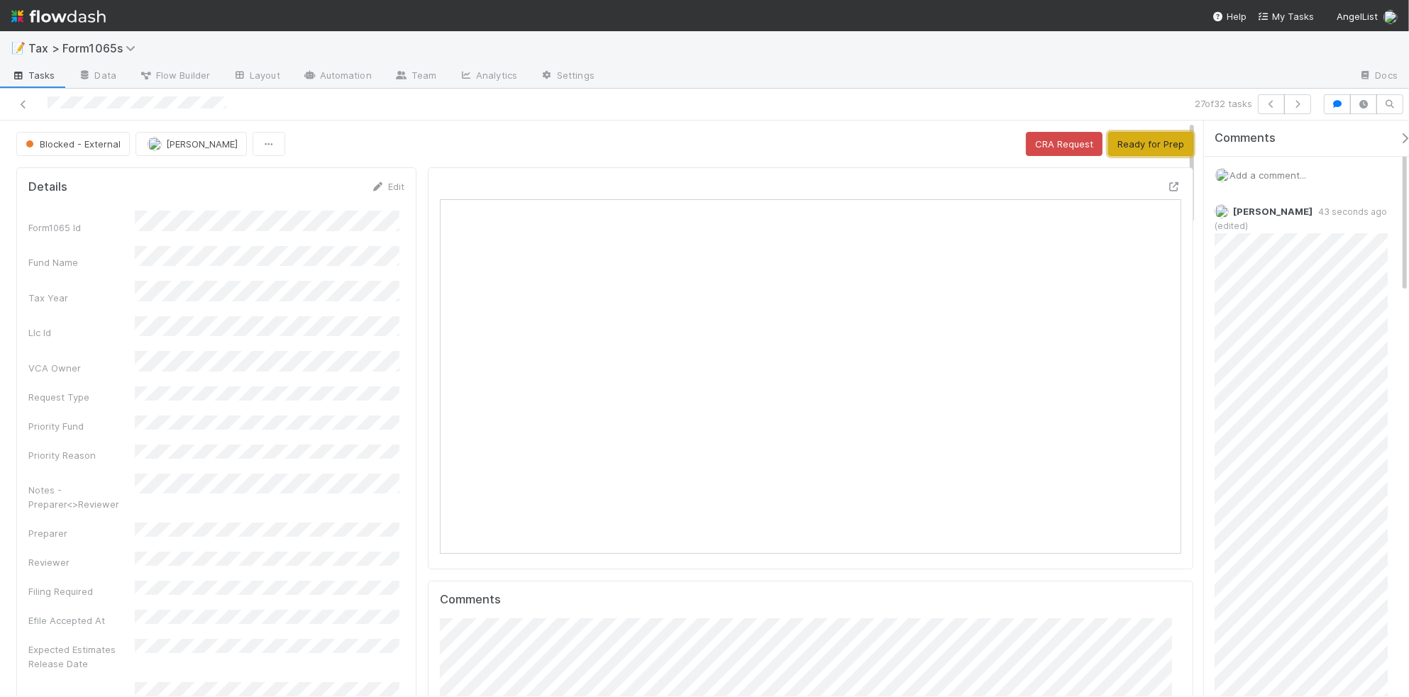
click at [1137, 148] on button "Ready for Prep" at bounding box center [1150, 144] width 85 height 24
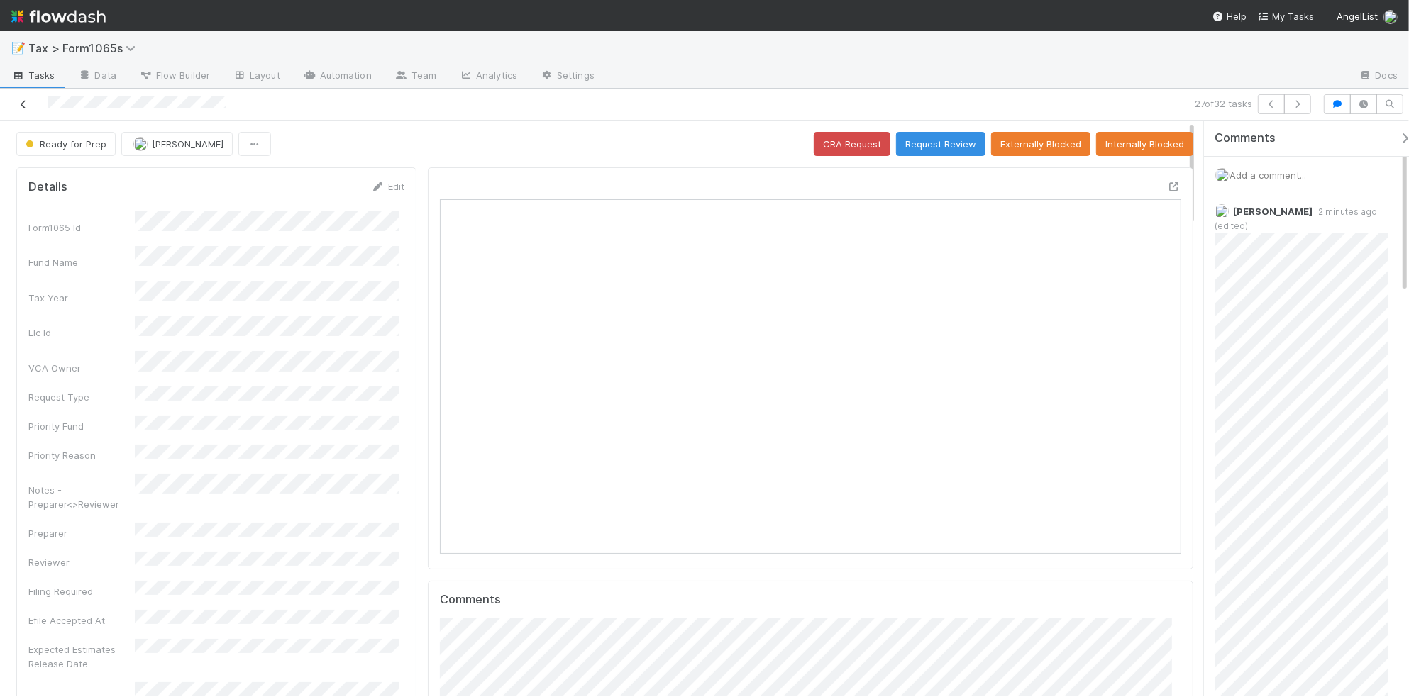
click at [25, 104] on icon at bounding box center [23, 104] width 14 height 9
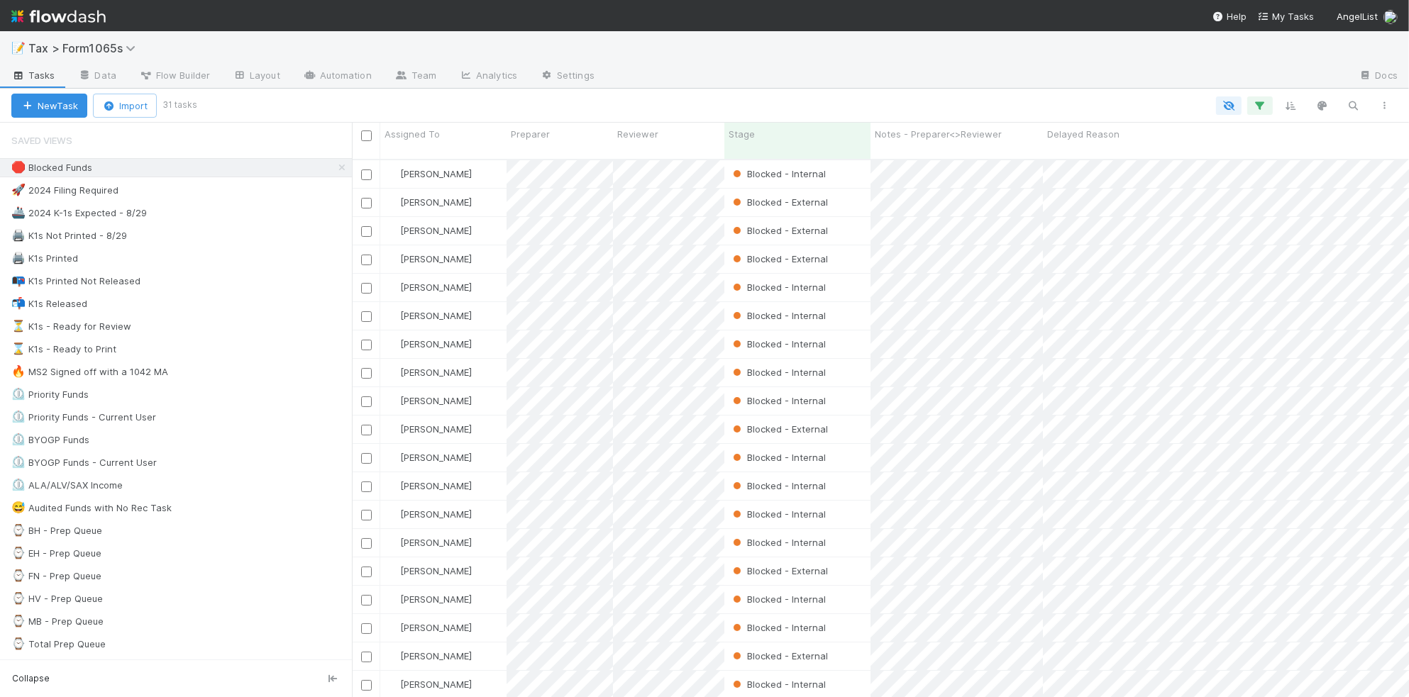
scroll to position [536, 1044]
click at [238, 231] on div "🖨️ K1s Not Printed - 8/29 168" at bounding box center [181, 236] width 341 height 18
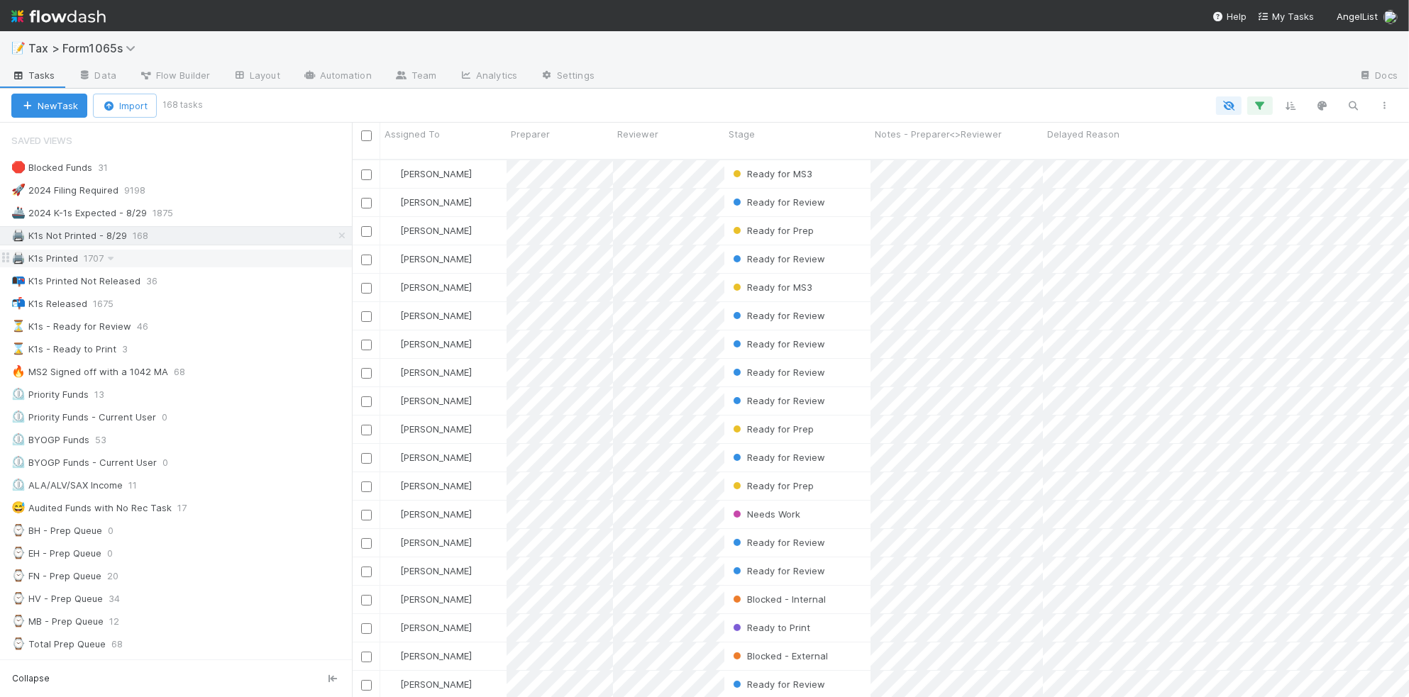
scroll to position [536, 1044]
click at [246, 325] on div "⏳ K1s - Ready for Review 46" at bounding box center [181, 327] width 341 height 18
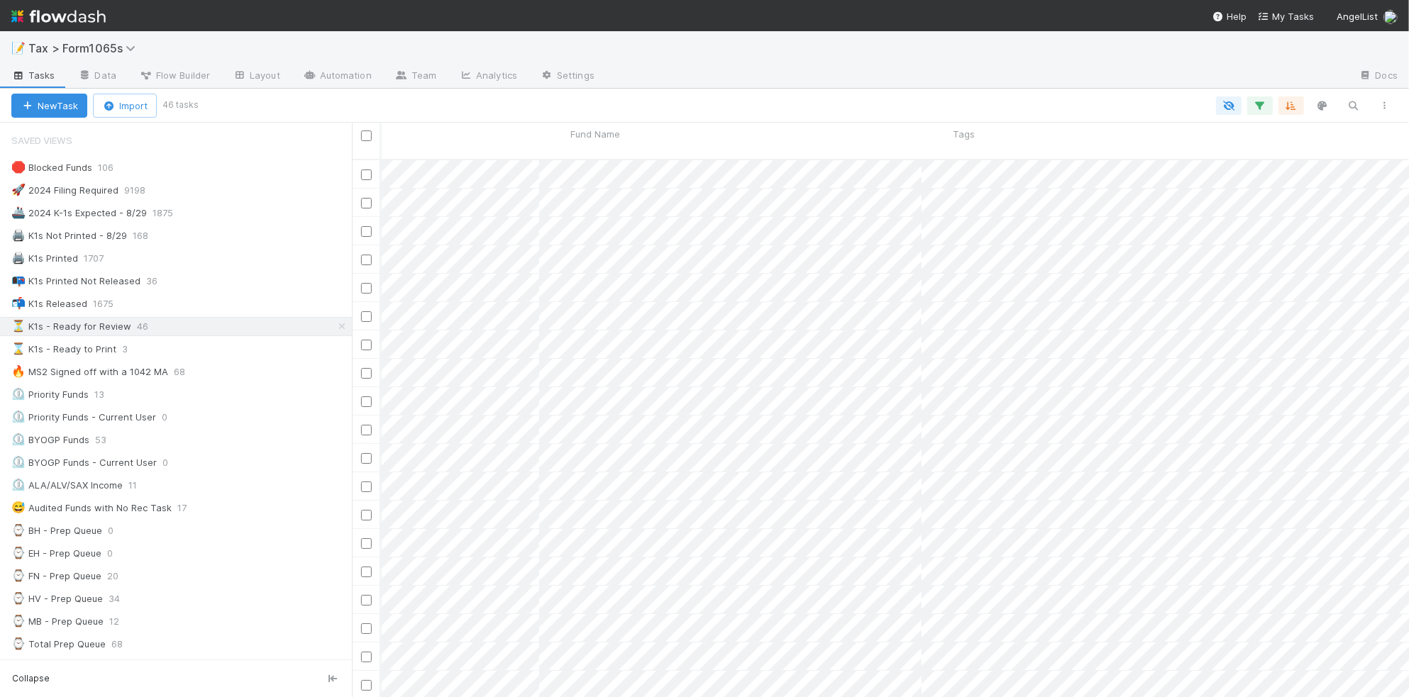
scroll to position [0, 897]
click at [1290, 106] on icon "button" at bounding box center [1291, 105] width 14 height 13
click at [1282, 157] on icon at bounding box center [1283, 161] width 14 height 9
click at [669, 101] on div "Sort by" at bounding box center [704, 348] width 1409 height 697
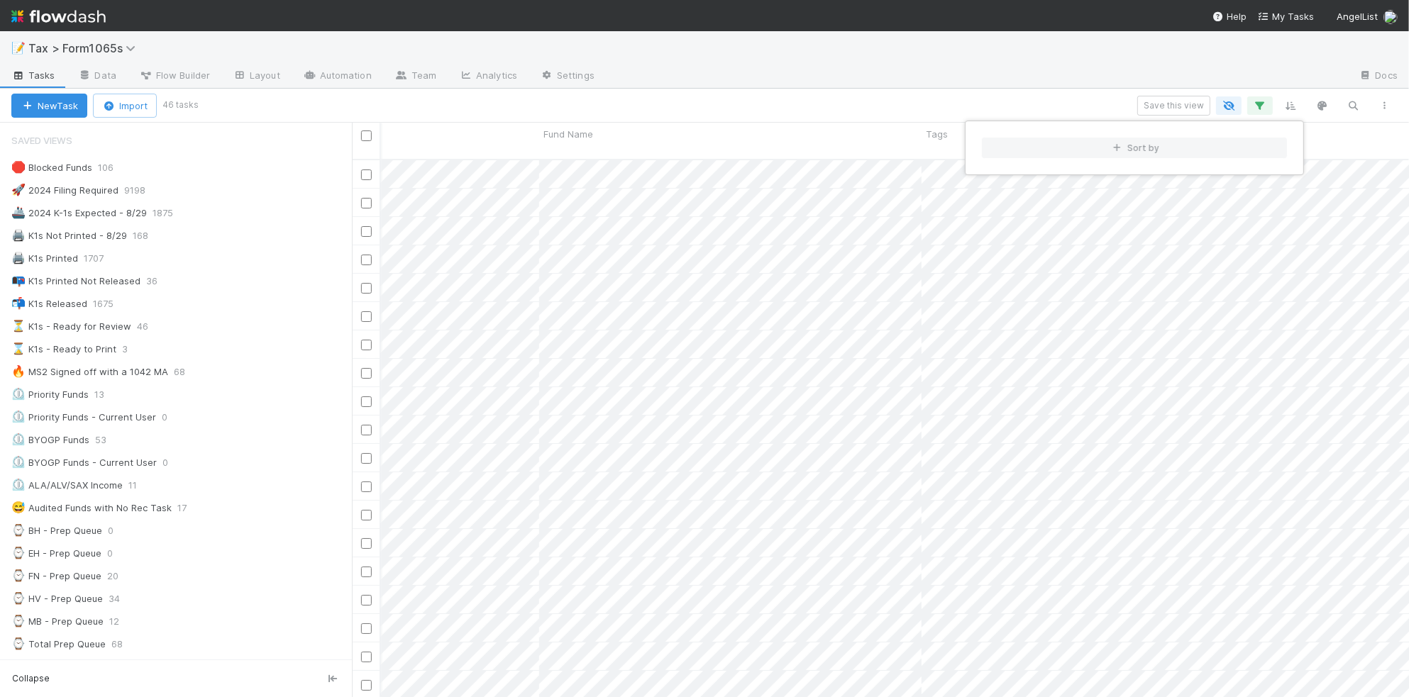
click at [674, 103] on div "Sort by" at bounding box center [704, 348] width 1409 height 697
click at [593, 135] on span "Fund Name" at bounding box center [568, 134] width 50 height 14
click at [607, 164] on div "Sort A → Z" at bounding box center [625, 160] width 162 height 21
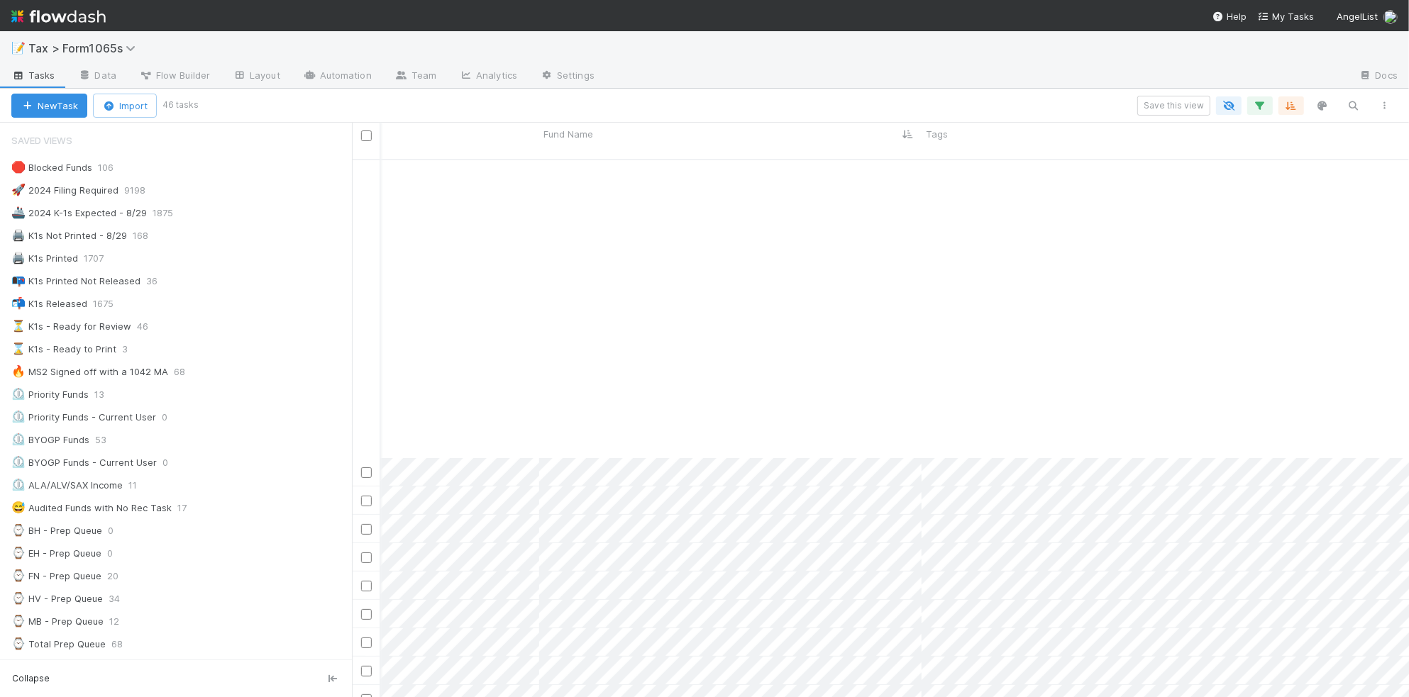
scroll to position [709, 897]
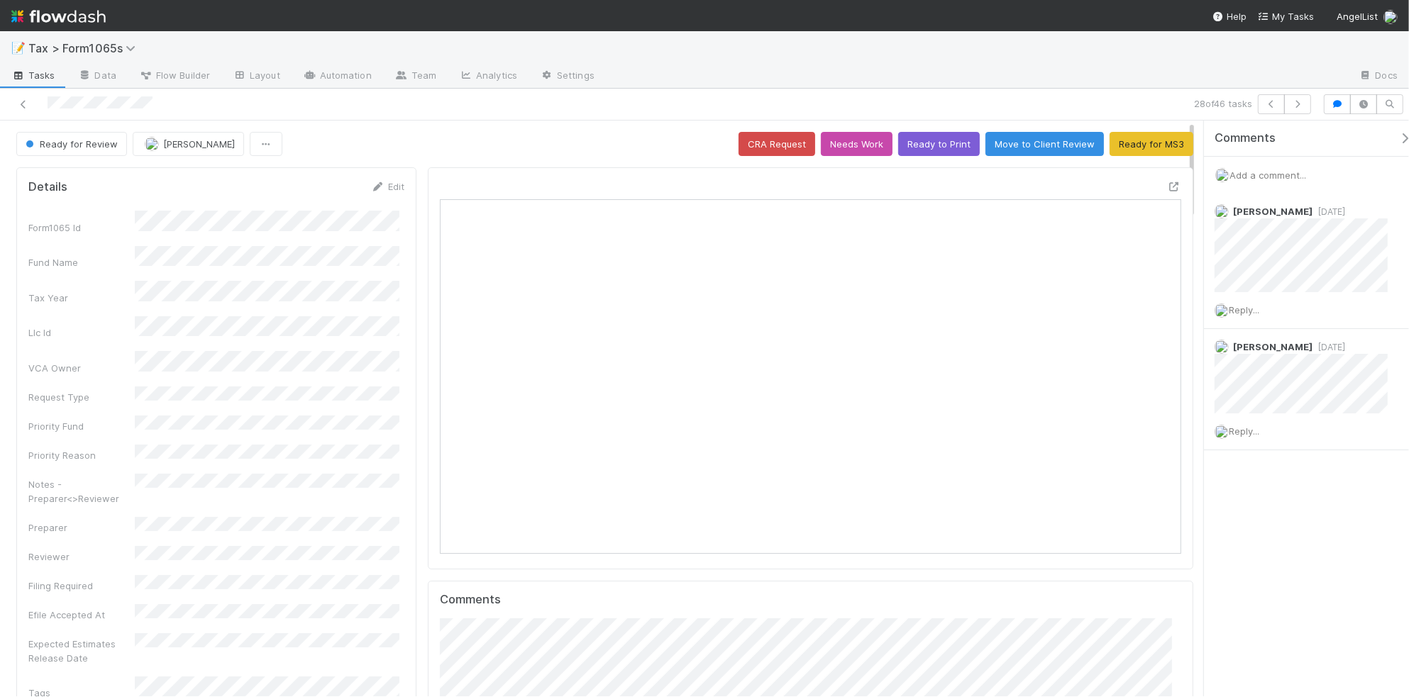
scroll to position [275, 718]
click at [936, 148] on button "Ready to Print" at bounding box center [939, 144] width 82 height 24
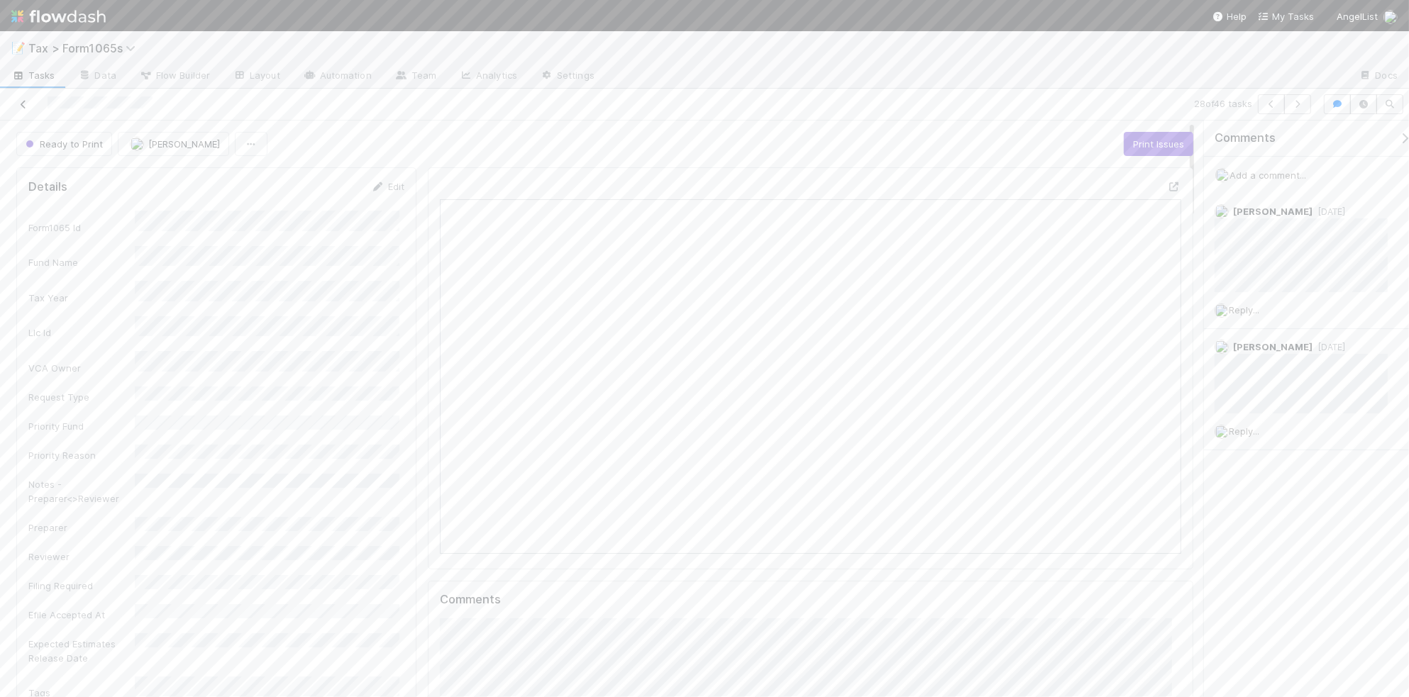
click at [26, 103] on icon at bounding box center [23, 104] width 14 height 9
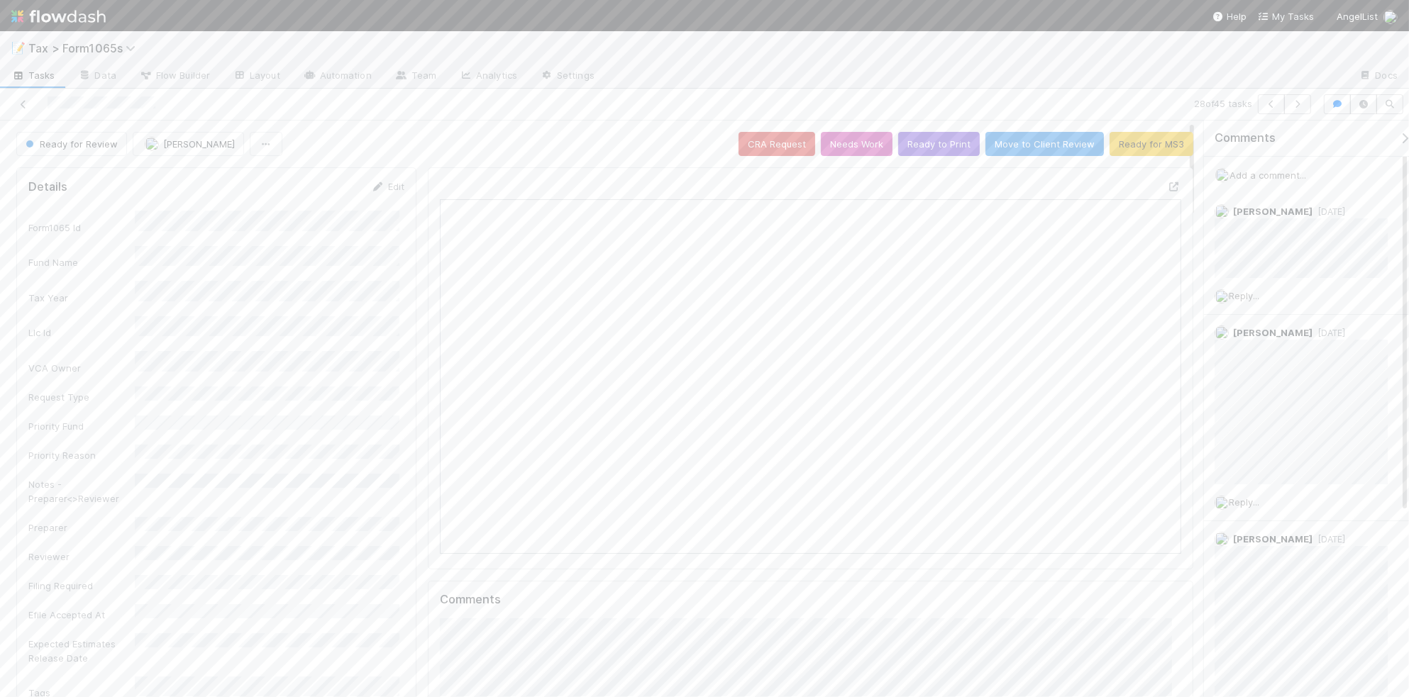
scroll to position [13, 14]
click at [908, 153] on button "Ready to Print" at bounding box center [939, 144] width 82 height 24
click at [1293, 103] on icon "button" at bounding box center [1297, 104] width 14 height 9
